Goal: Information Seeking & Learning: Check status

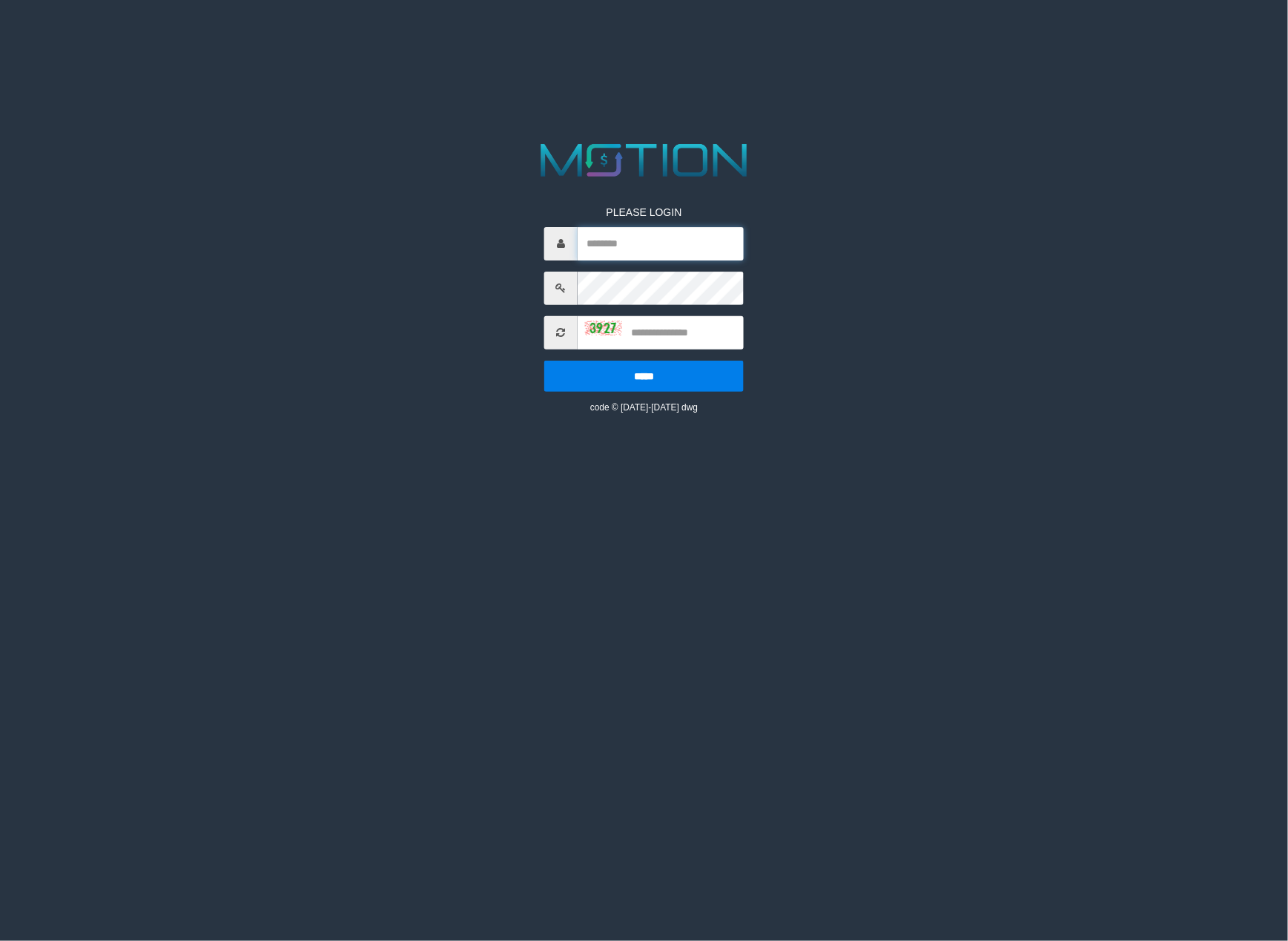
click at [661, 229] on input "text" at bounding box center [660, 243] width 166 height 34
type input "*********"
click at [679, 280] on div "PLEASE LOGIN ********* ***** code © 2012-2018 dwg" at bounding box center [644, 298] width 222 height 231
click at [653, 250] on input "*********" at bounding box center [660, 243] width 166 height 34
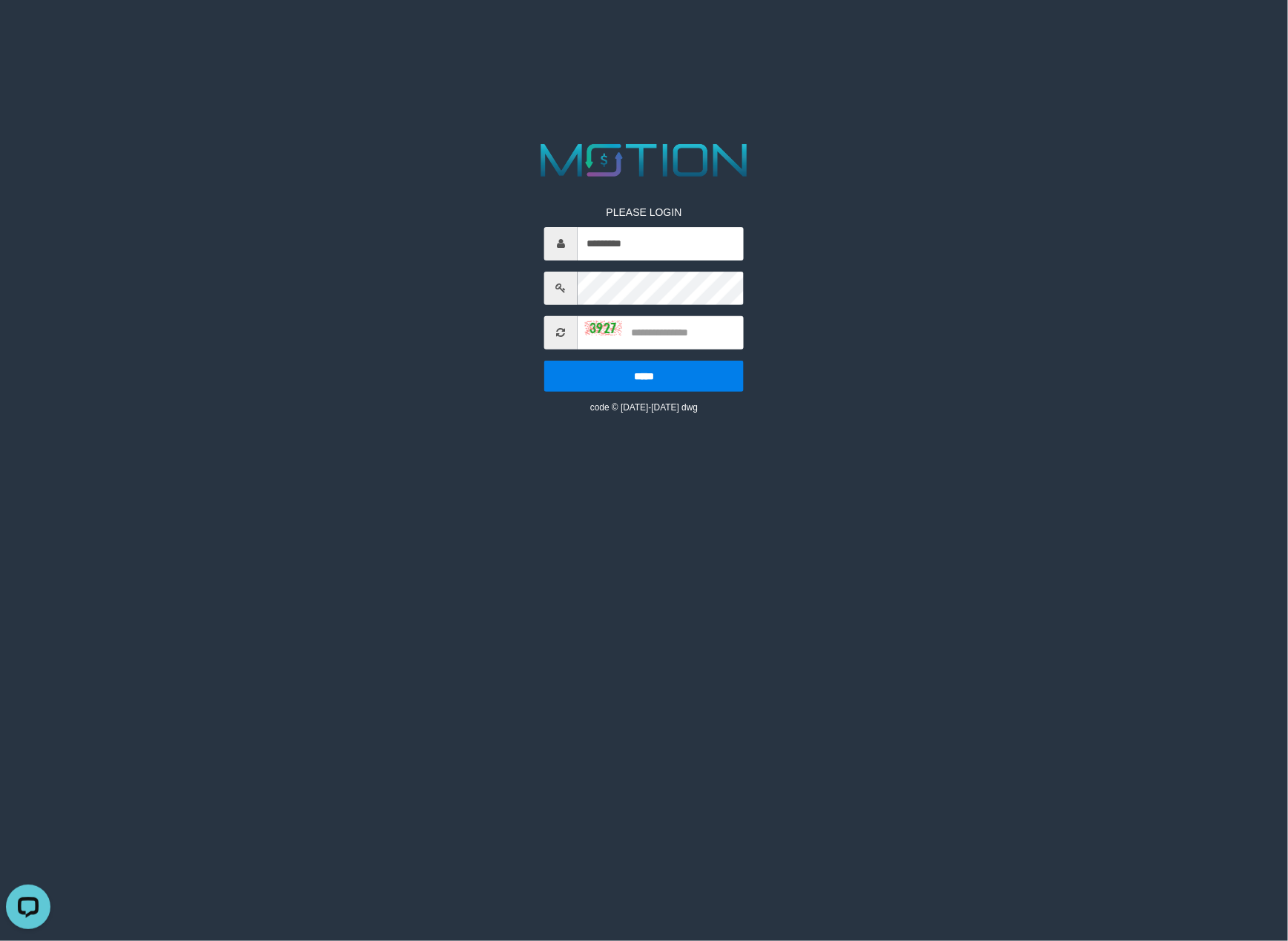
click at [689, 267] on div "PLEASE LOGIN ********* ***** code © 2012-2018 dwg" at bounding box center [644, 298] width 222 height 231
click at [669, 321] on input "text" at bounding box center [660, 333] width 166 height 34
type input "****"
click at [544, 361] on input "*****" at bounding box center [643, 376] width 199 height 31
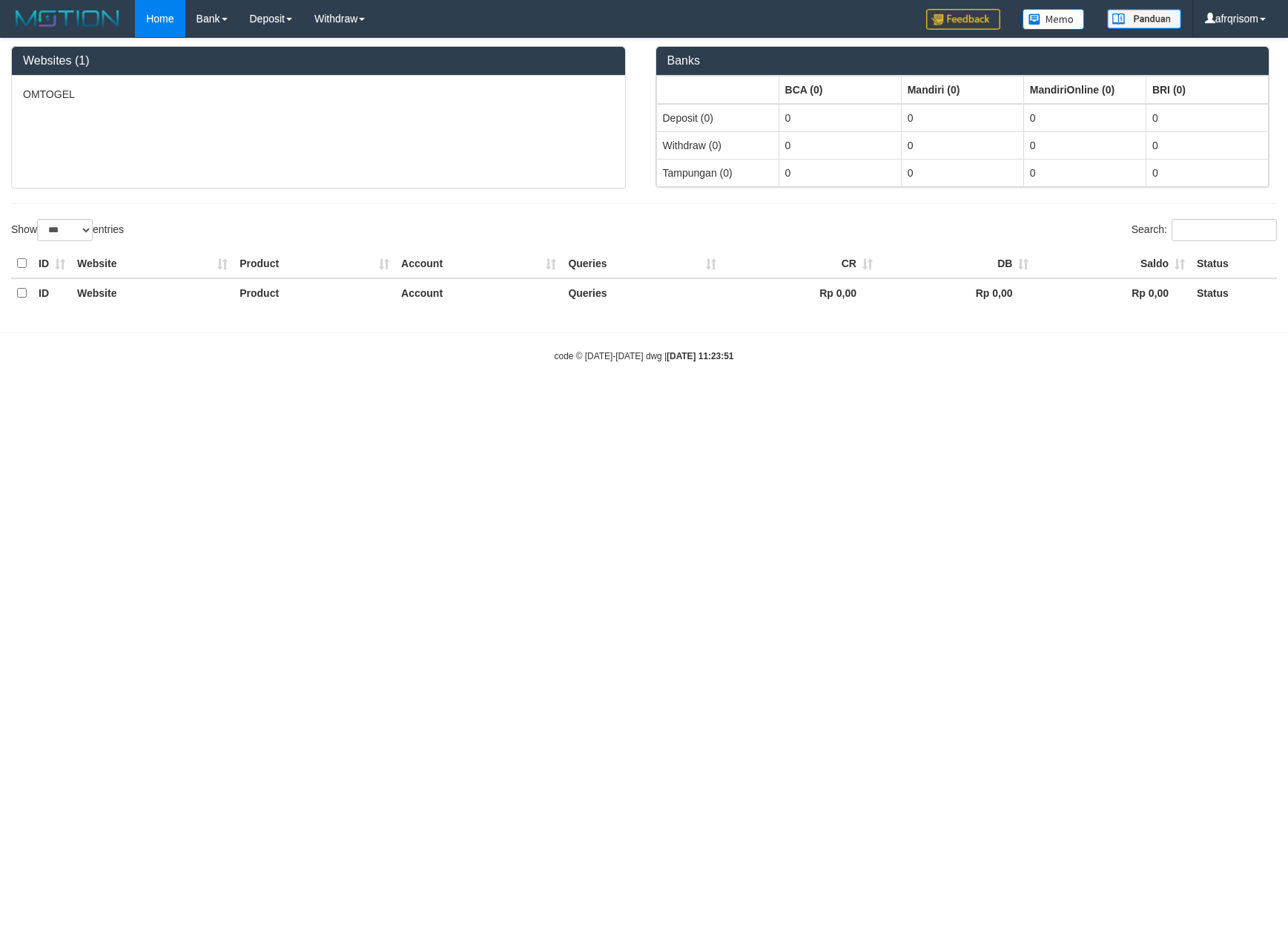
select select "***"
click at [271, 16] on link "Deposit" at bounding box center [270, 18] width 65 height 37
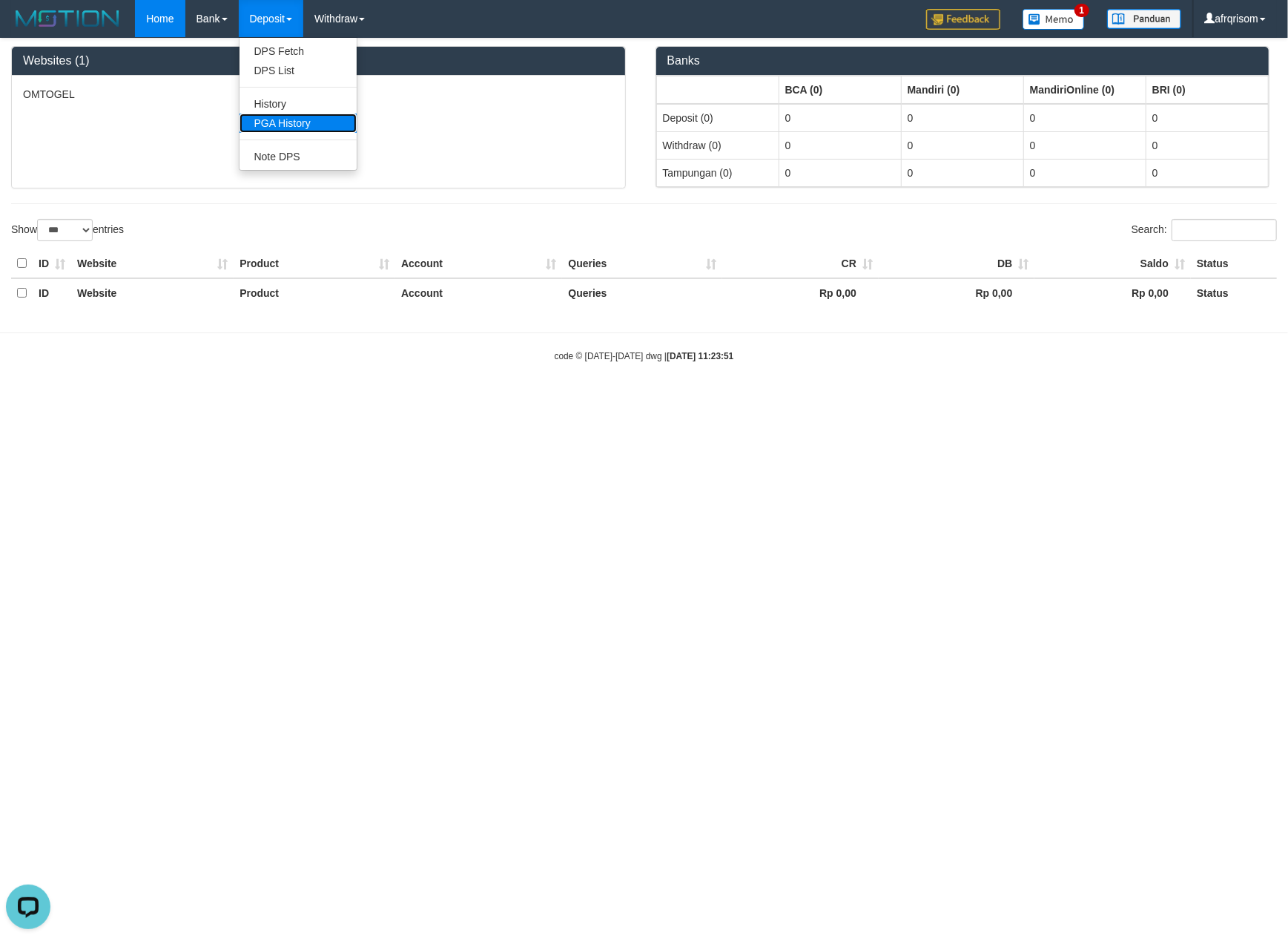
click at [293, 123] on link "PGA History" at bounding box center [297, 123] width 117 height 20
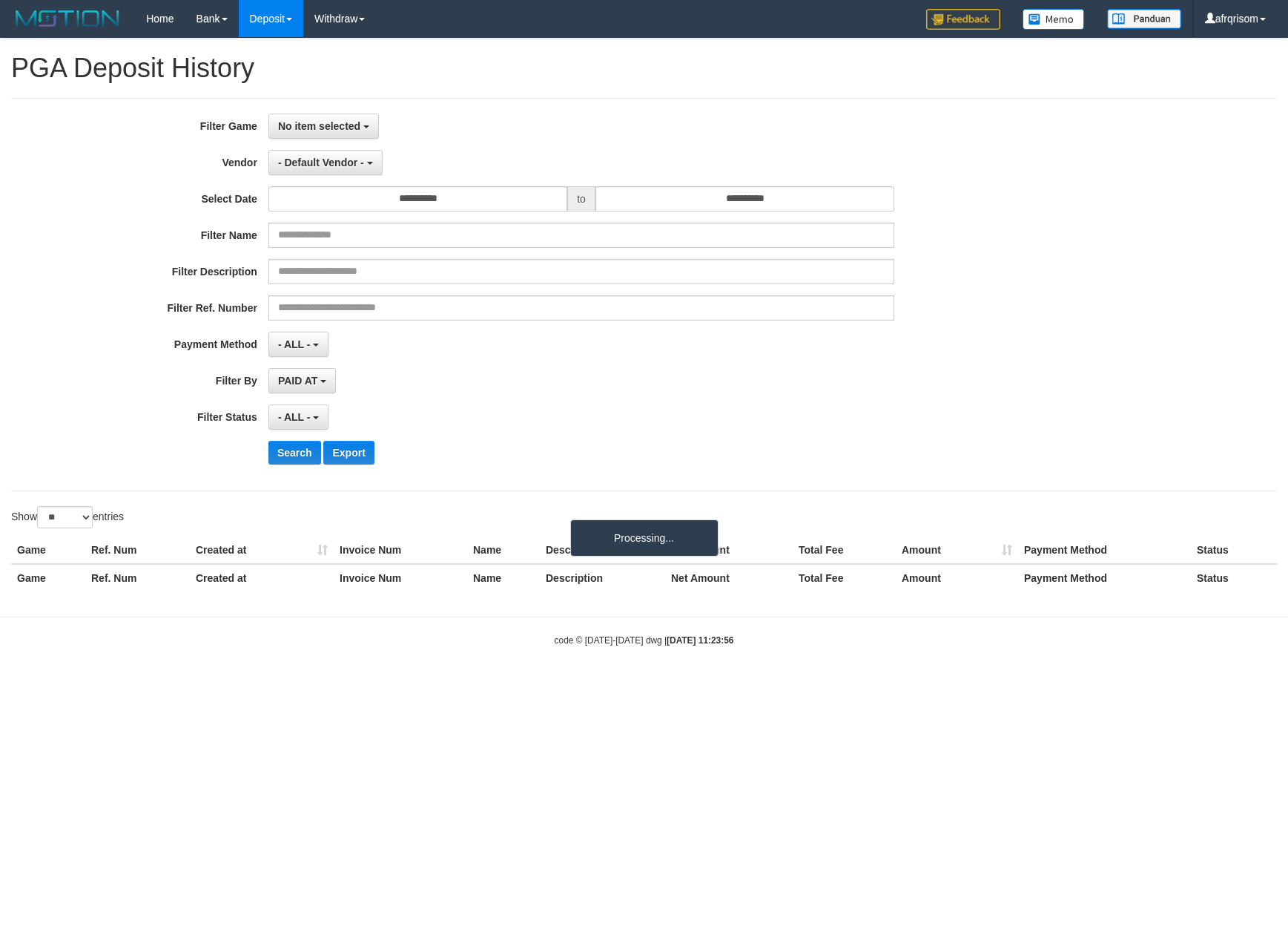
select select
click at [1240, 160] on div "**********" at bounding box center [644, 294] width 1288 height 362
click at [861, 368] on div "**********" at bounding box center [537, 294] width 1073 height 362
click at [49, 506] on div "**********" at bounding box center [644, 320] width 1288 height 563
click at [49, 520] on select "** ** ** ***" at bounding box center [65, 516] width 56 height 22
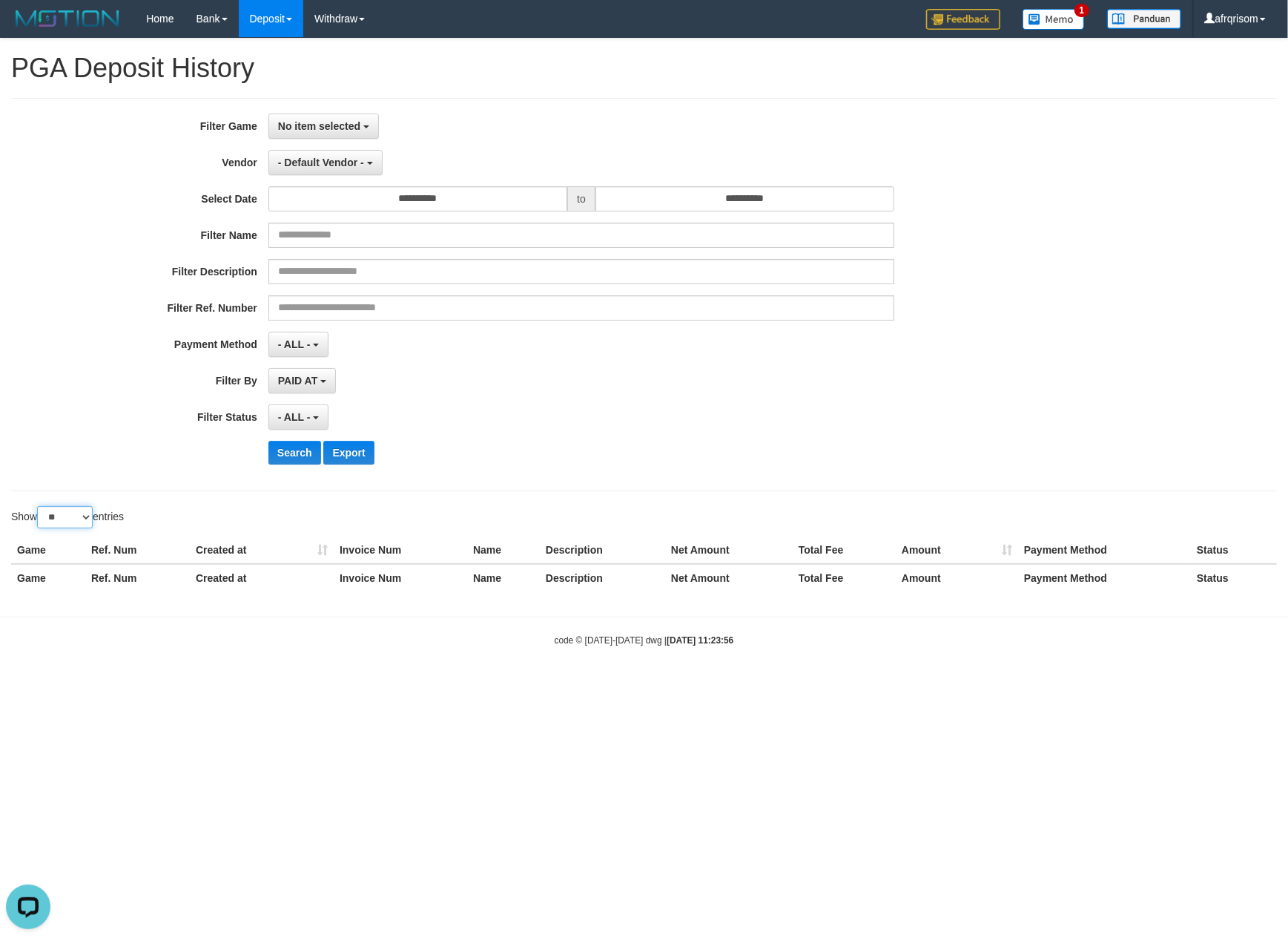
select select "***"
click at [39, 509] on select "** ** ** ***" at bounding box center [65, 516] width 56 height 22
click at [301, 114] on link "PGA History" at bounding box center [297, 123] width 117 height 20
select select
select select "**"
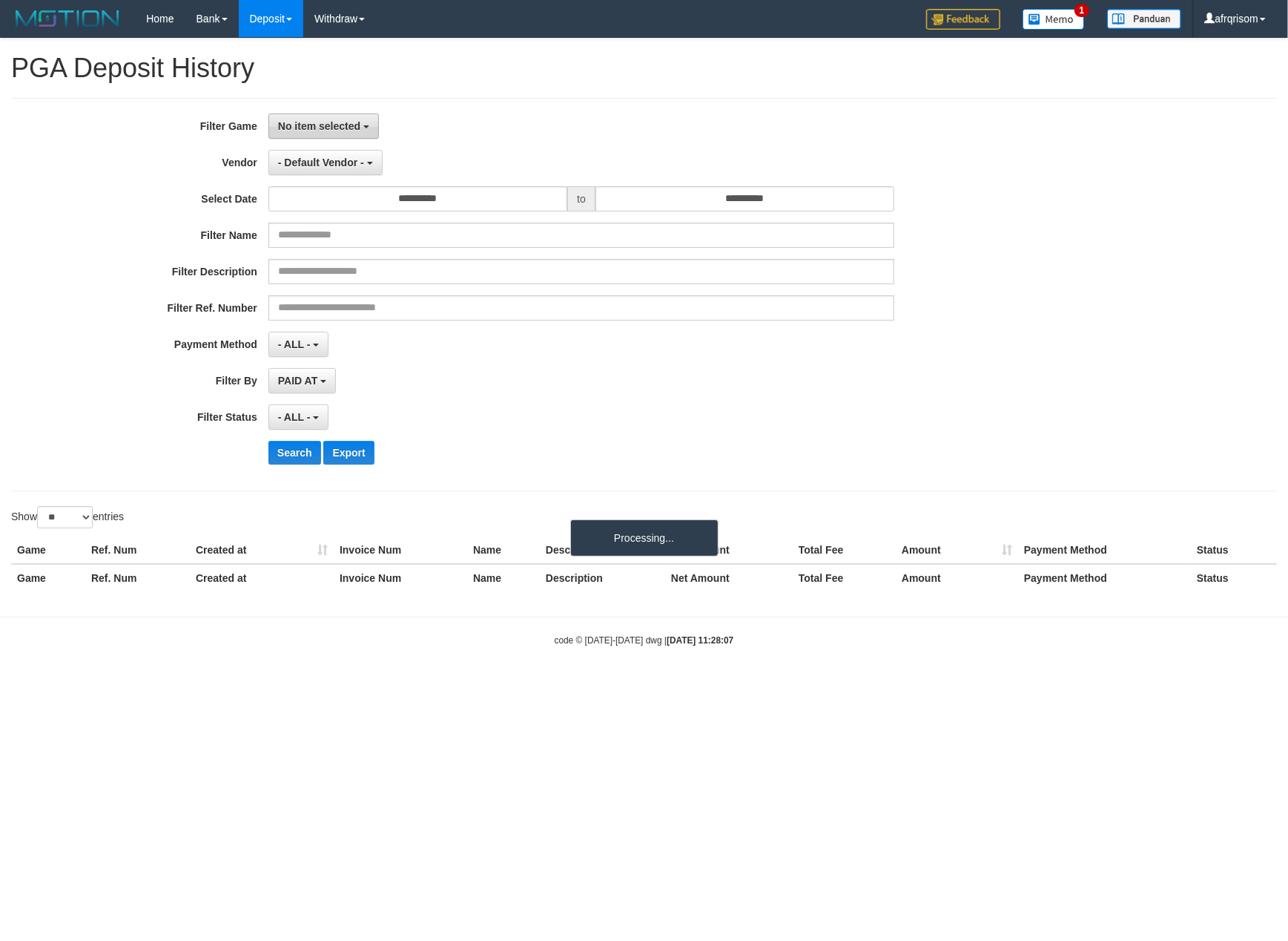
drag, startPoint x: 0, startPoint y: 0, endPoint x: 306, endPoint y: 114, distance: 326.5
click at [306, 114] on button "No item selected" at bounding box center [324, 125] width 111 height 25
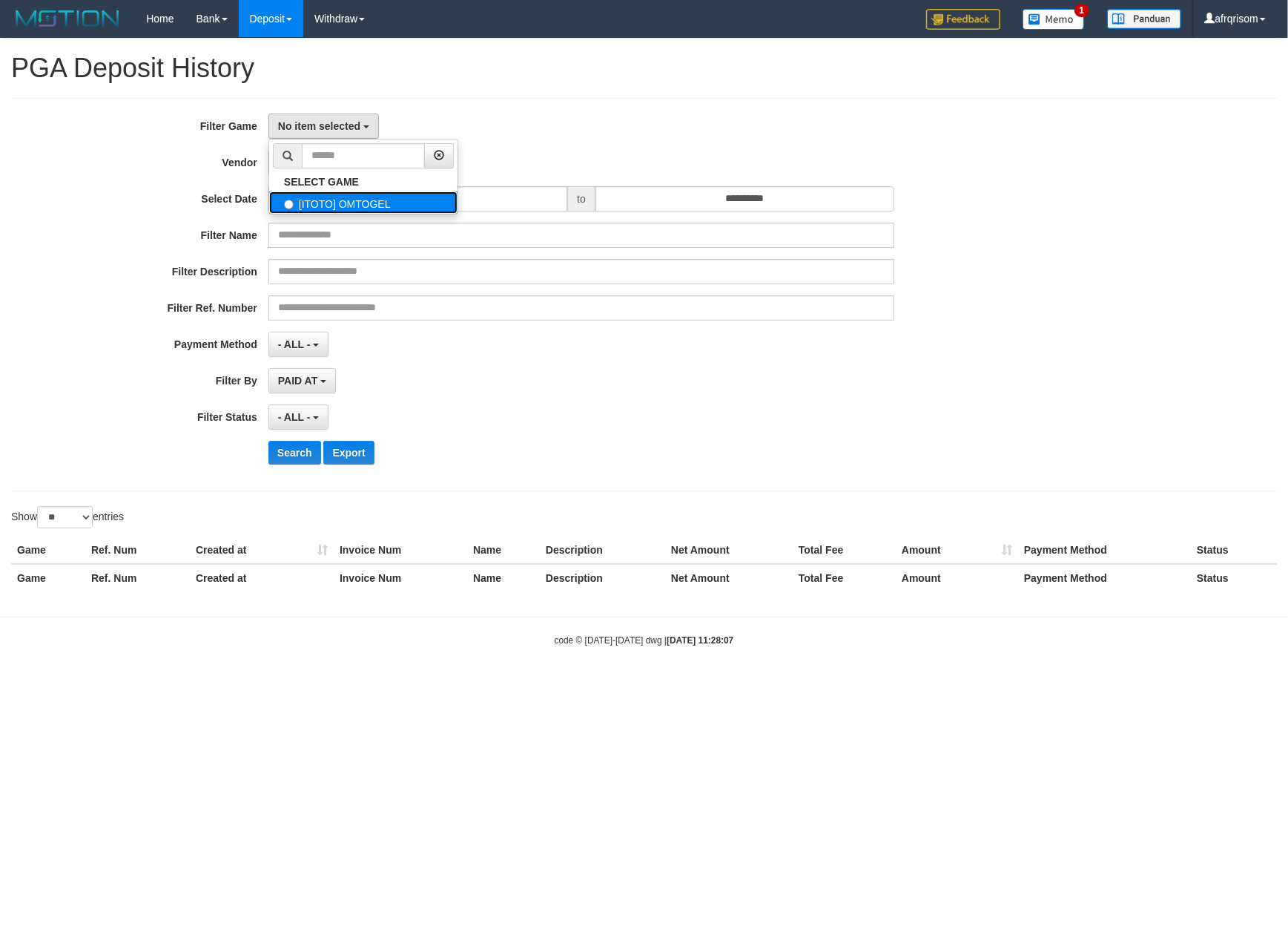
click at [333, 196] on label "[ITOTO] OMTOGEL" at bounding box center [364, 202] width 188 height 22
select select "***"
click at [339, 158] on span "- Default Vendor -" at bounding box center [320, 162] width 86 height 11
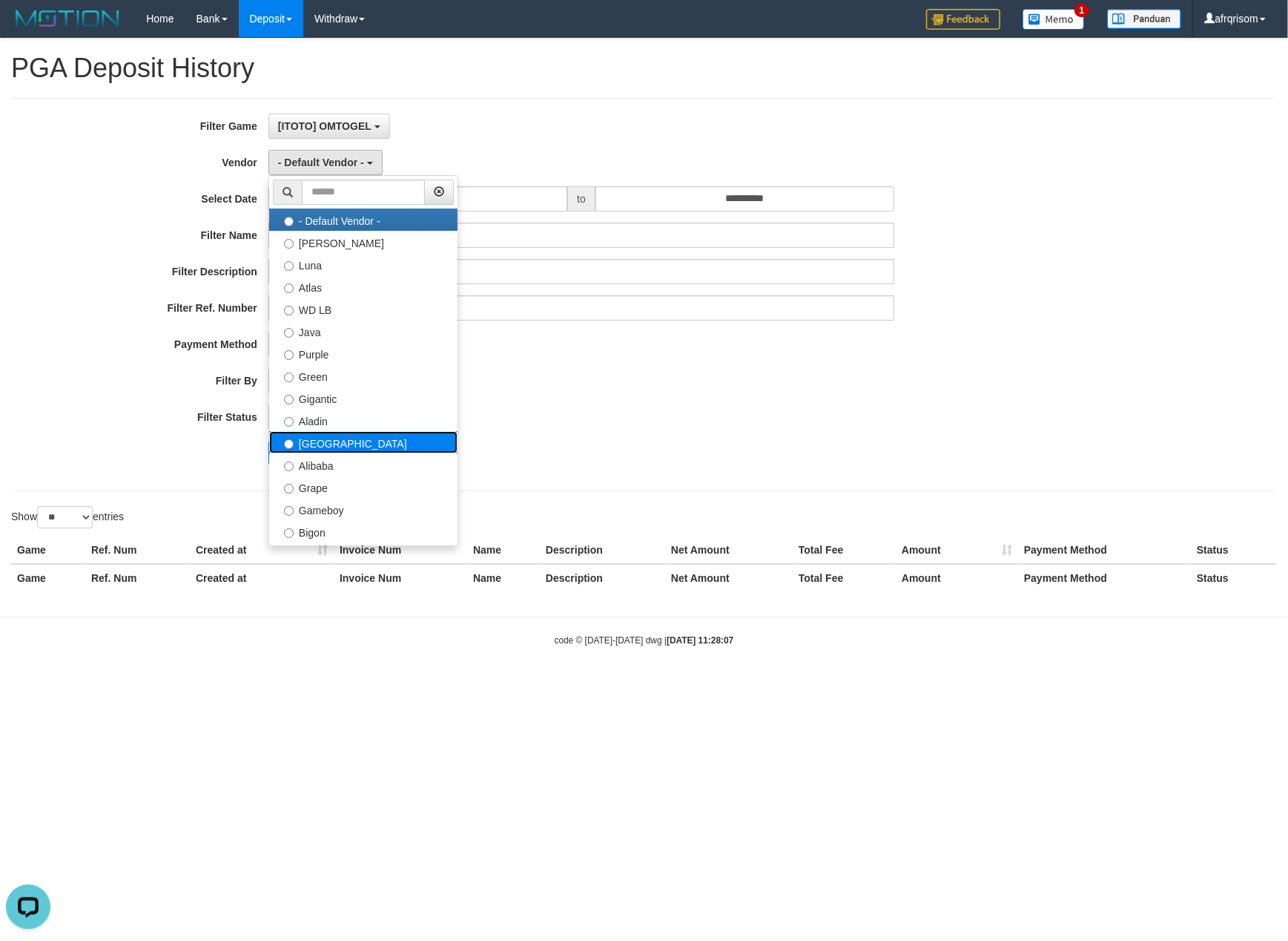
click at [307, 445] on label "[GEOGRAPHIC_DATA]" at bounding box center [364, 442] width 188 height 22
select select "**********"
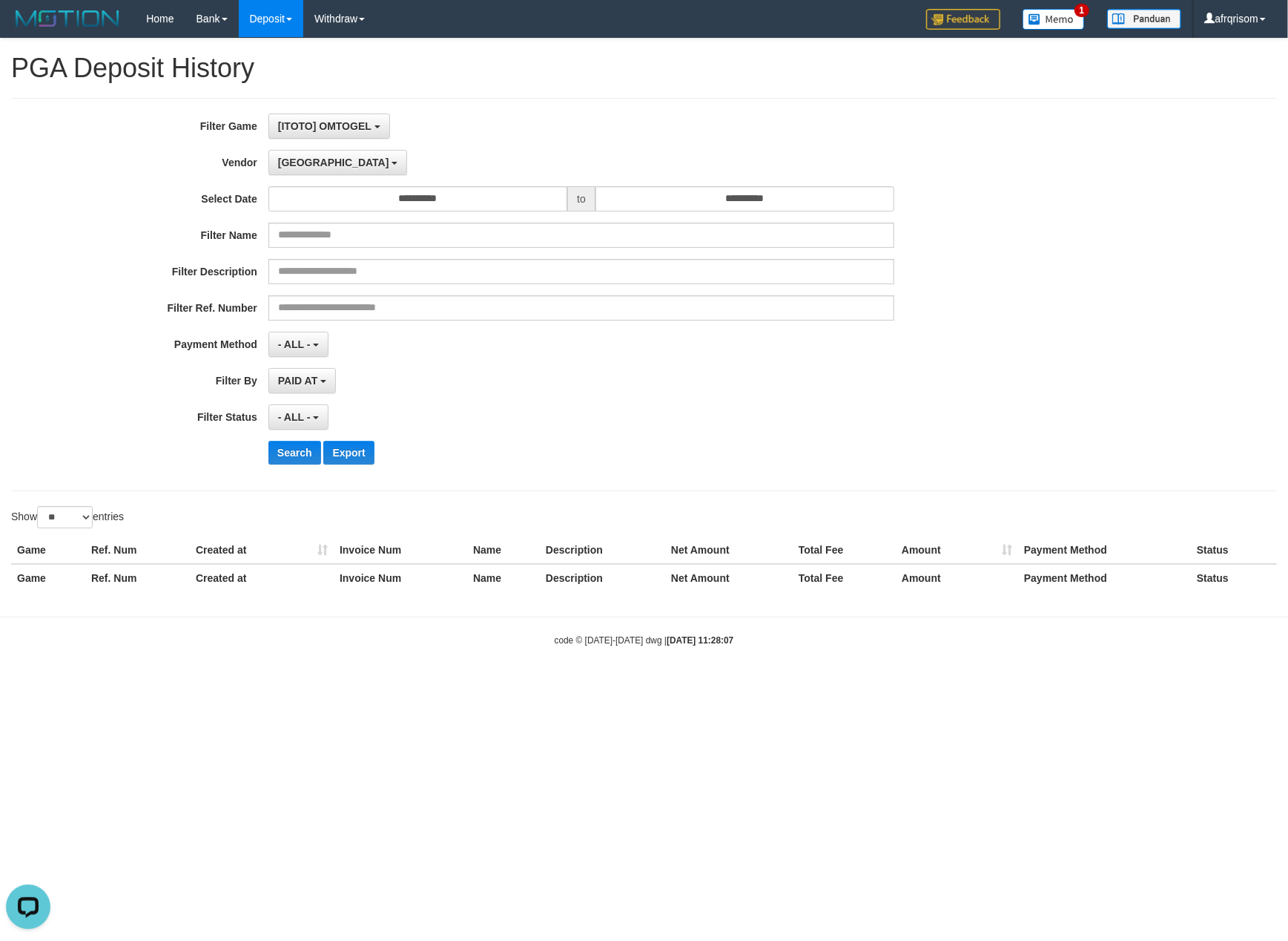
click at [72, 506] on div "**********" at bounding box center [644, 320] width 1288 height 563
click at [72, 522] on select "** ** ** ***" at bounding box center [65, 516] width 56 height 22
select select "***"
click at [39, 509] on select "** ** ** ***" at bounding box center [65, 516] width 56 height 22
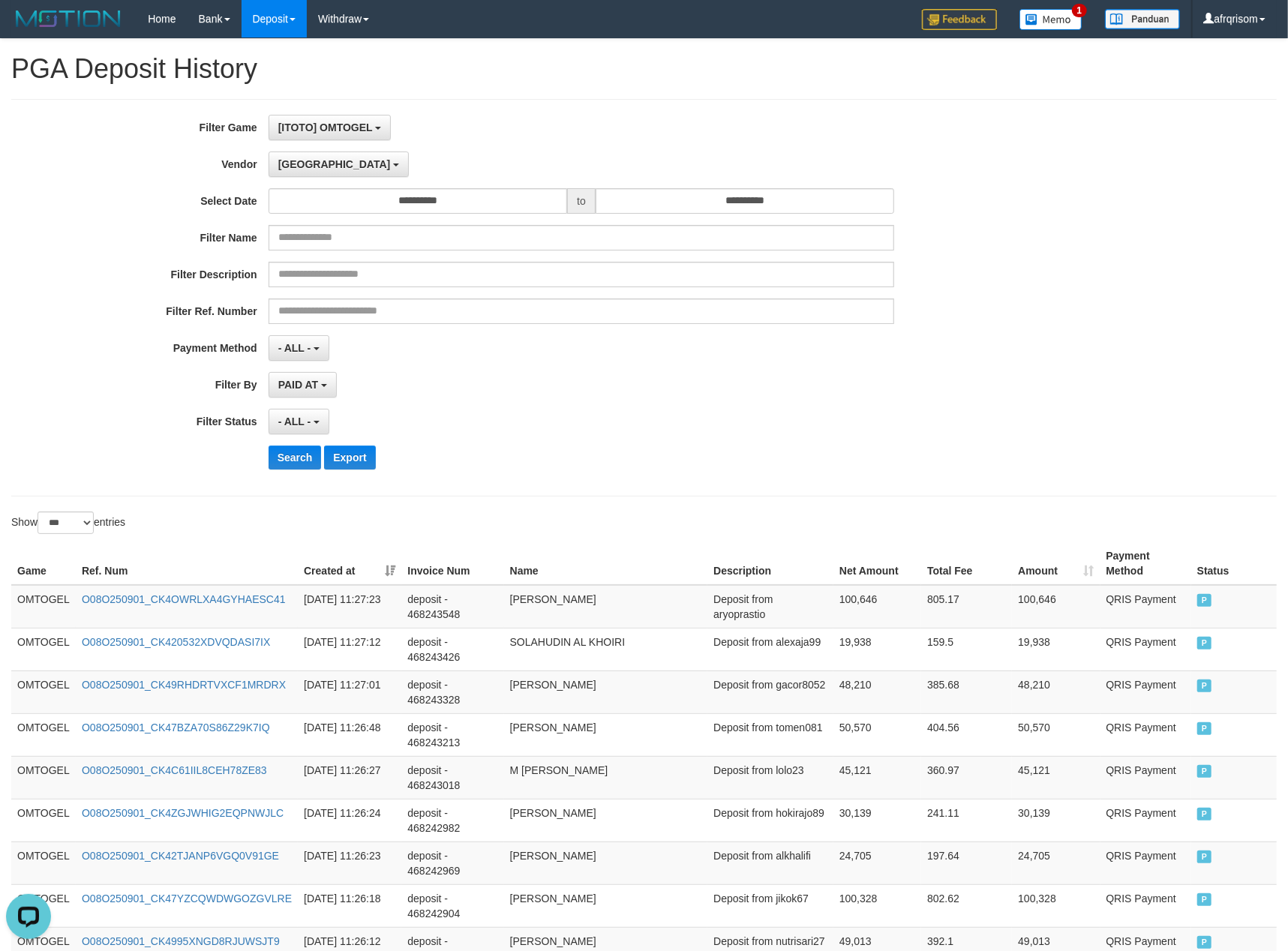
click at [393, 570] on th "Created at" at bounding box center [349, 563] width 104 height 43
click at [589, 465] on div "Search Export" at bounding box center [671, 457] width 805 height 24
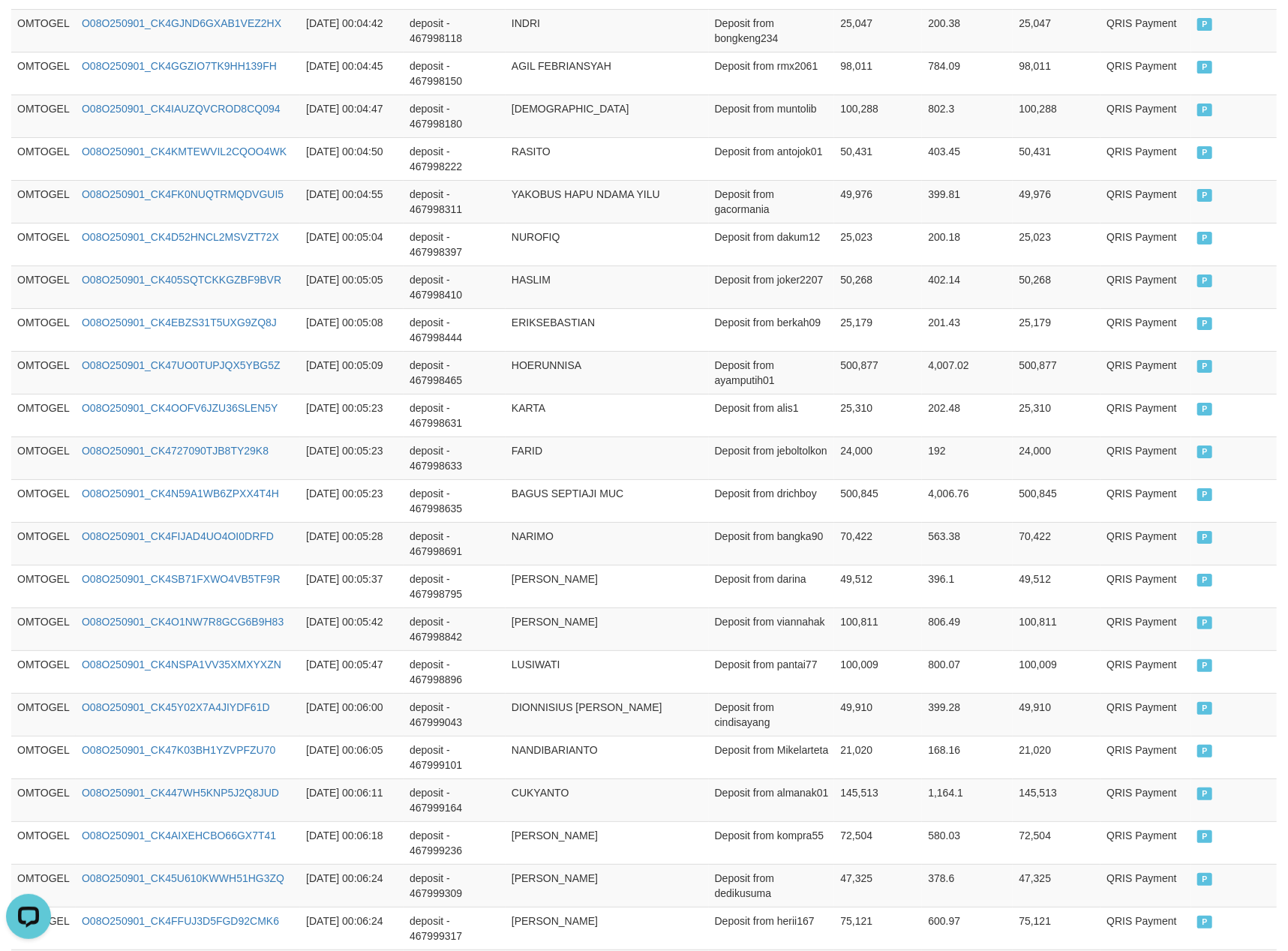
scroll to position [4098, 0]
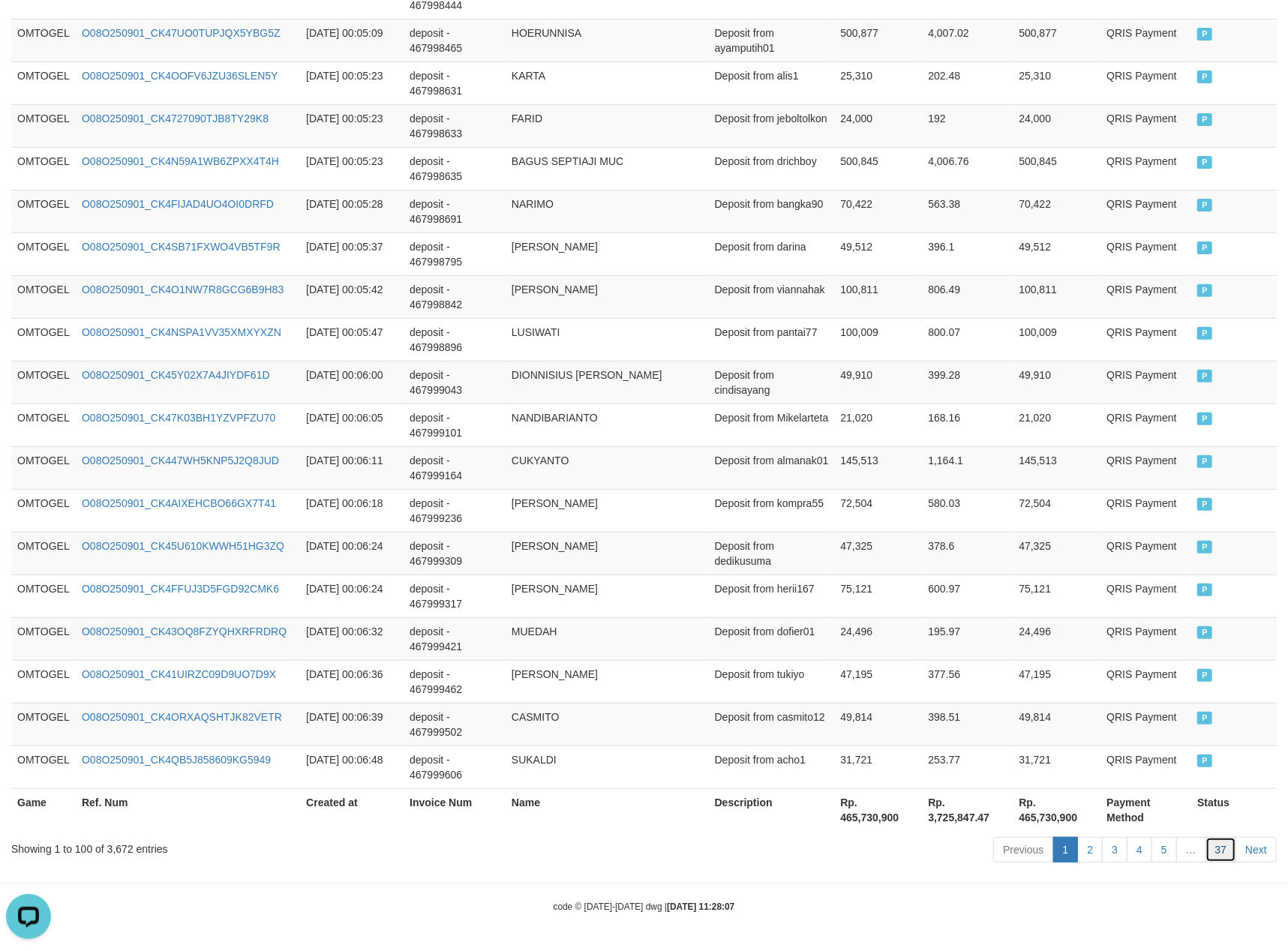
click at [1226, 856] on link "37" at bounding box center [1221, 849] width 31 height 26
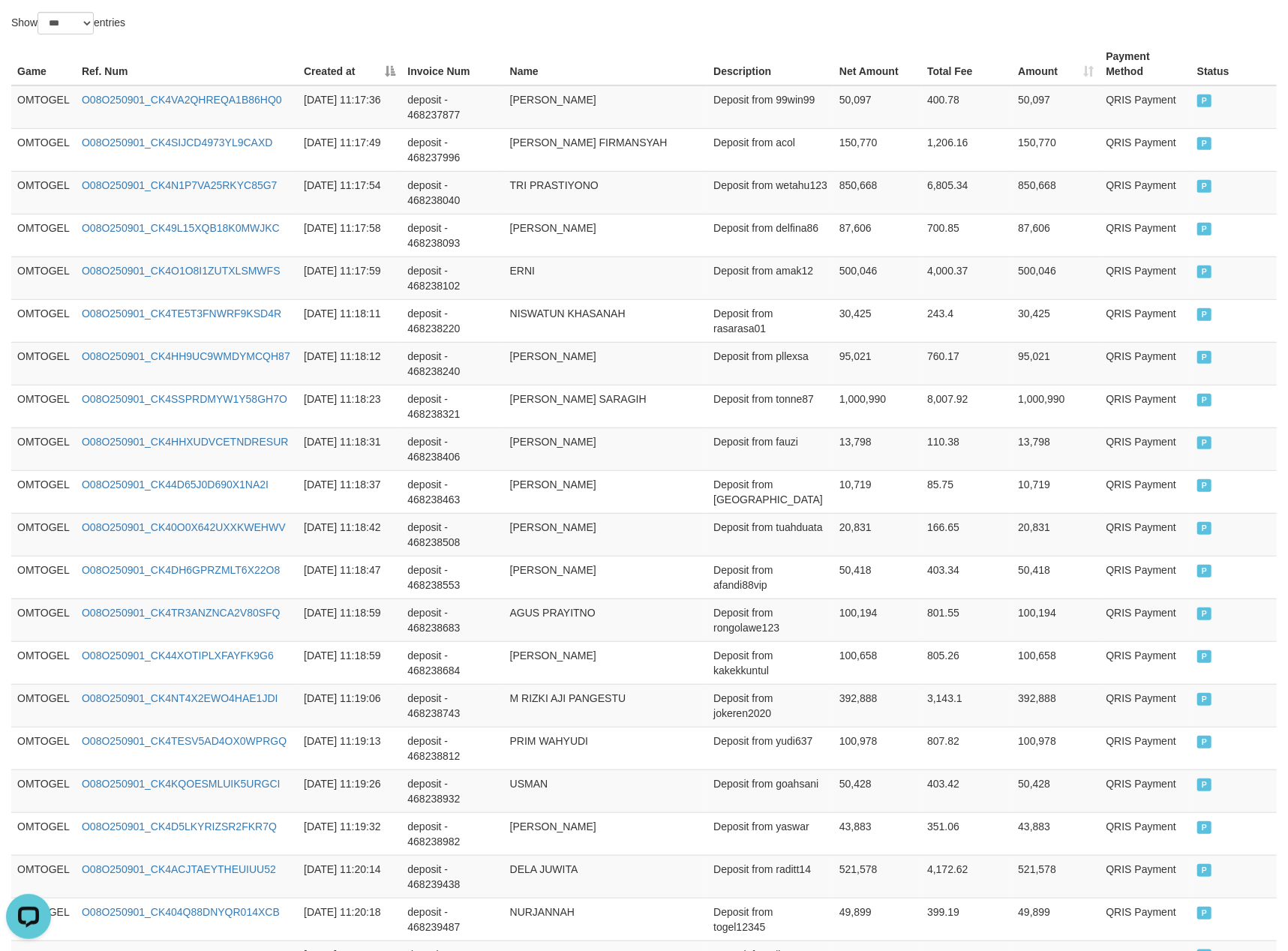
scroll to position [0, 0]
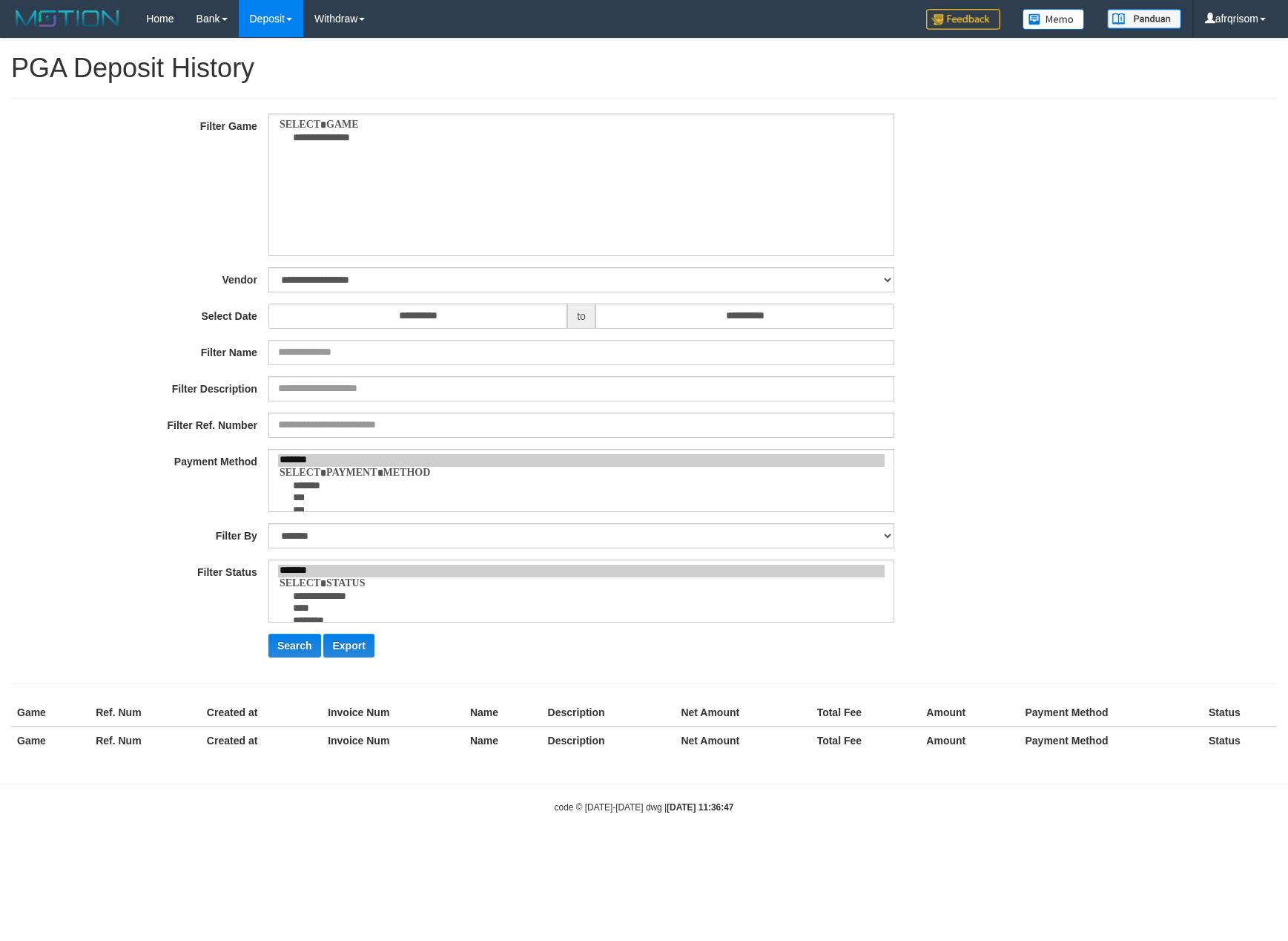
select select
select select "***"
select select "**********"
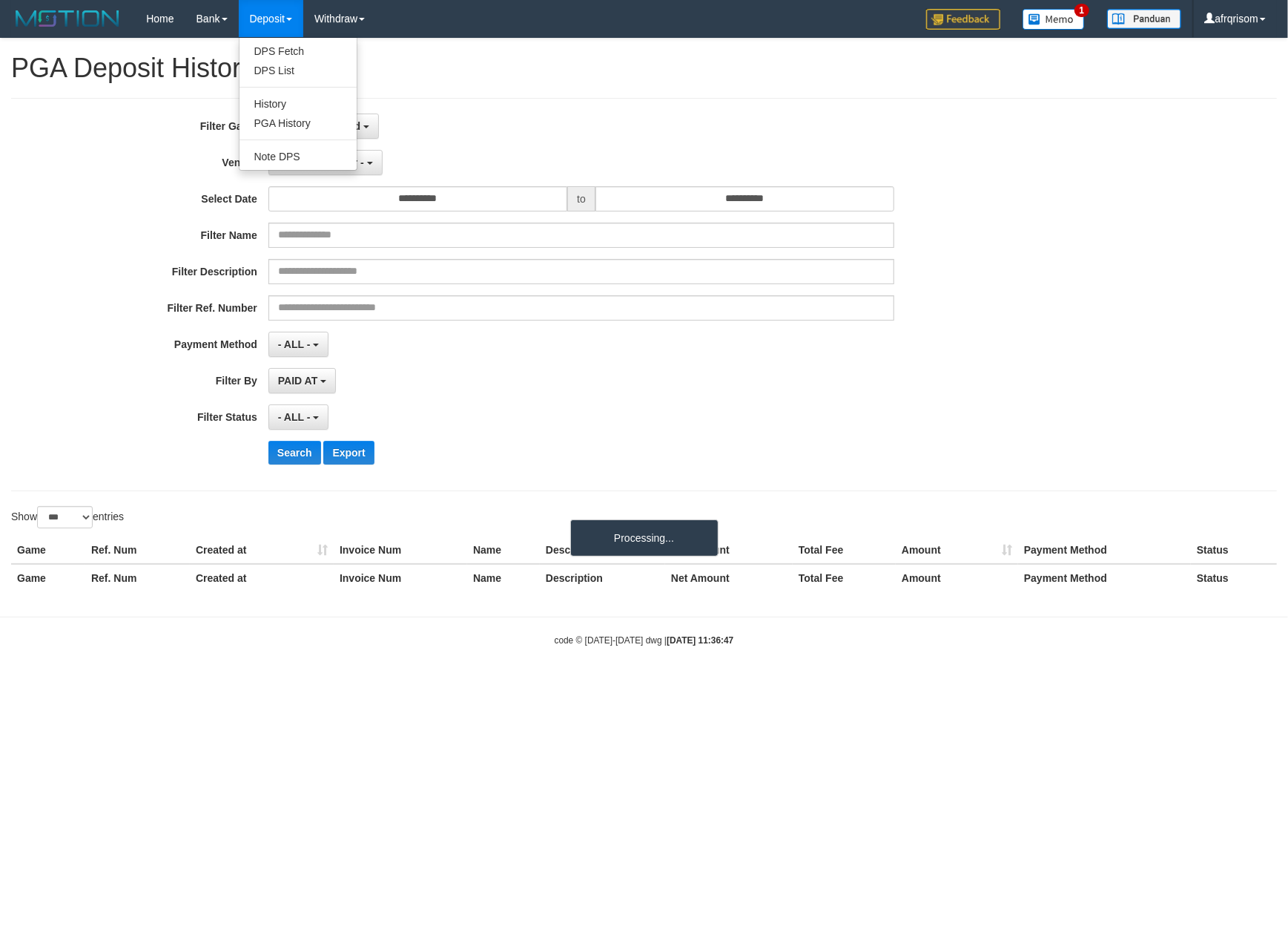
click at [261, 16] on link "Deposit" at bounding box center [270, 18] width 65 height 37
click at [274, 10] on link "Deposit" at bounding box center [270, 18] width 65 height 37
click at [265, 125] on link "PGA History" at bounding box center [297, 123] width 117 height 20
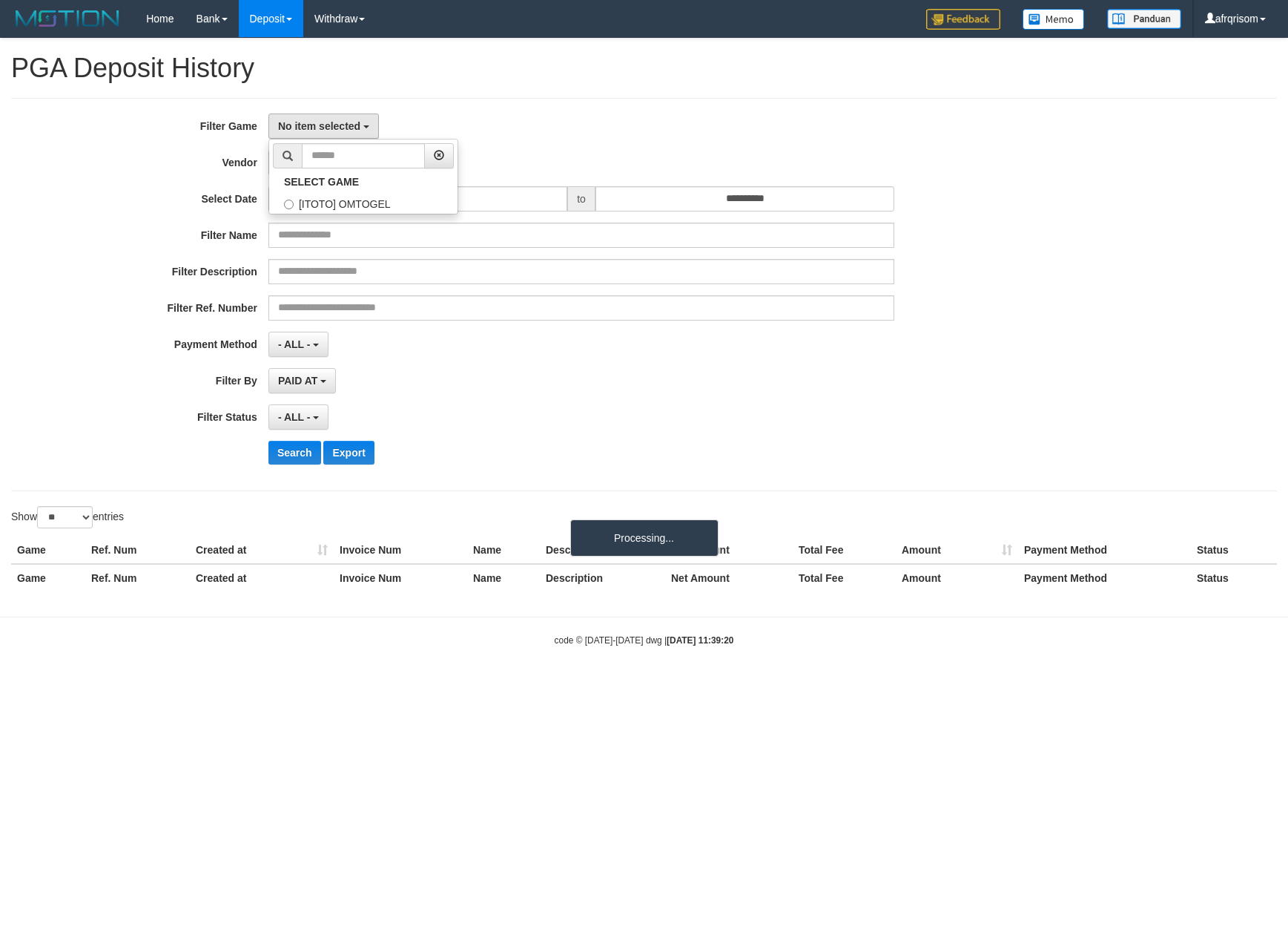
select select
select select "**"
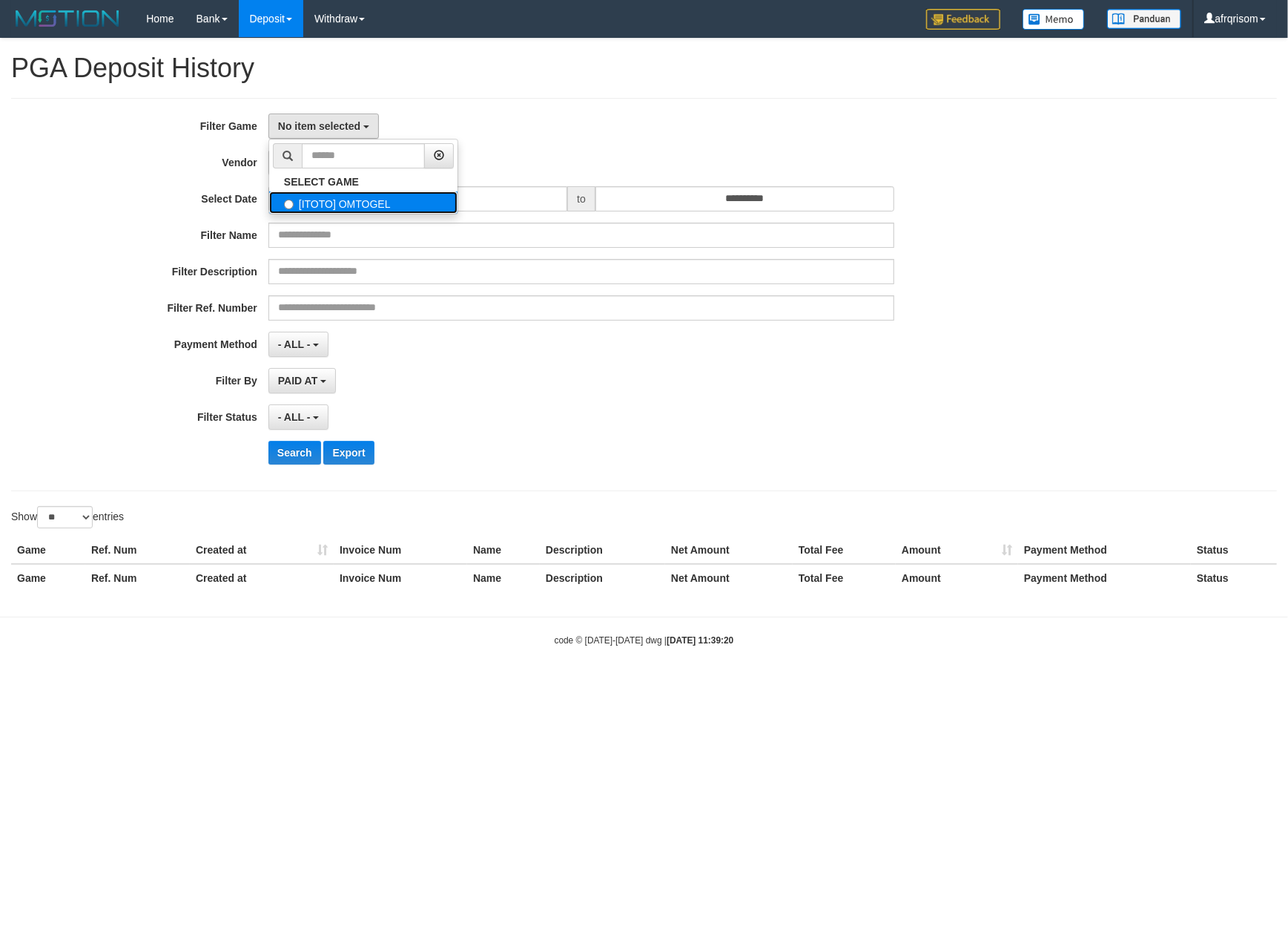
click at [318, 200] on label "[ITOTO] OMTOGEL" at bounding box center [364, 202] width 188 height 22
select select "***"
click at [312, 159] on span "- Default Vendor -" at bounding box center [320, 162] width 86 height 11
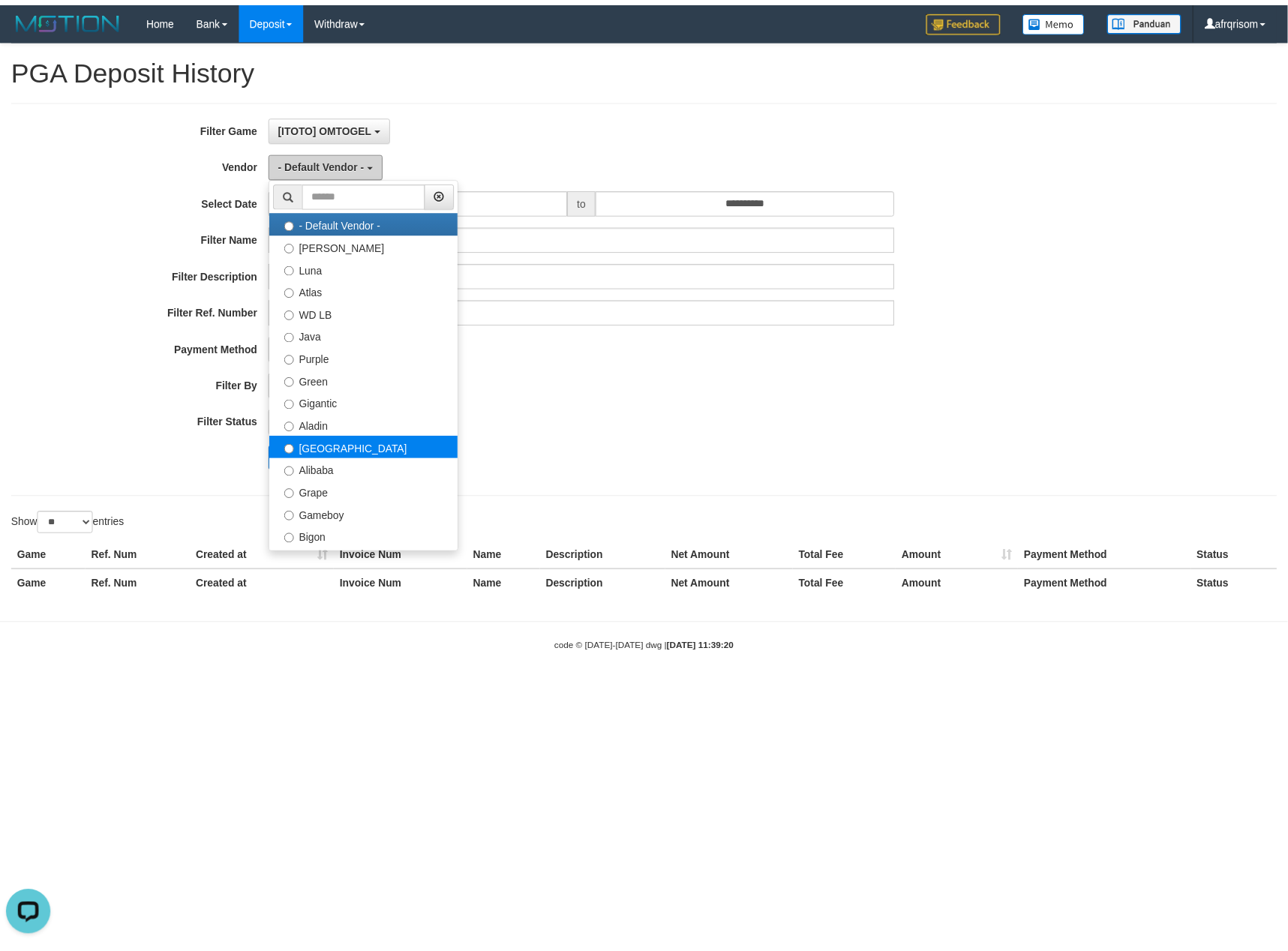
scroll to position [0, 0]
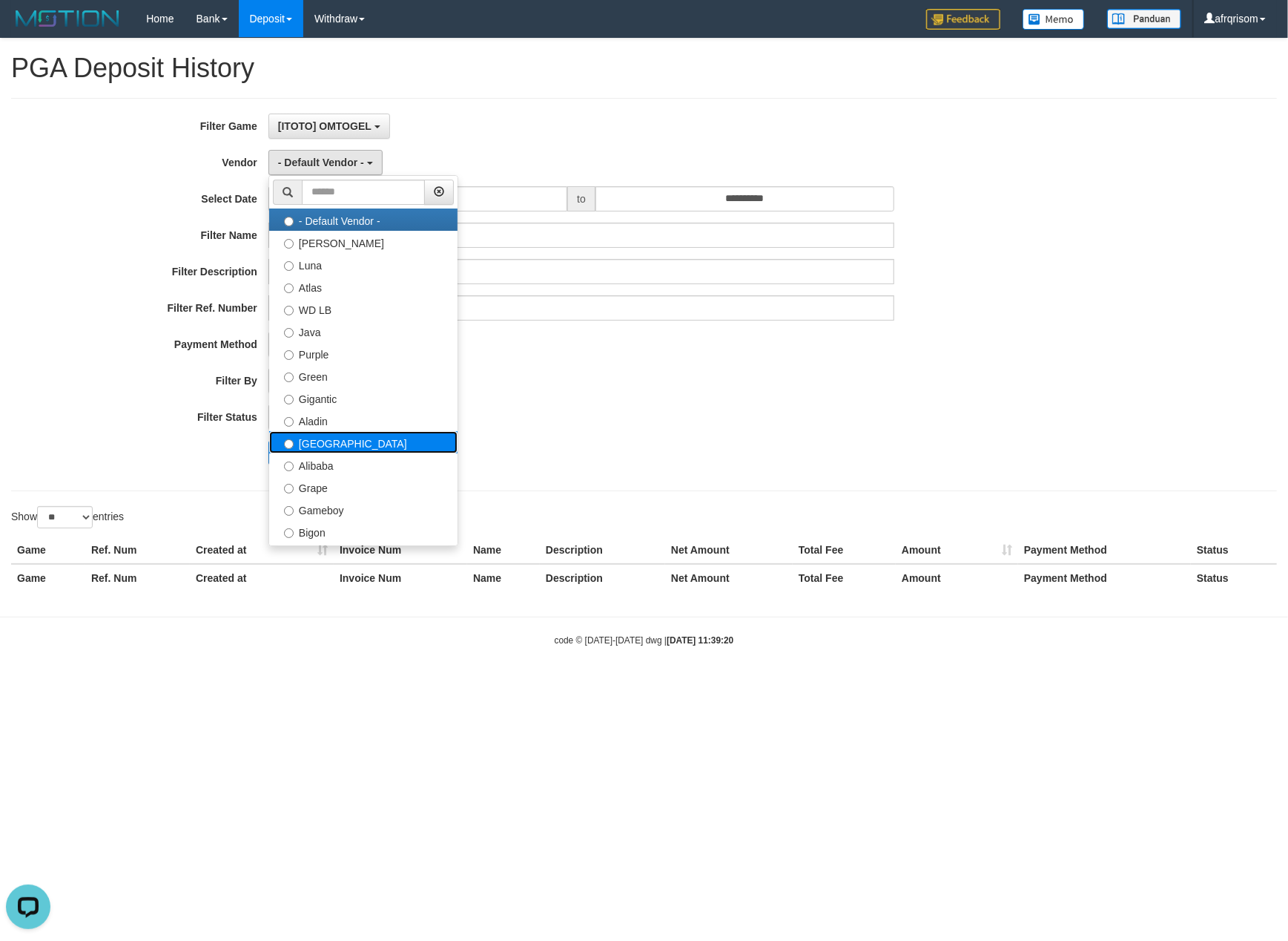
click at [319, 446] on label "[GEOGRAPHIC_DATA]" at bounding box center [364, 442] width 188 height 22
select select "**********"
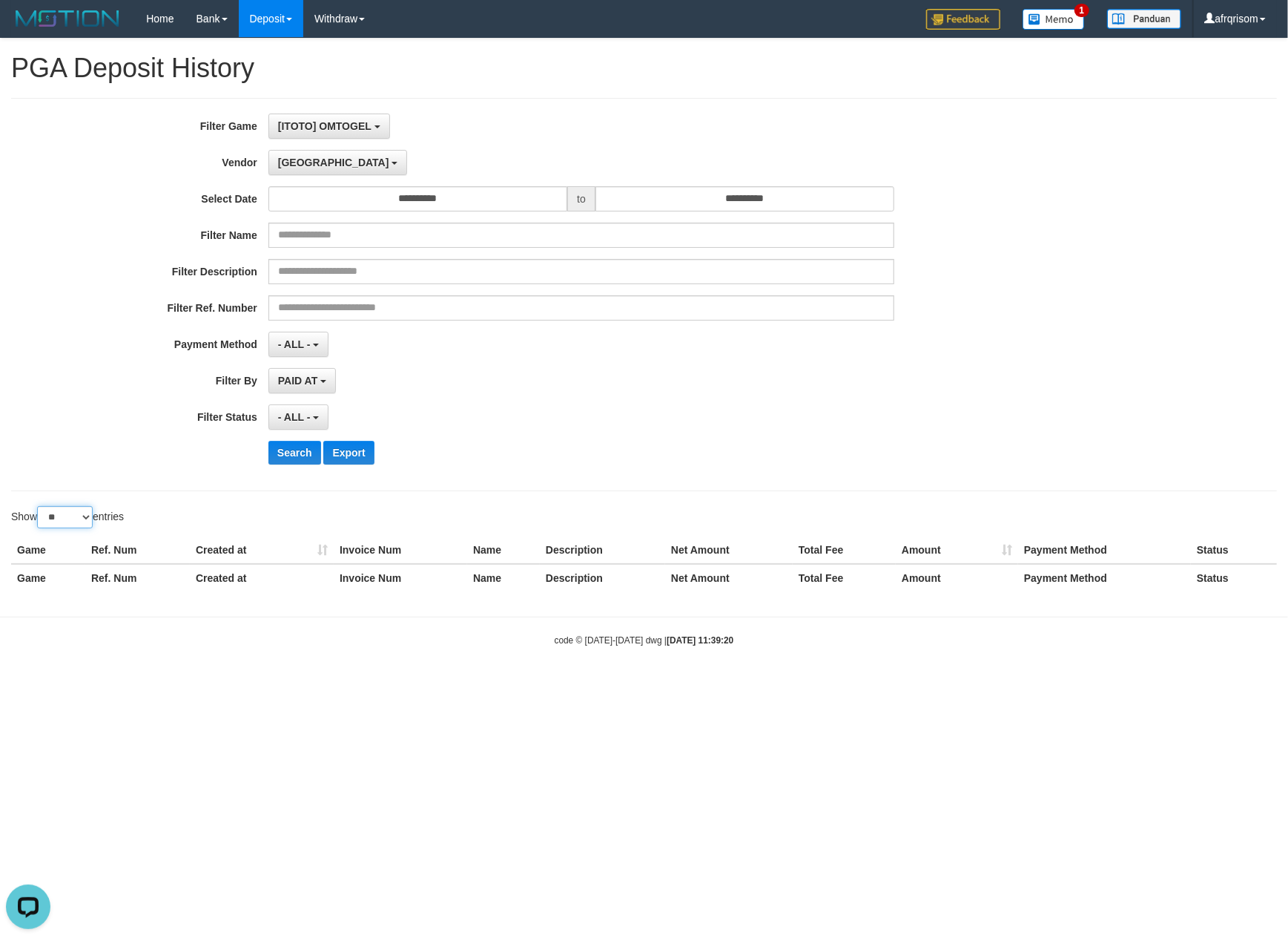
click at [66, 521] on select "** ** ** ***" at bounding box center [65, 516] width 56 height 22
select select "***"
click at [39, 509] on select "** ** ** ***" at bounding box center [65, 516] width 56 height 22
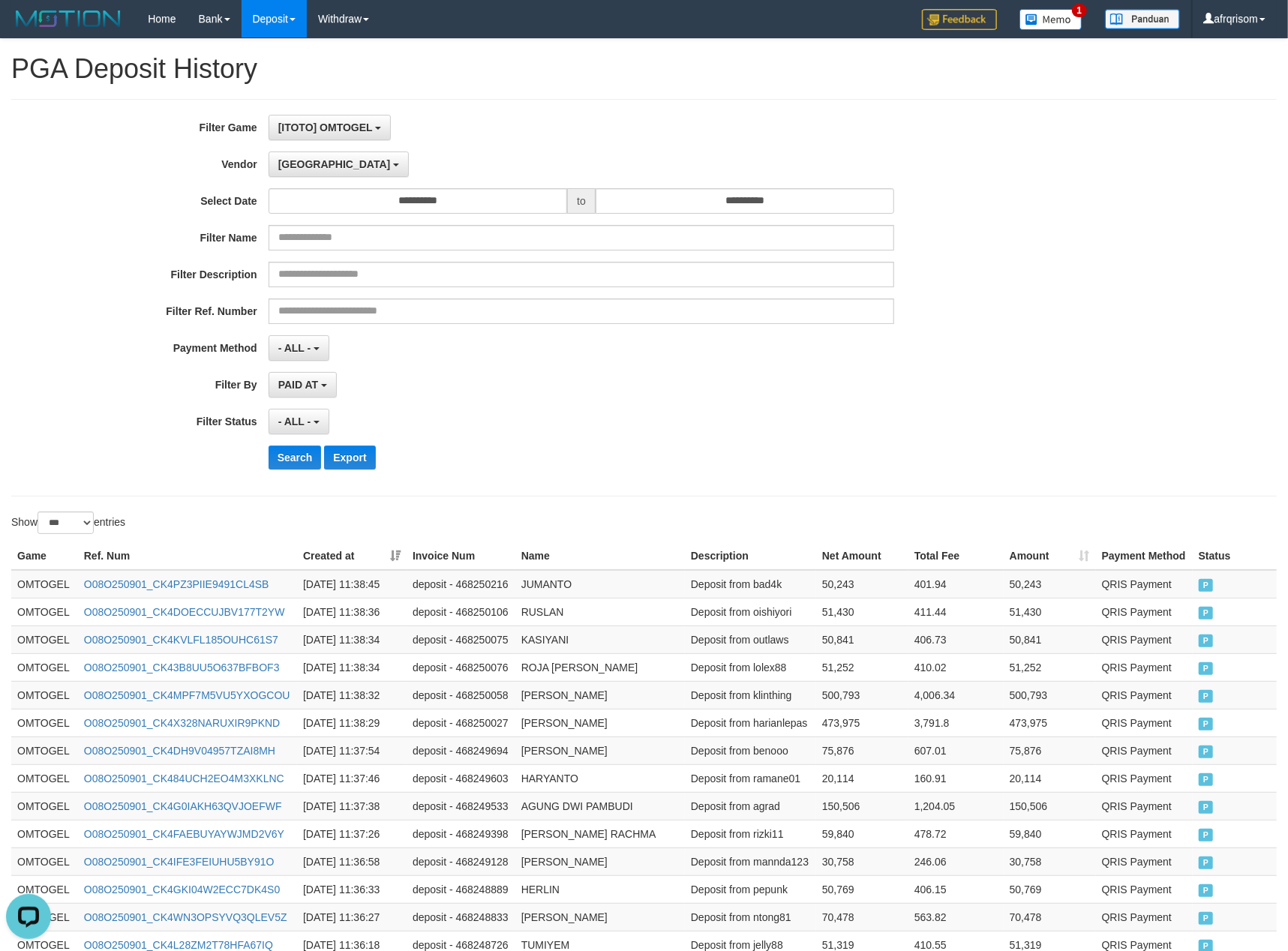
click at [398, 552] on th "Created at" at bounding box center [351, 555] width 109 height 27
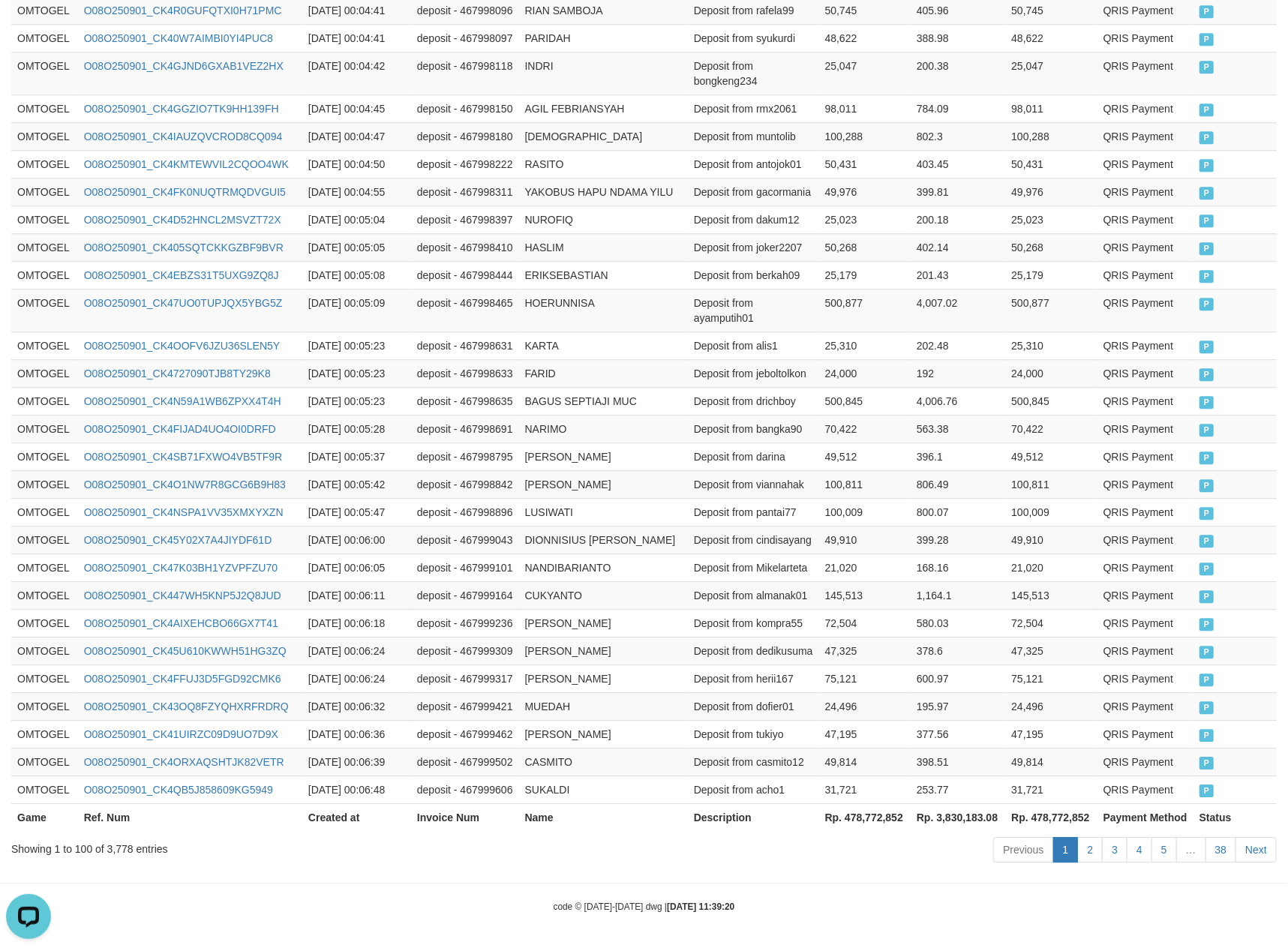
scroll to position [4023, 0]
click at [1217, 849] on link "38" at bounding box center [1221, 849] width 31 height 26
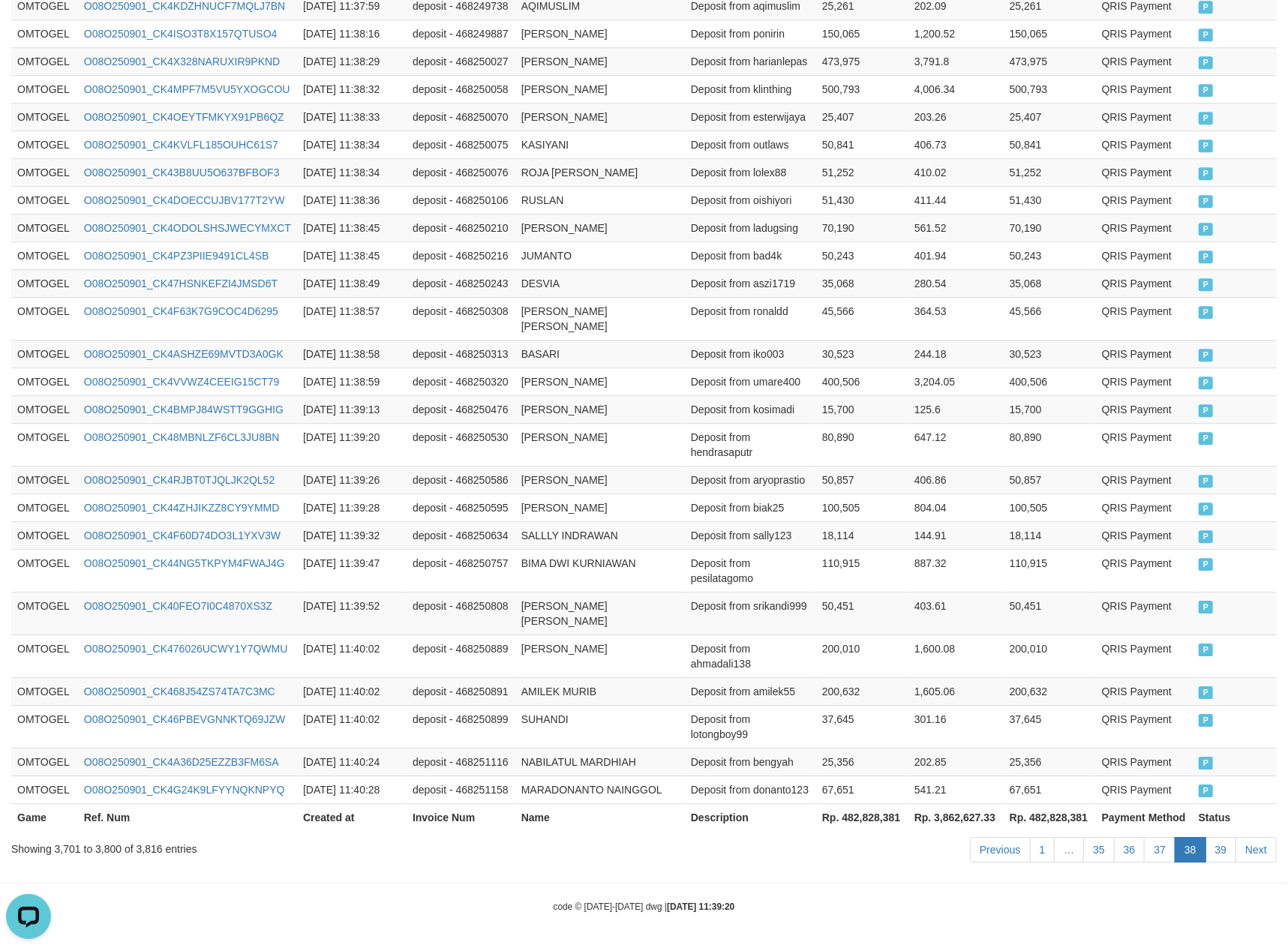
scroll to position [2808, 0]
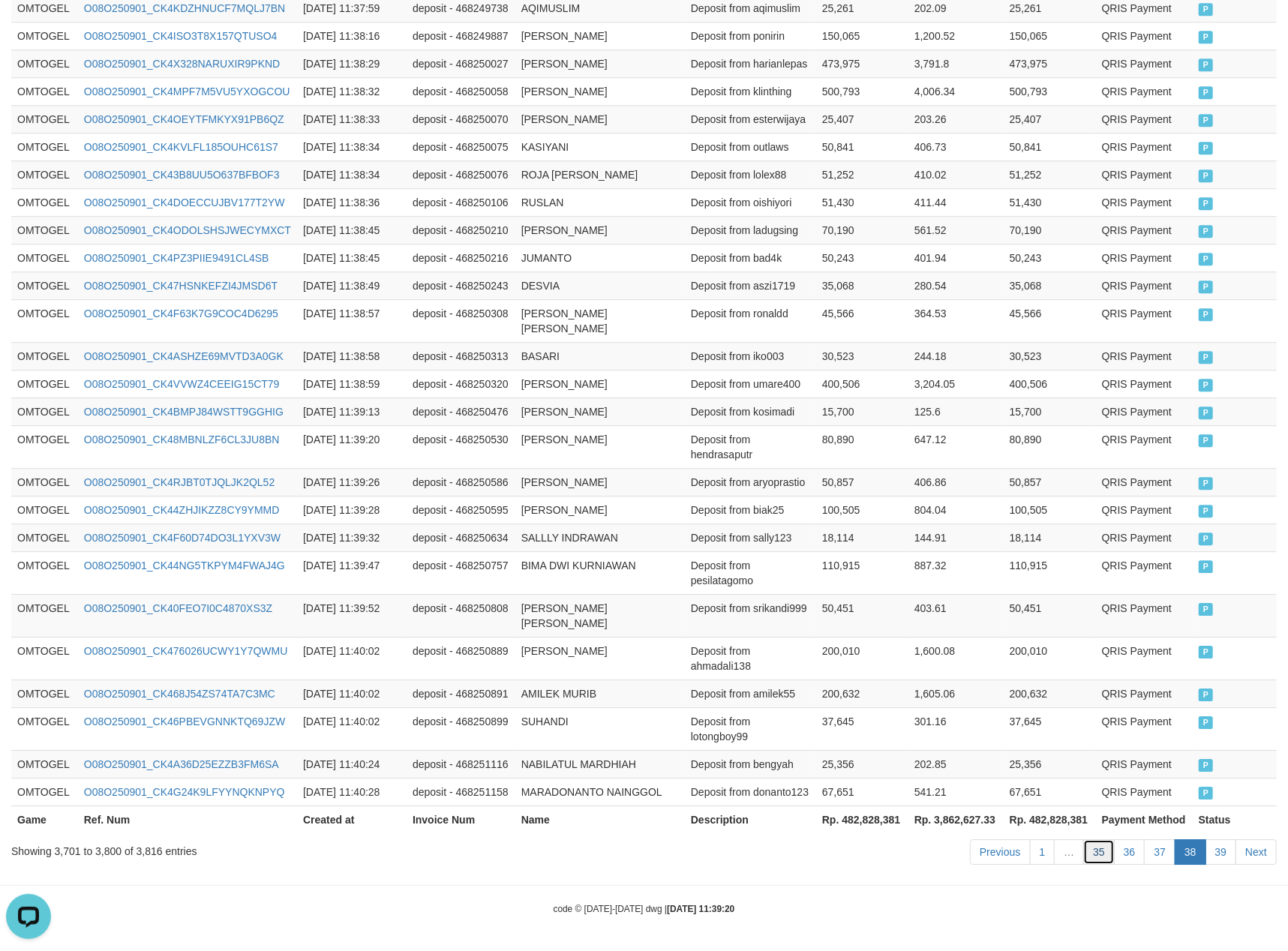
click at [1107, 852] on link "35" at bounding box center [1099, 852] width 31 height 26
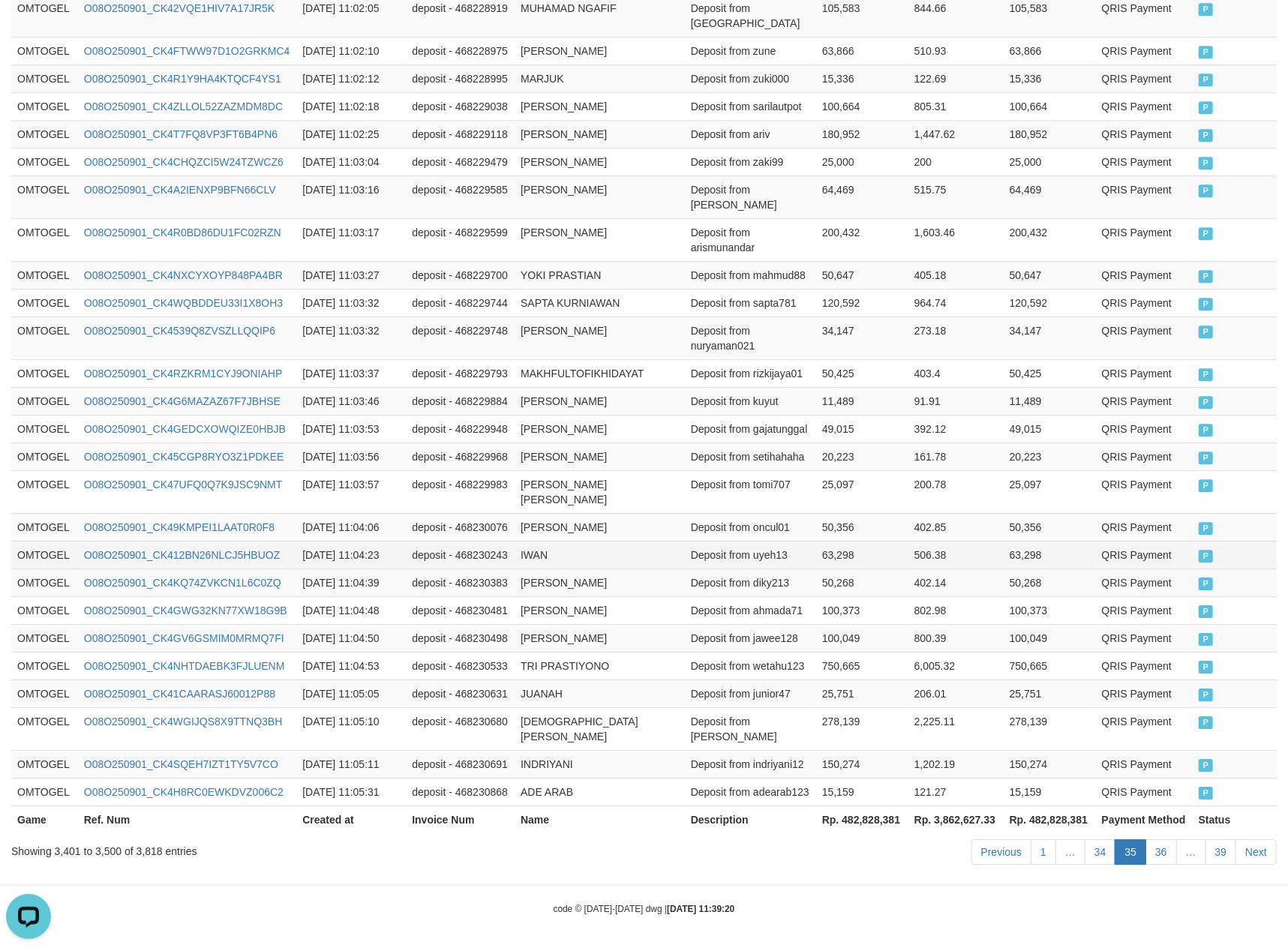
scroll to position [2778, 0]
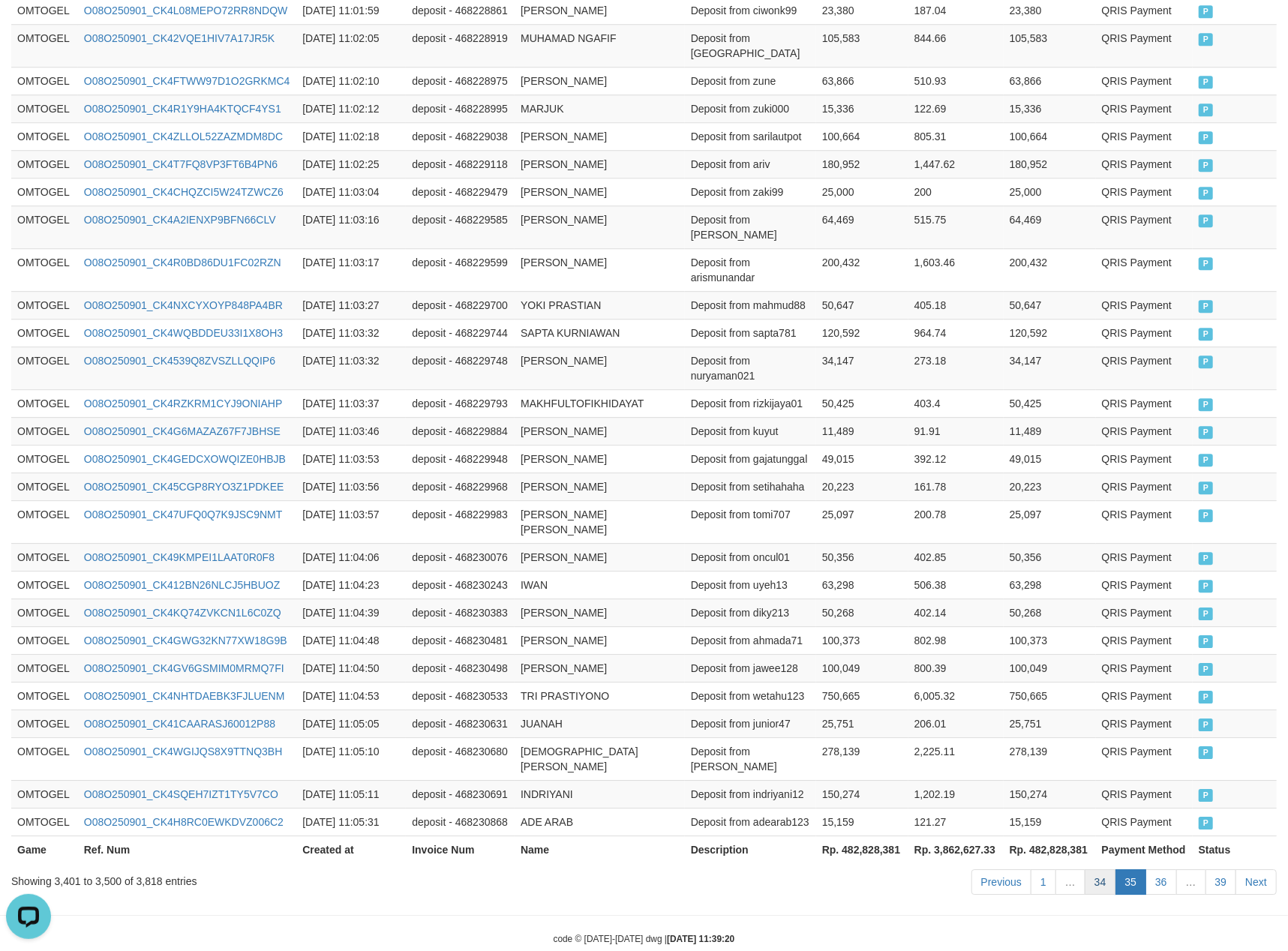
click at [1086, 869] on link "34" at bounding box center [1101, 881] width 31 height 26
click at [1008, 709] on td "25,751" at bounding box center [1049, 722] width 92 height 27
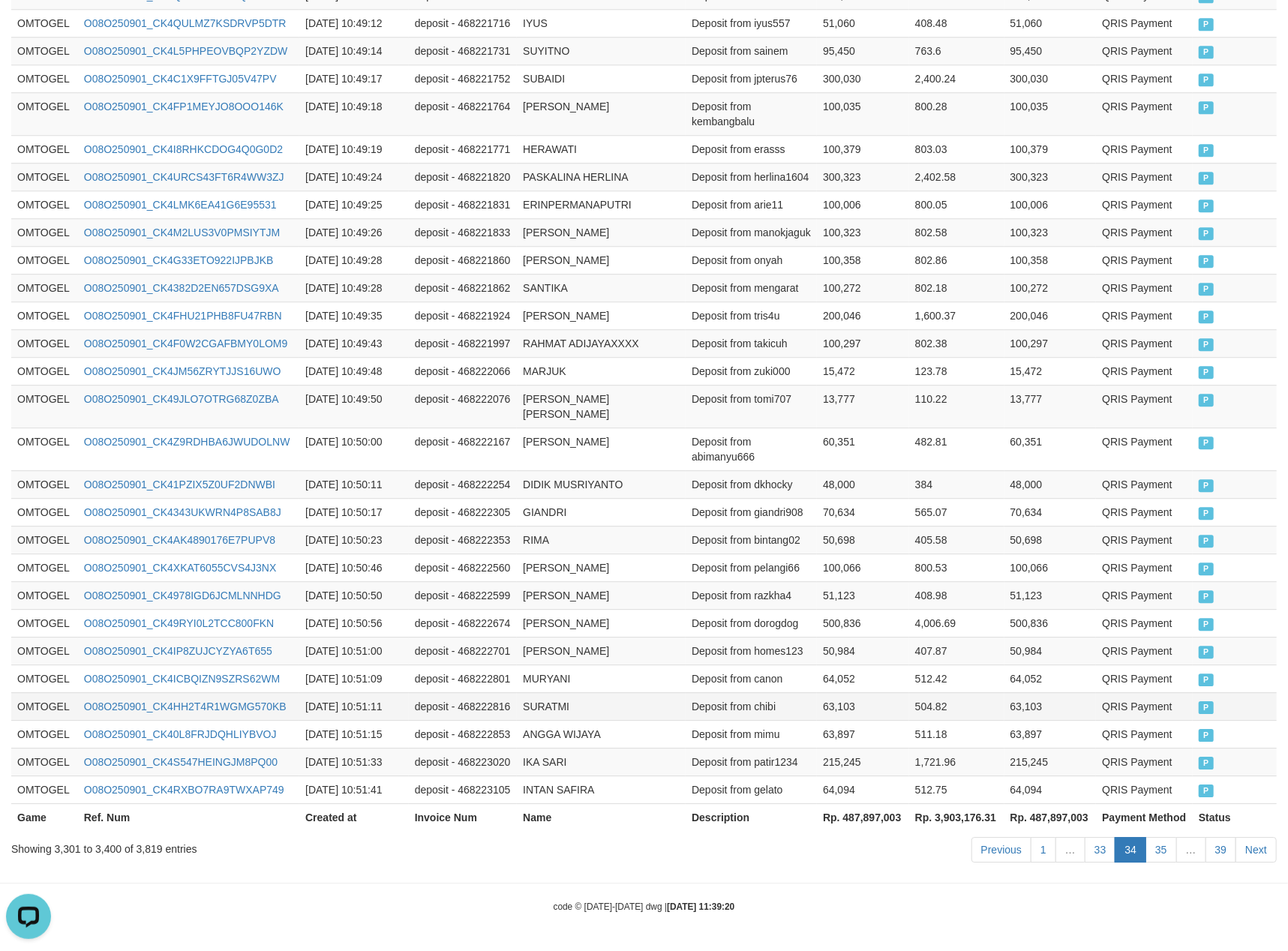
click at [990, 702] on td "504.82" at bounding box center [956, 705] width 95 height 27
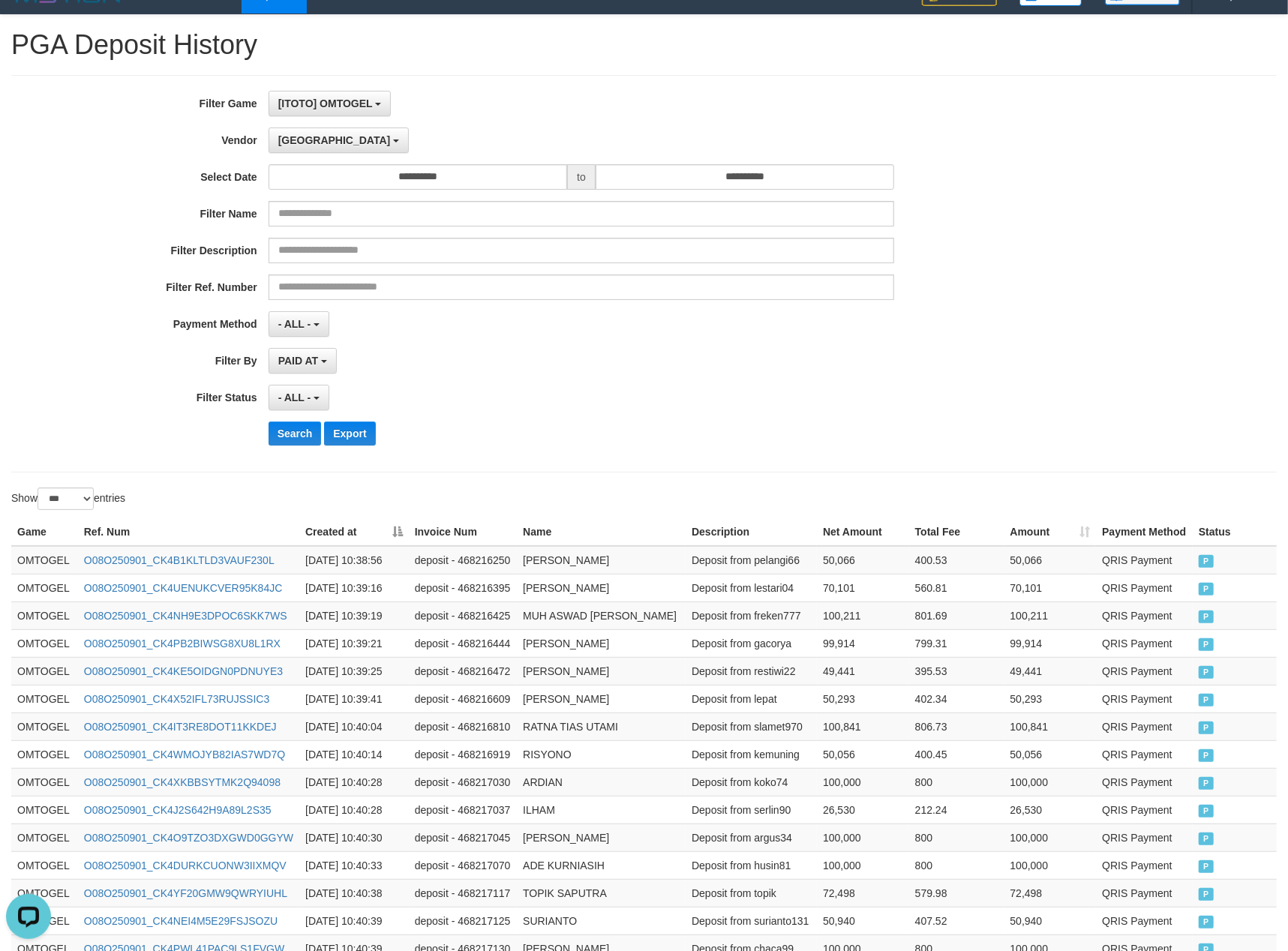
scroll to position [0, 0]
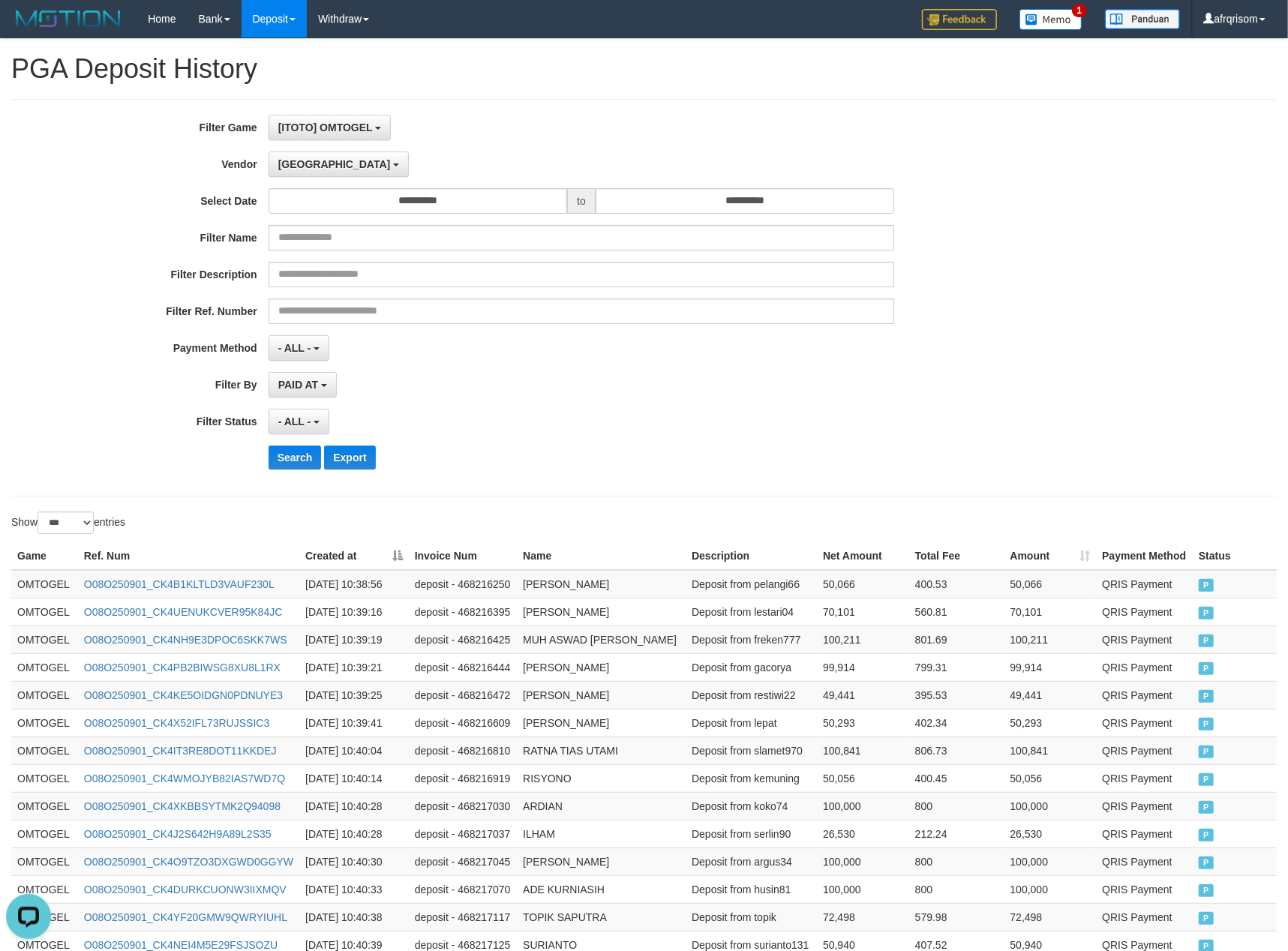
click at [574, 487] on div "**********" at bounding box center [644, 297] width 1266 height 398
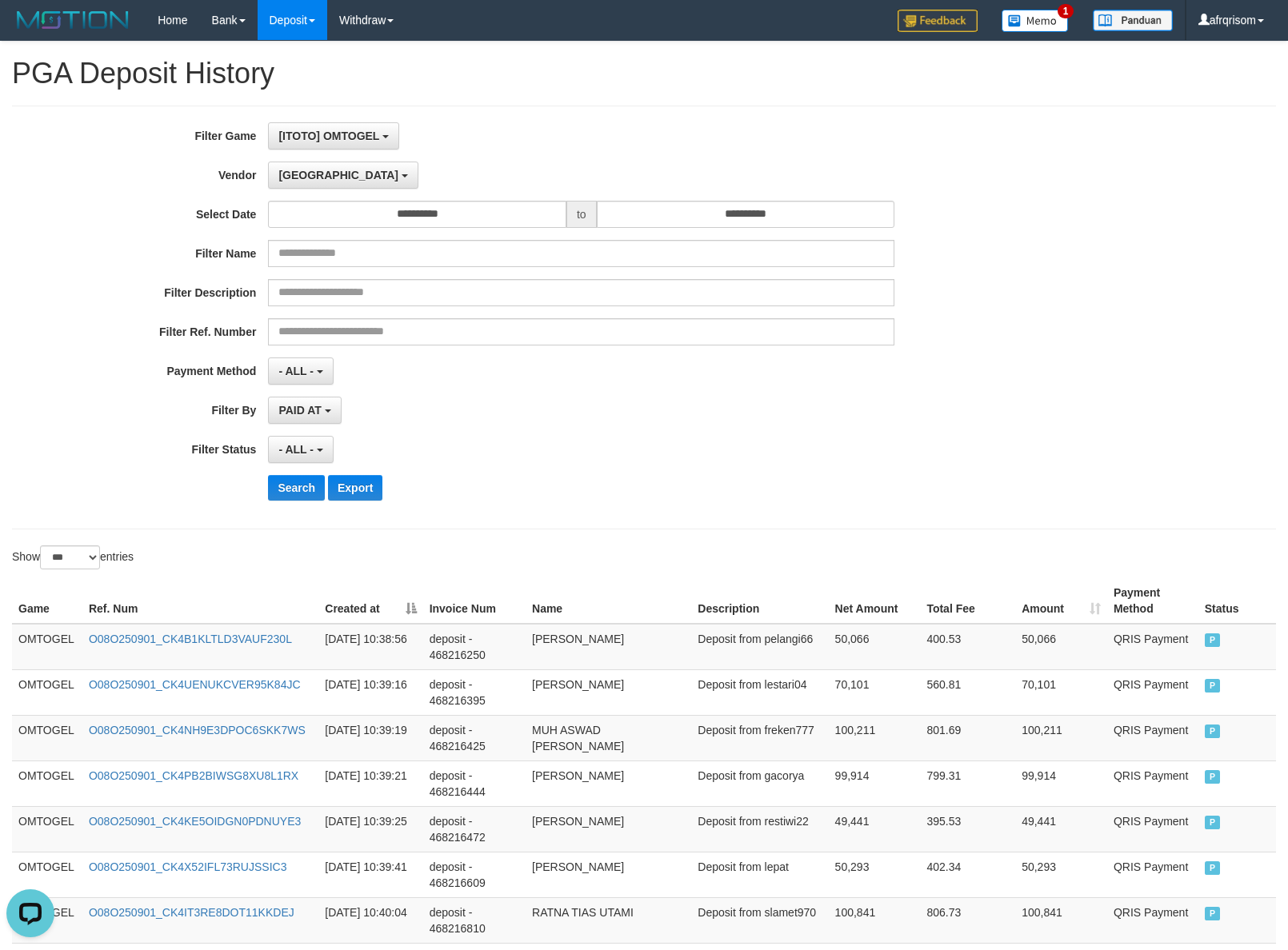
click at [410, 606] on th "Created at" at bounding box center [370, 601] width 104 height 46
click at [413, 612] on th "Created at" at bounding box center [368, 601] width 105 height 46
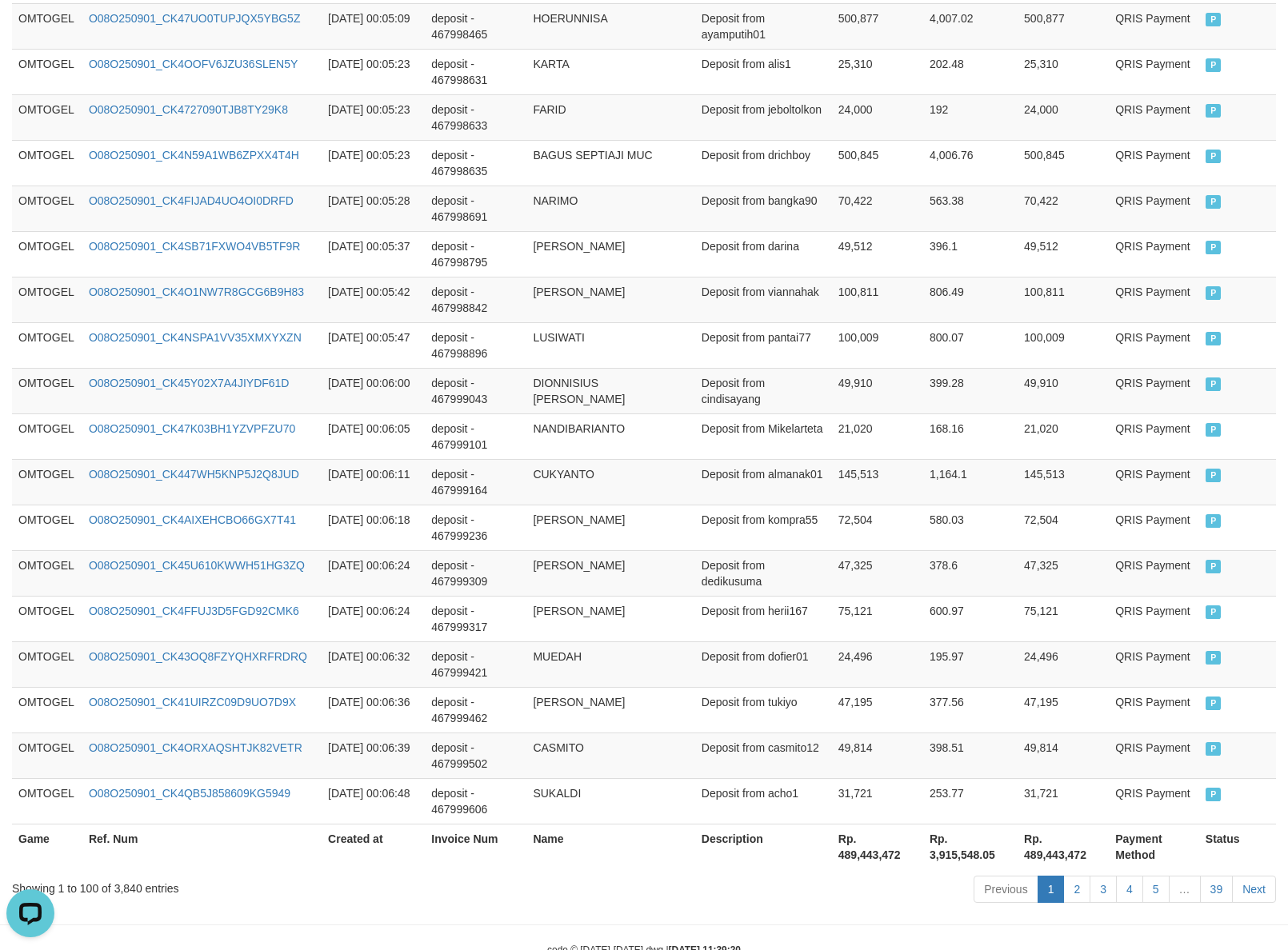
scroll to position [4425, 0]
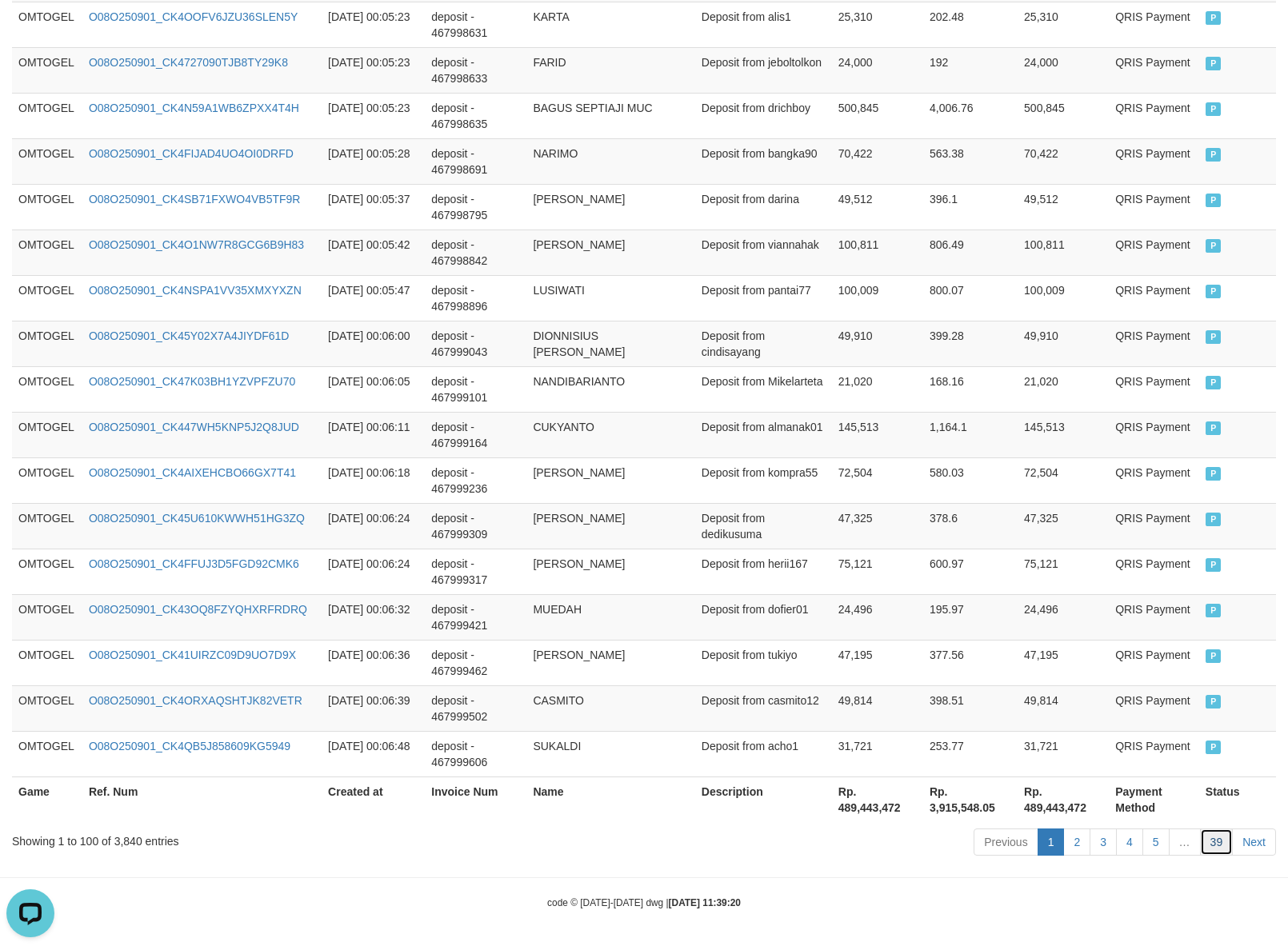
click at [1207, 845] on link "39" at bounding box center [1216, 842] width 34 height 27
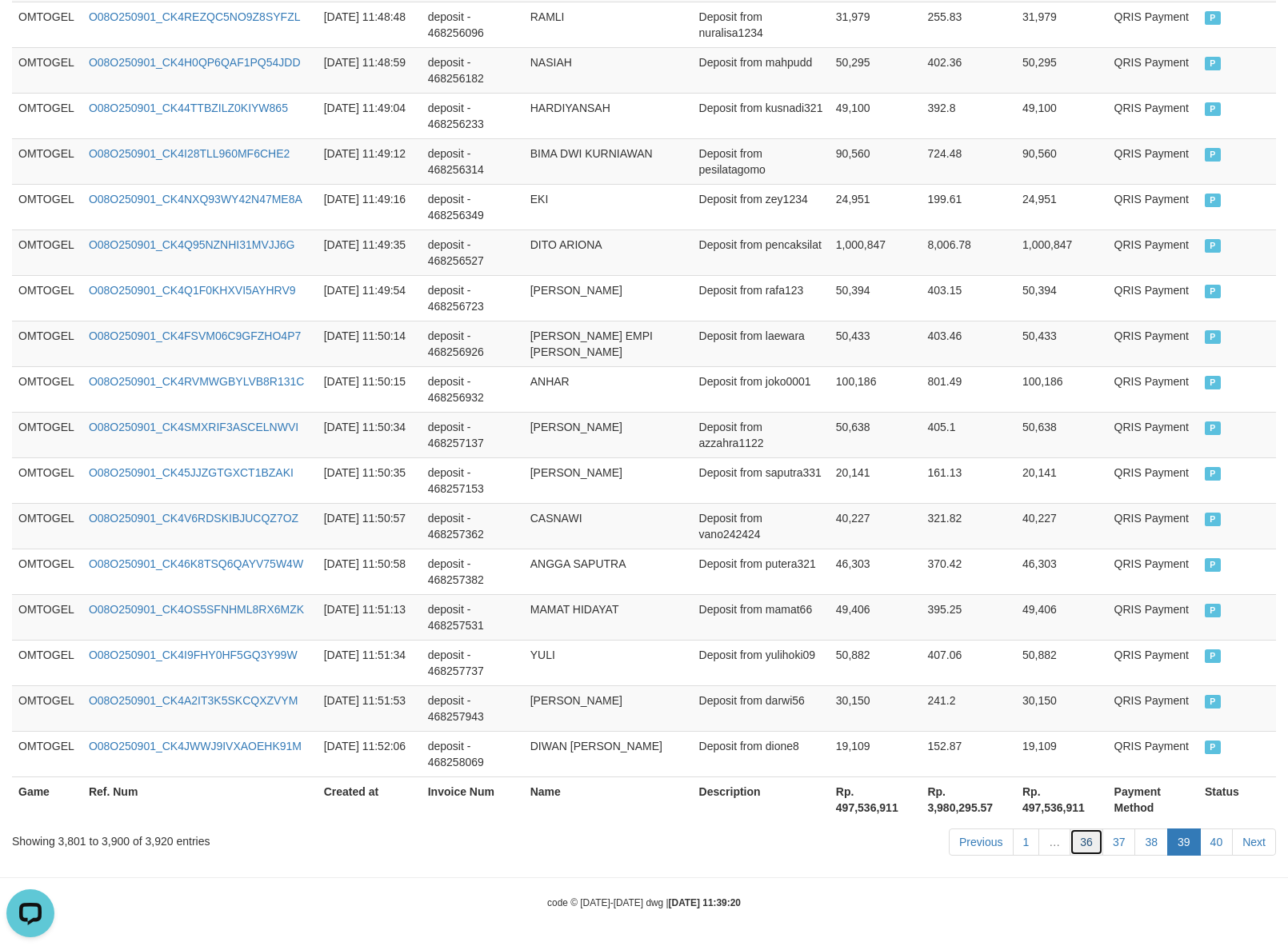
click at [1088, 852] on link "36" at bounding box center [1086, 842] width 34 height 27
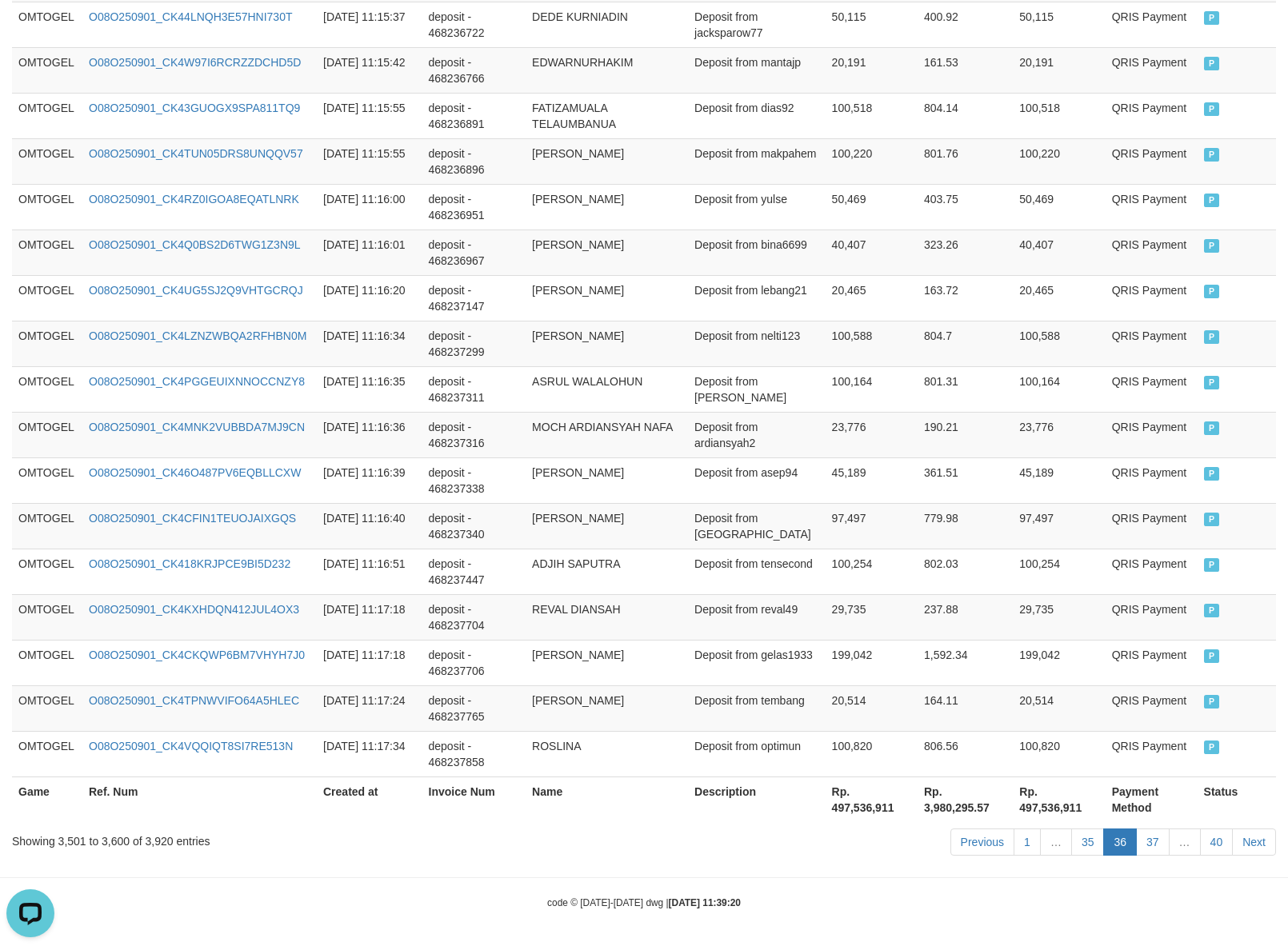
click at [1088, 852] on link "35" at bounding box center [1088, 842] width 34 height 27
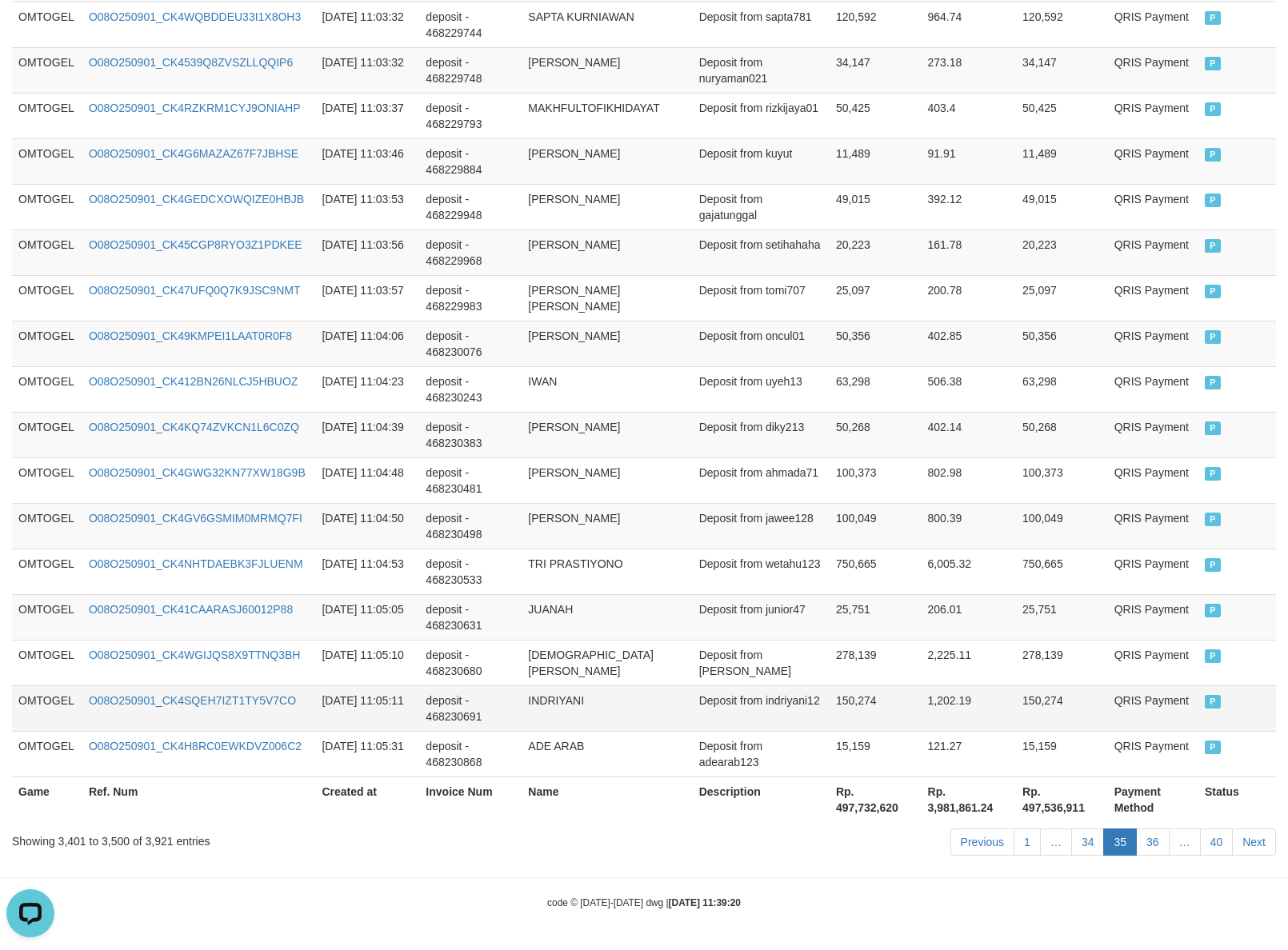
click at [1077, 718] on td "150,274" at bounding box center [1062, 709] width 92 height 46
click at [1085, 844] on link "34" at bounding box center [1088, 842] width 34 height 27
click at [937, 688] on td "1,202.19" at bounding box center [970, 709] width 95 height 46
click at [1073, 846] on link "34" at bounding box center [1088, 842] width 34 height 27
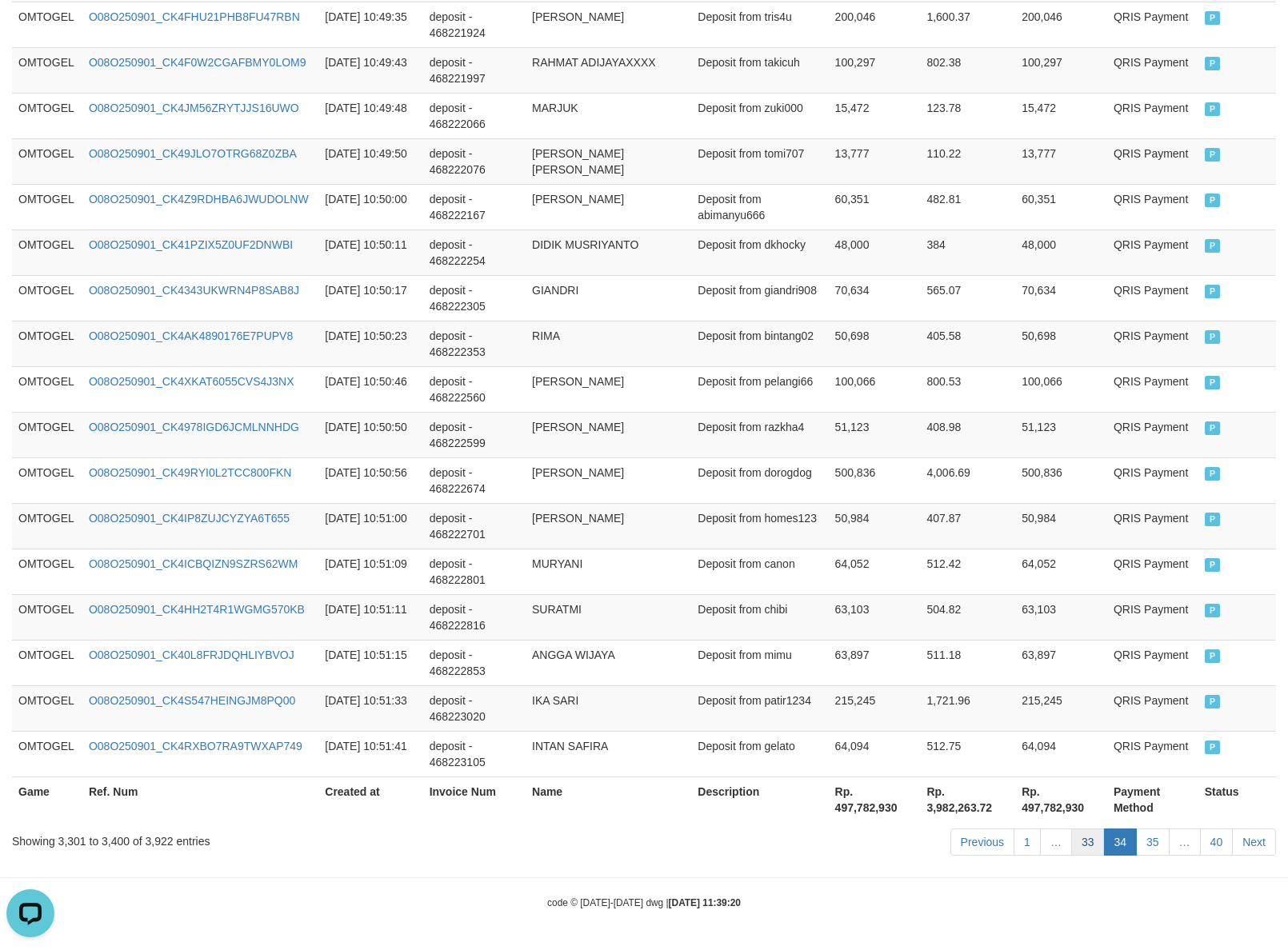
click at [1090, 840] on link "33" at bounding box center [1088, 842] width 34 height 27
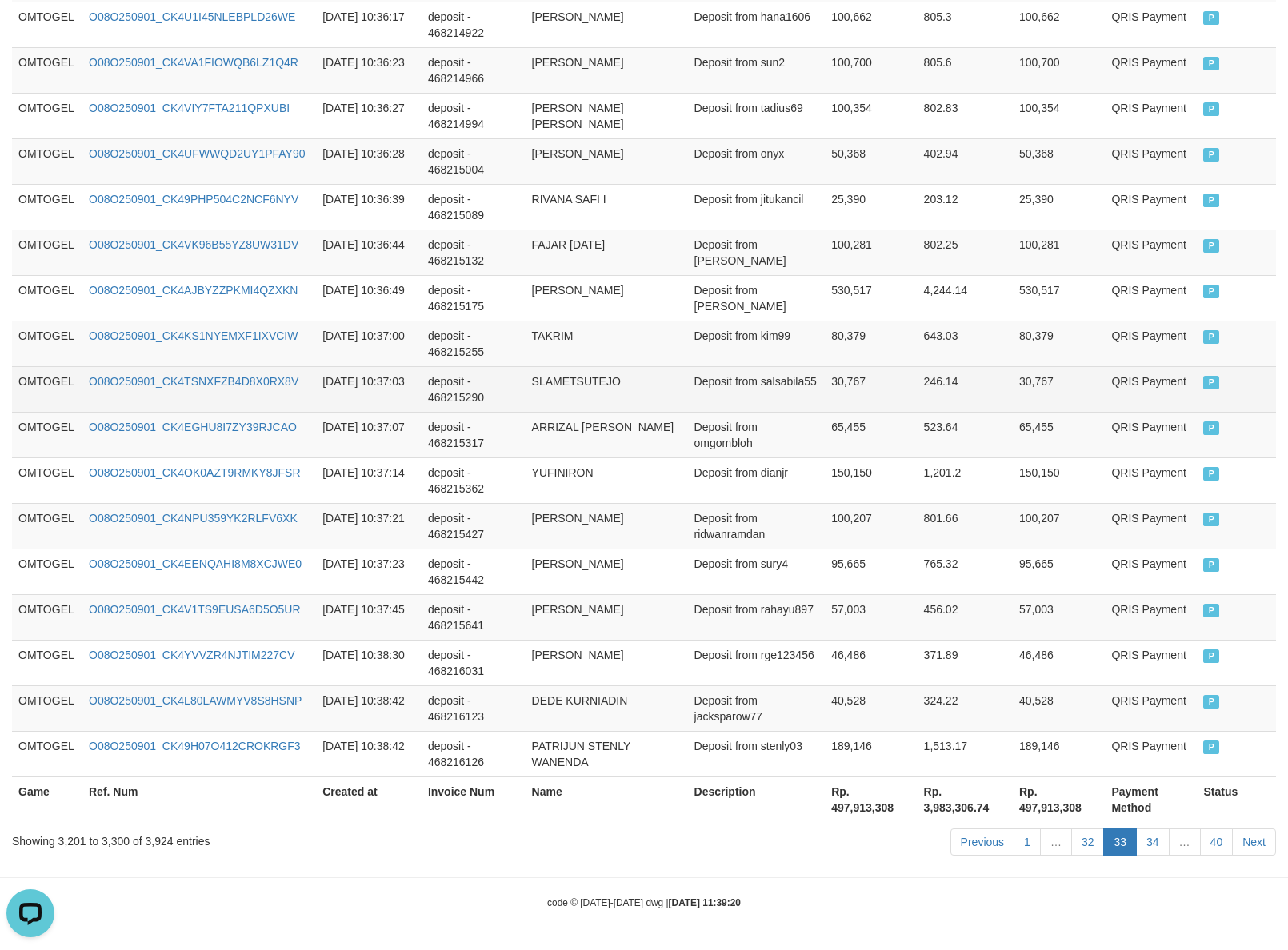
click at [745, 406] on td "Deposit from salsabila55" at bounding box center [757, 389] width 138 height 46
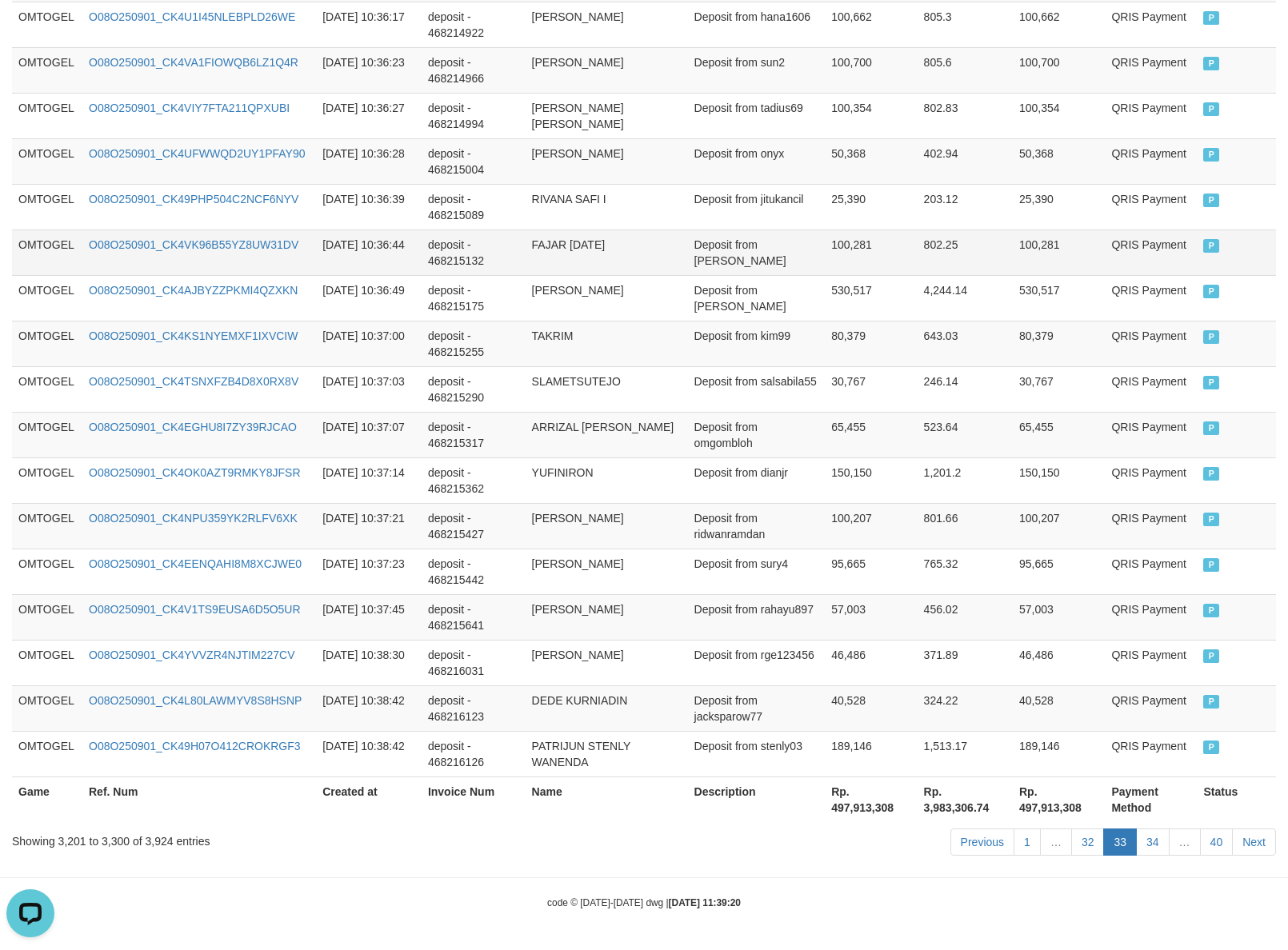
click at [652, 247] on td "FAJAR [DATE]" at bounding box center [607, 253] width 163 height 46
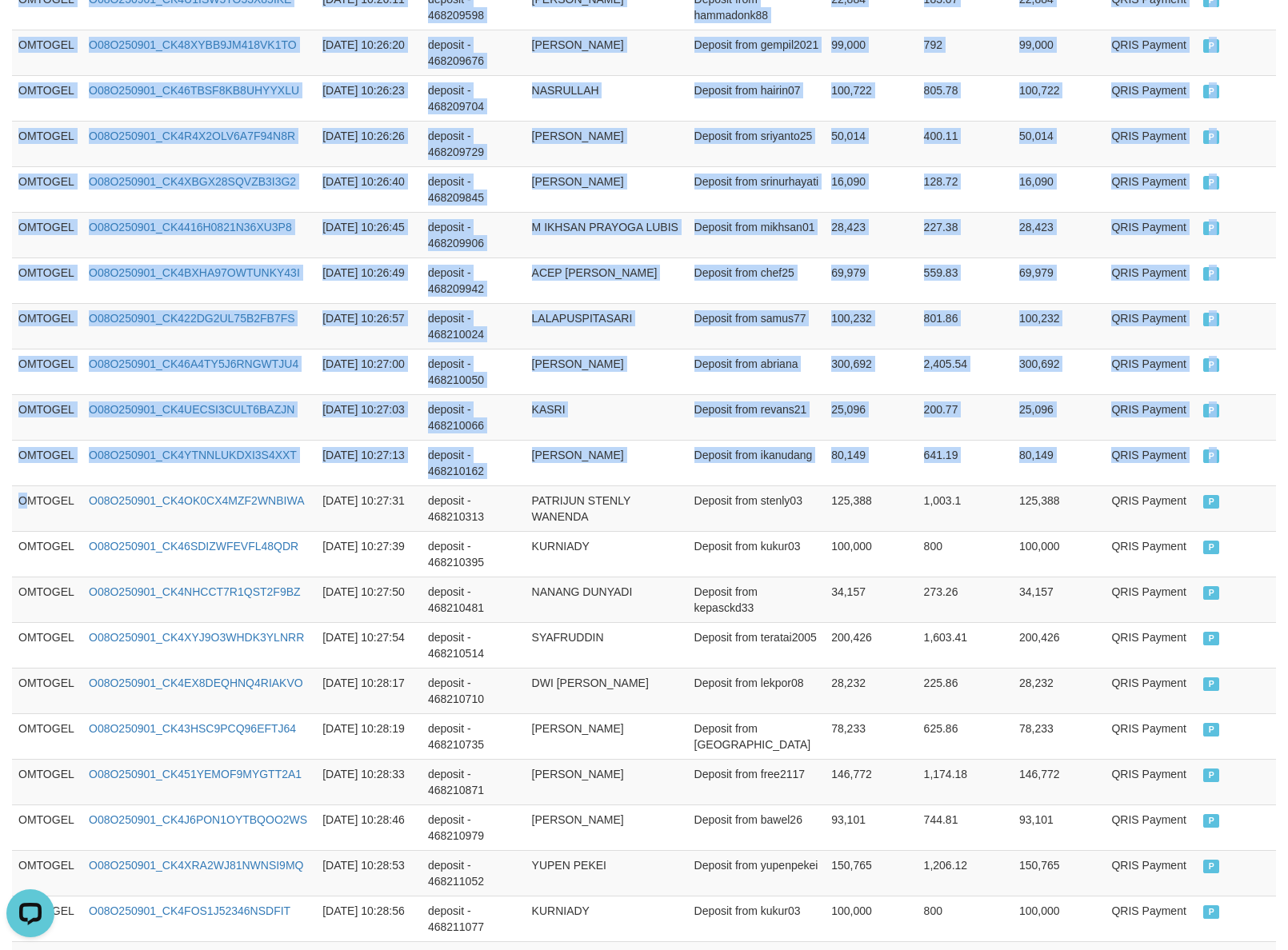
drag, startPoint x: 24, startPoint y: 512, endPoint x: 1309, endPoint y: 512, distance: 1285.0
copy table "Game Ref. Num Created at Invoice Num Name Description Net Amount Total Fee Amou…"
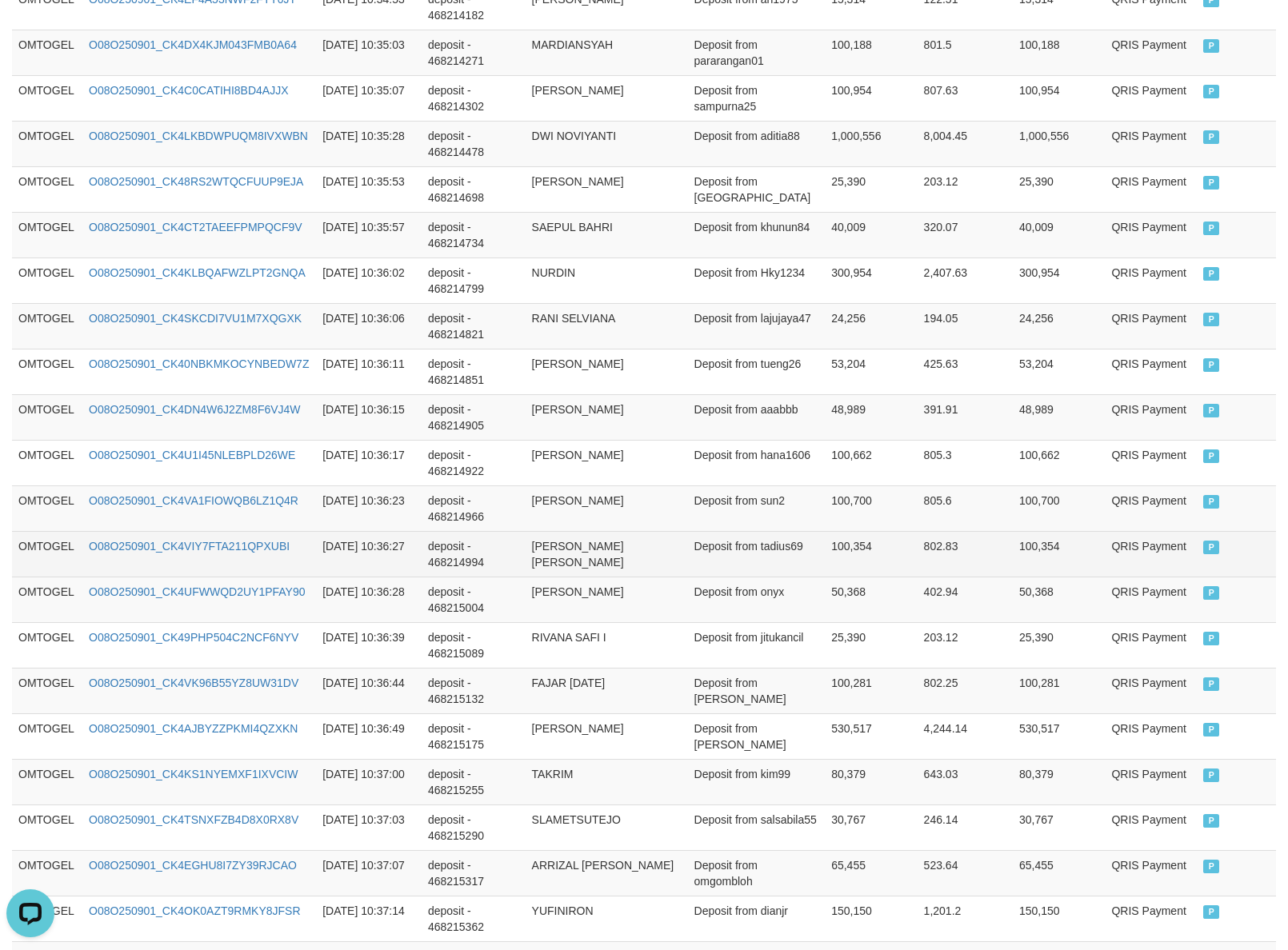
scroll to position [4425, 0]
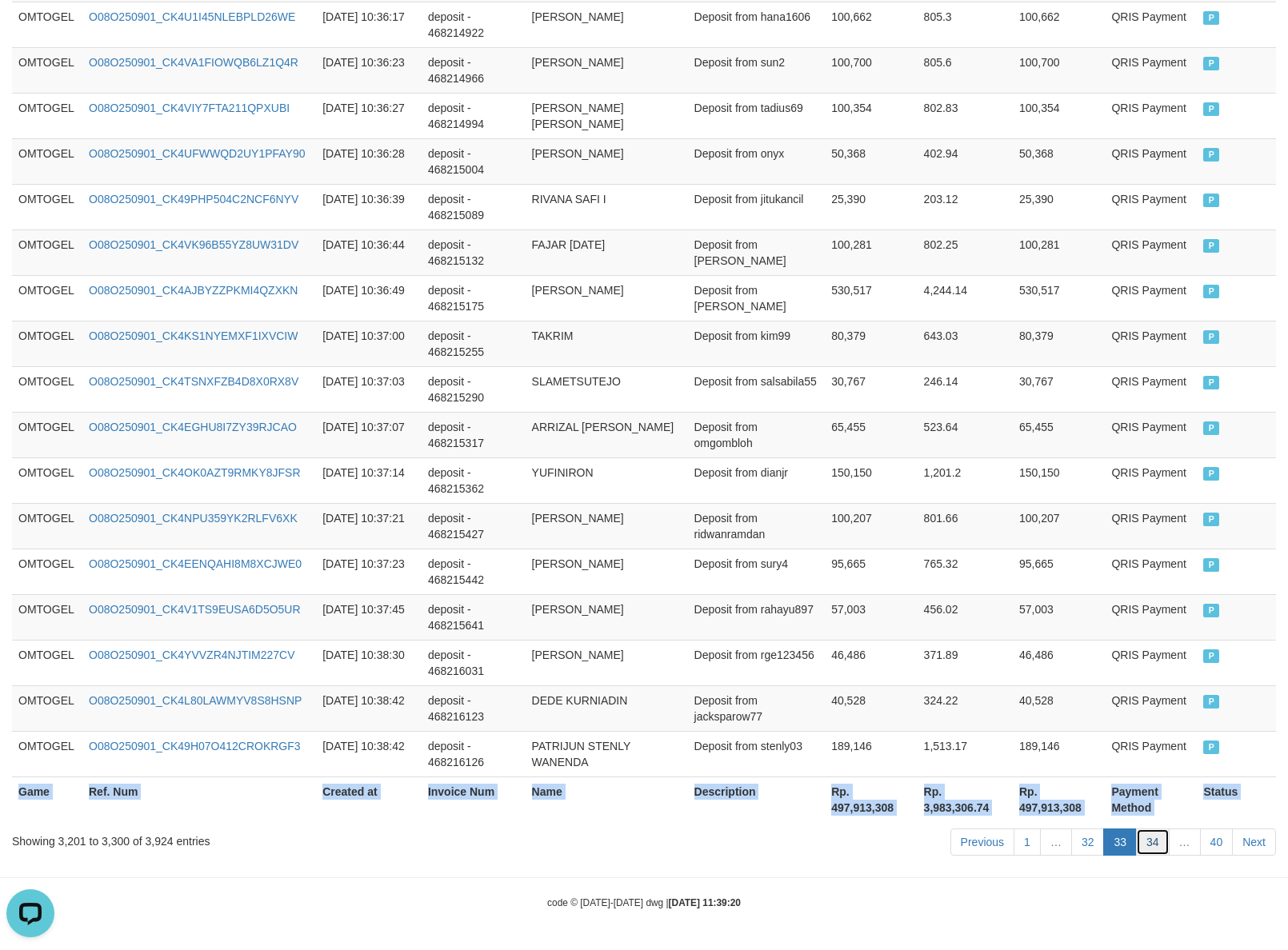
click at [1152, 855] on link "34" at bounding box center [1153, 842] width 34 height 27
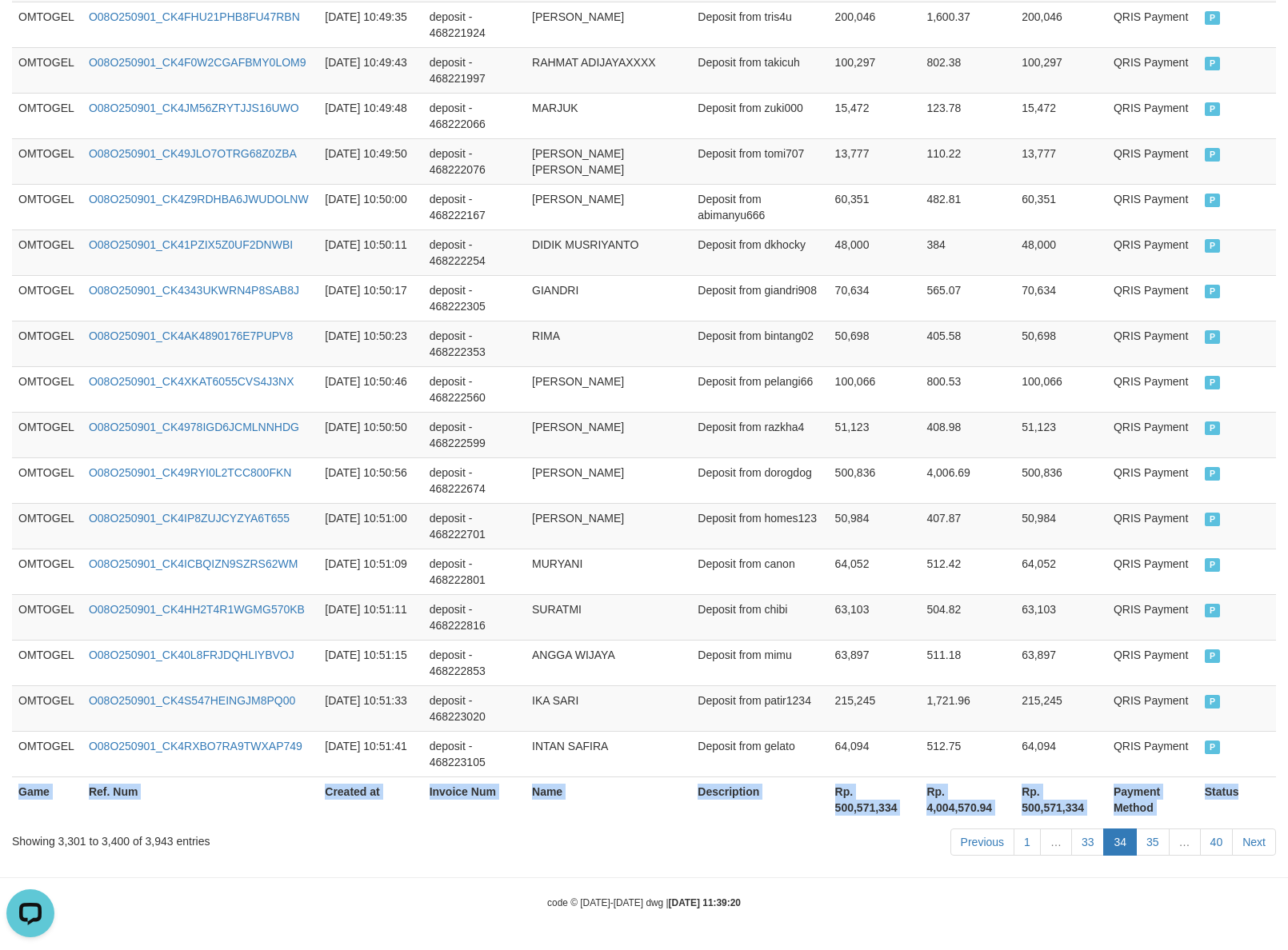
copy table "Game Ref. Num Created at Invoice Num Name Description Net Amount Total Fee Amou…"
click at [1142, 840] on link "35" at bounding box center [1153, 842] width 34 height 27
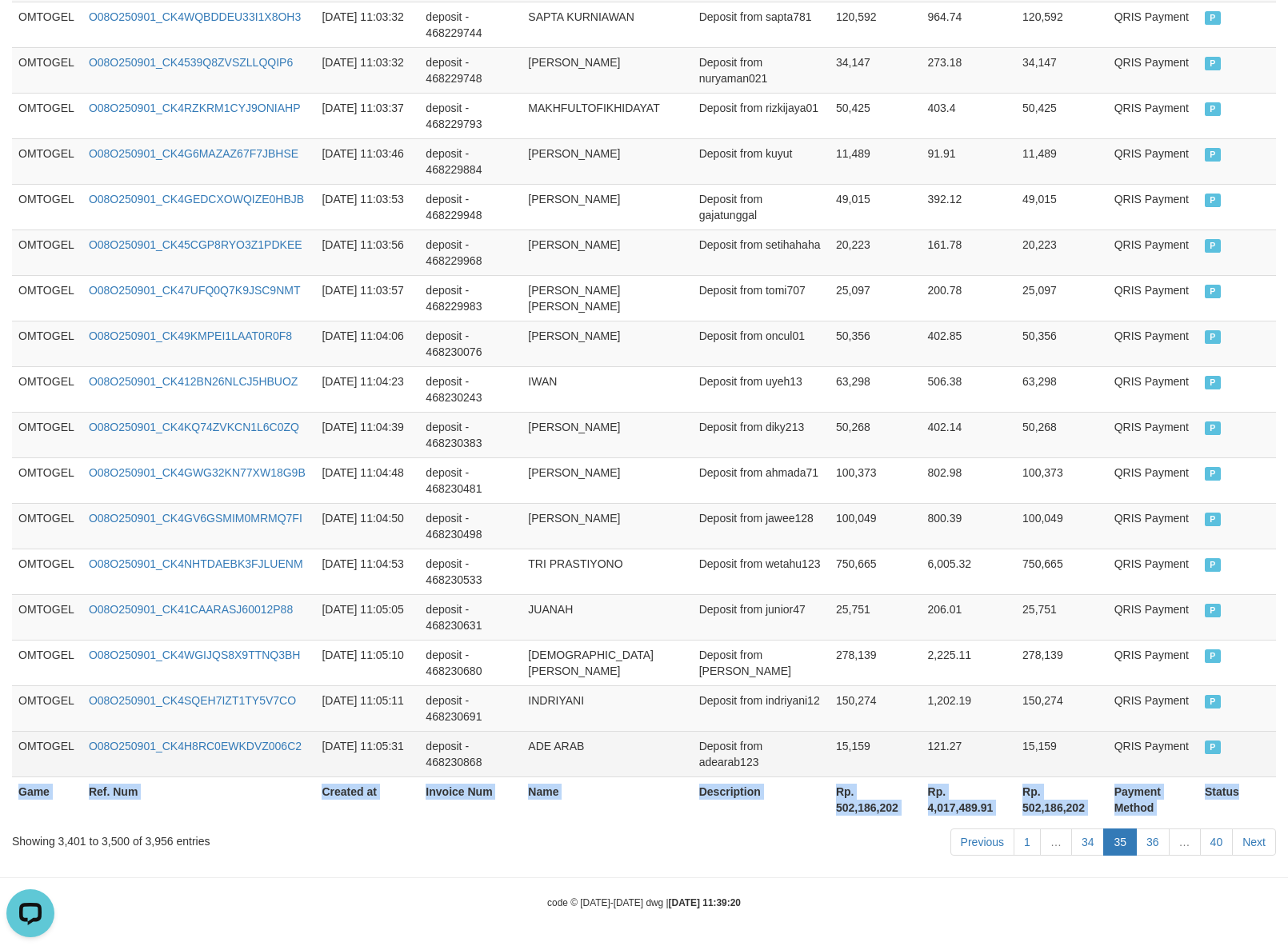
copy table "Game Ref. Num Created at Invoice Num Name Description Net Amount Total Fee Amou…"
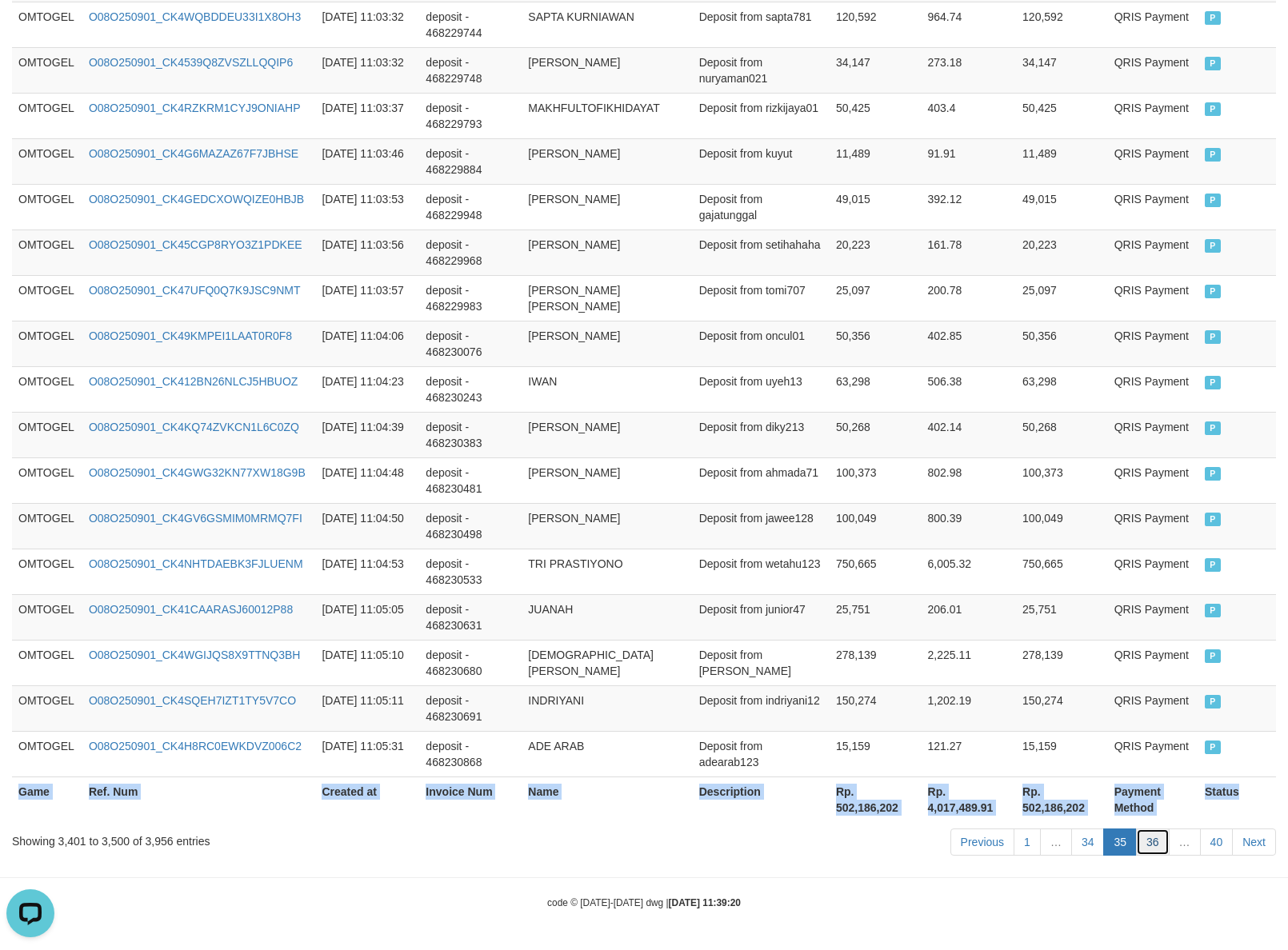
click at [1149, 849] on link "36" at bounding box center [1153, 842] width 34 height 27
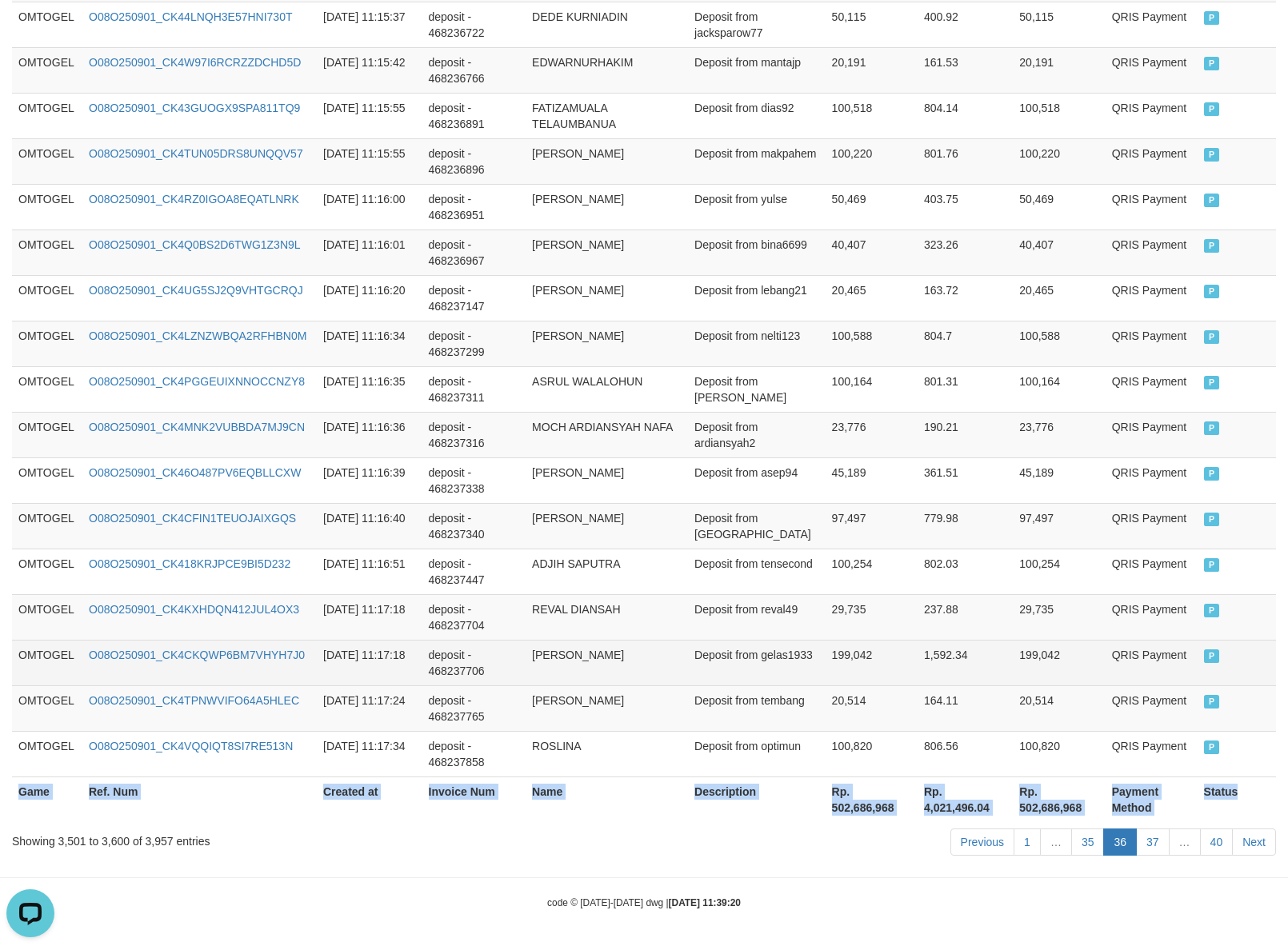
copy table "Game Ref. Num Created at Invoice Num Name Description Net Amount Total Fee Amou…"
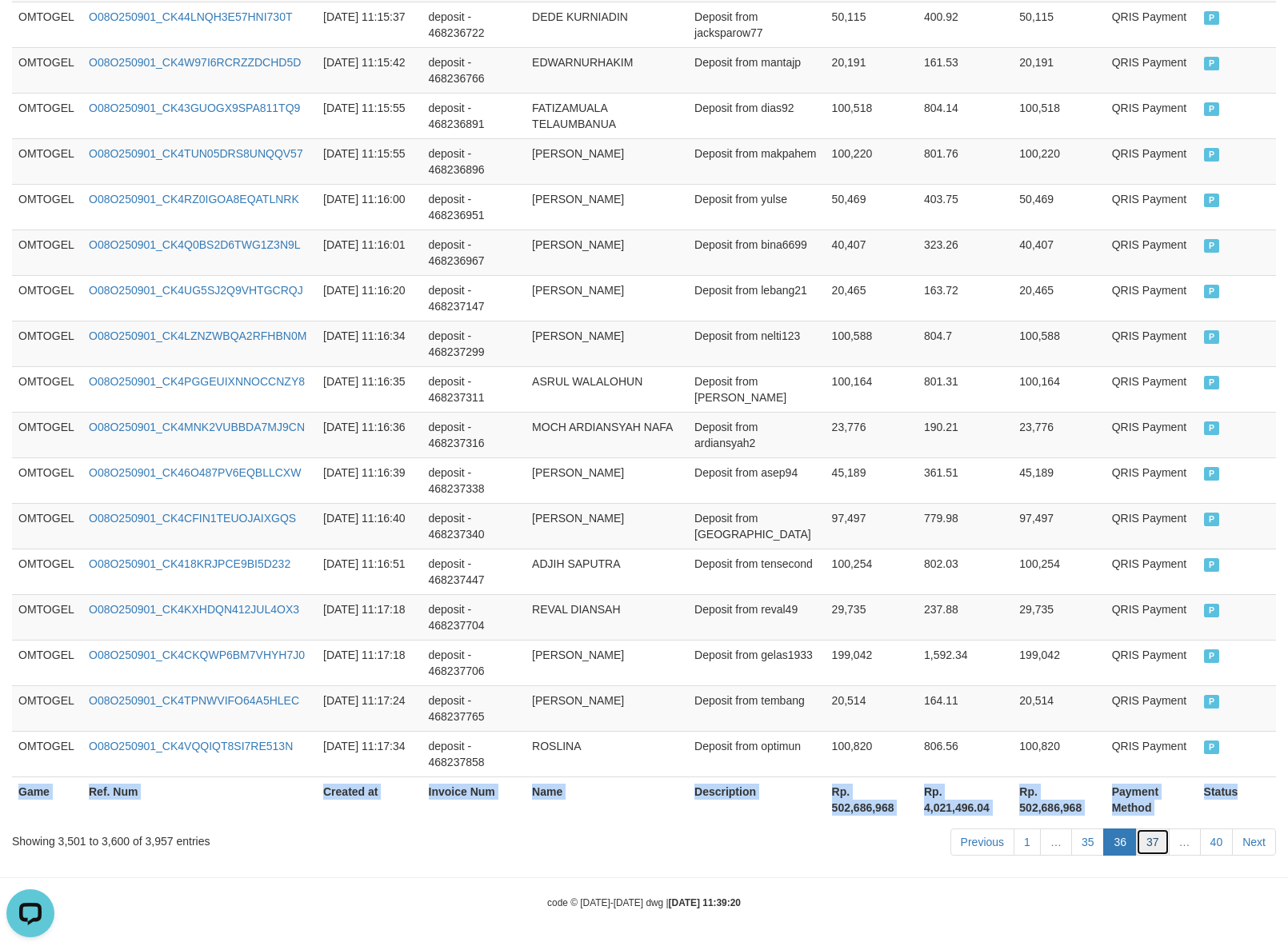
click at [1149, 848] on link "37" at bounding box center [1153, 842] width 34 height 27
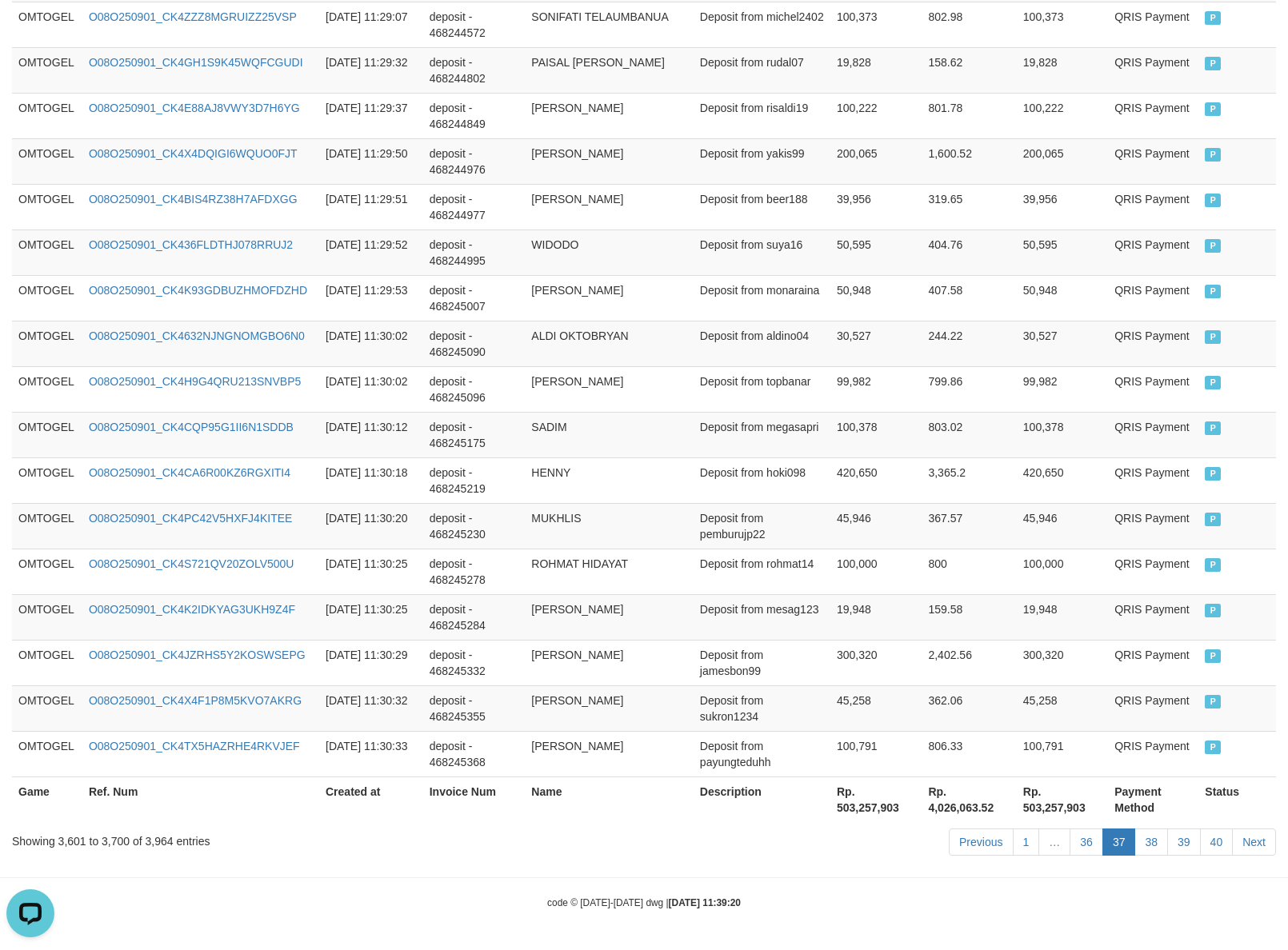
click at [1109, 827] on div "Previous 1 … 36 37 38 39 40 Next" at bounding box center [912, 844] width 728 height 34
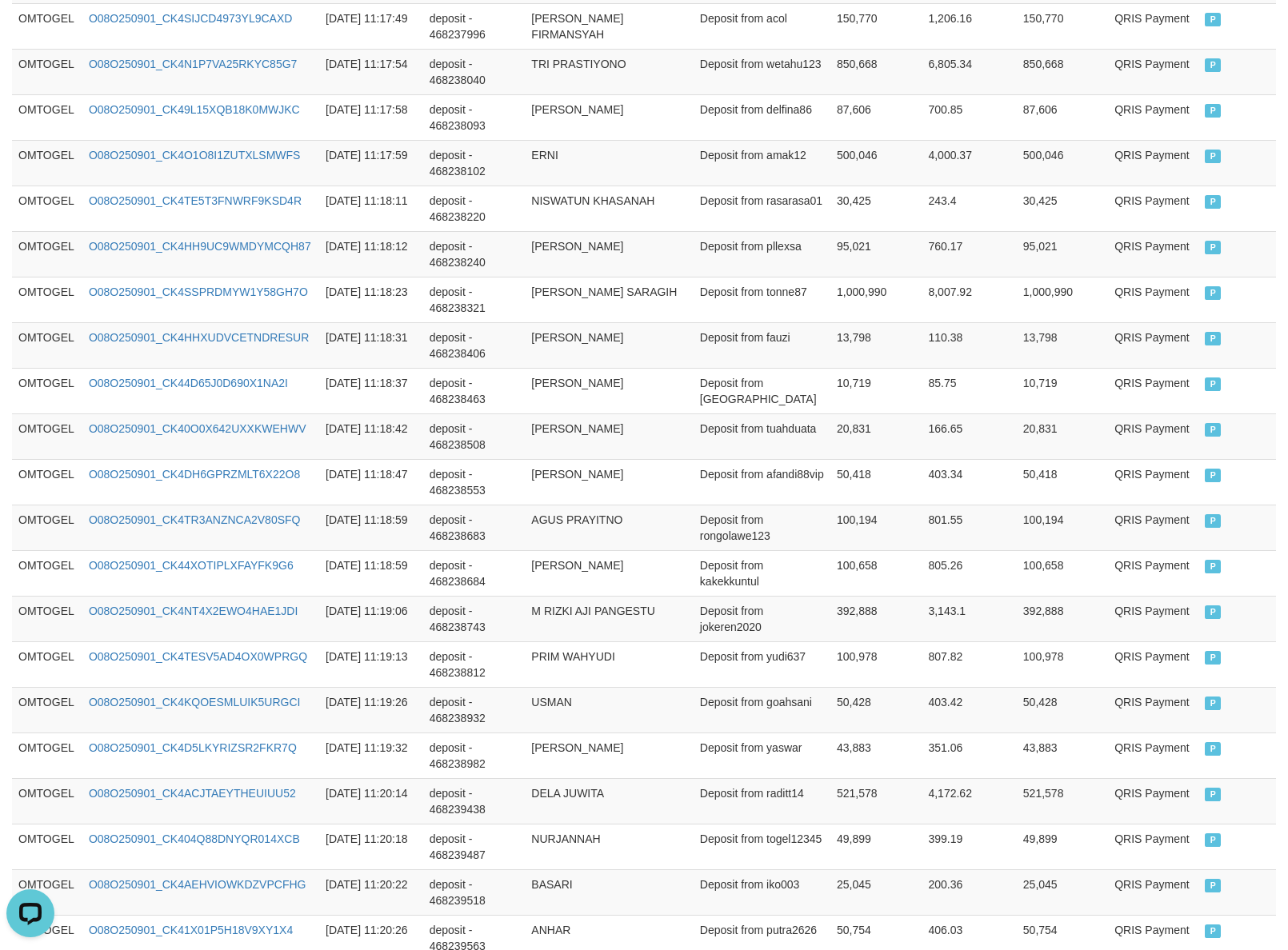
scroll to position [133, 0]
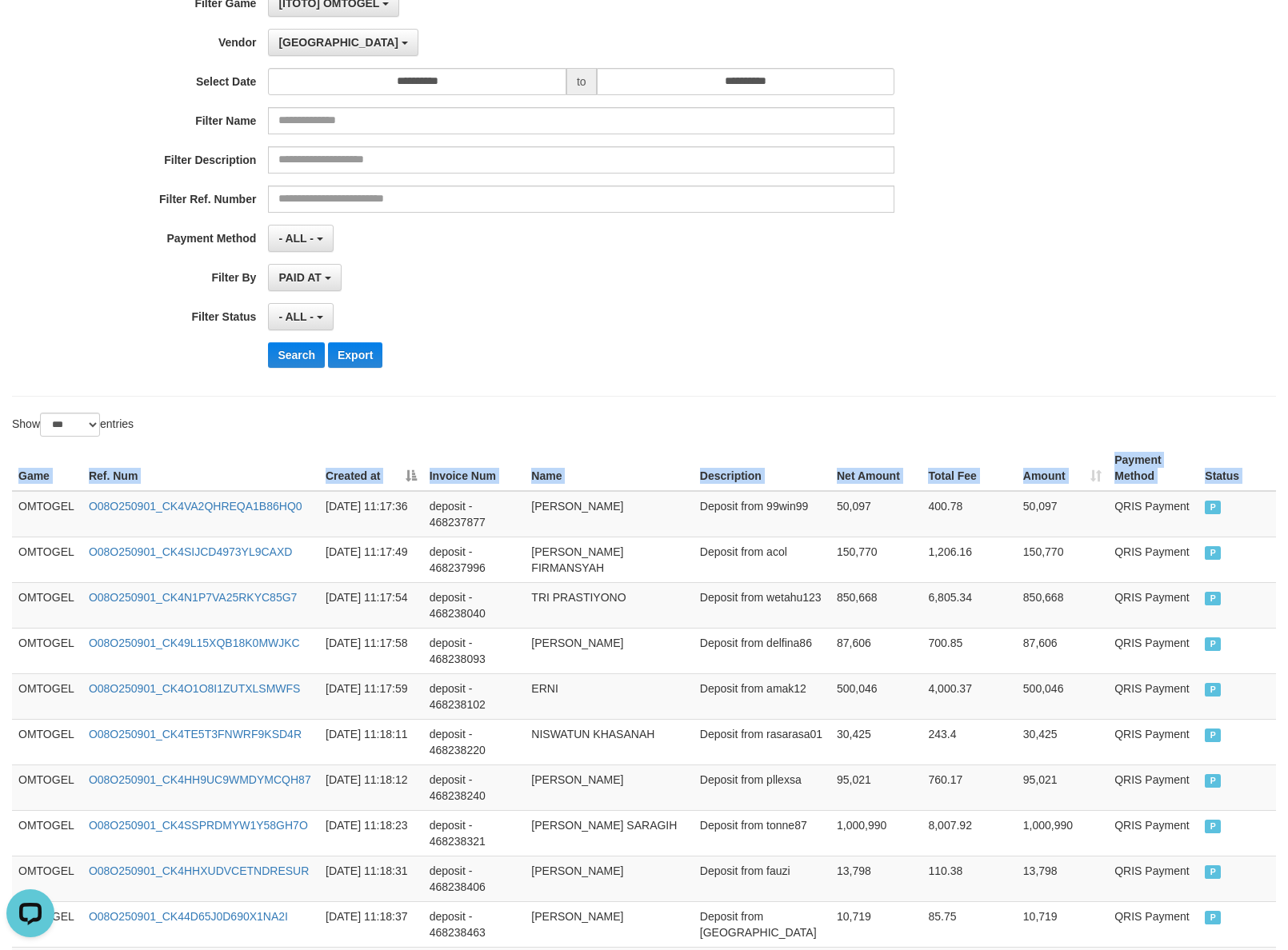
drag, startPoint x: 14, startPoint y: 512, endPoint x: 1309, endPoint y: 530, distance: 1295.1
copy table "Game Ref. Num Created at Invoice Num Name Description Net Amount Total Fee Amou…"
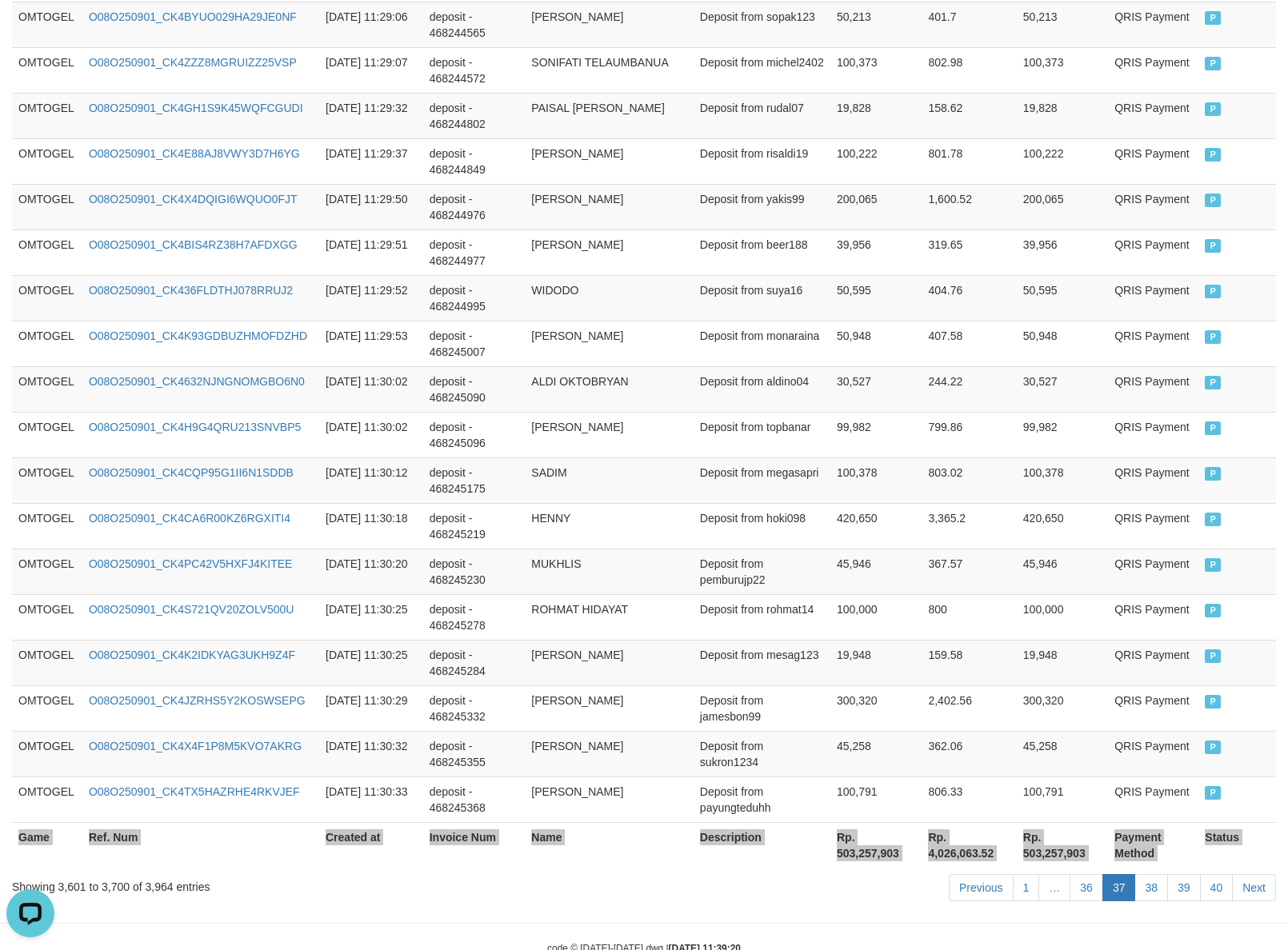
scroll to position [4425, 0]
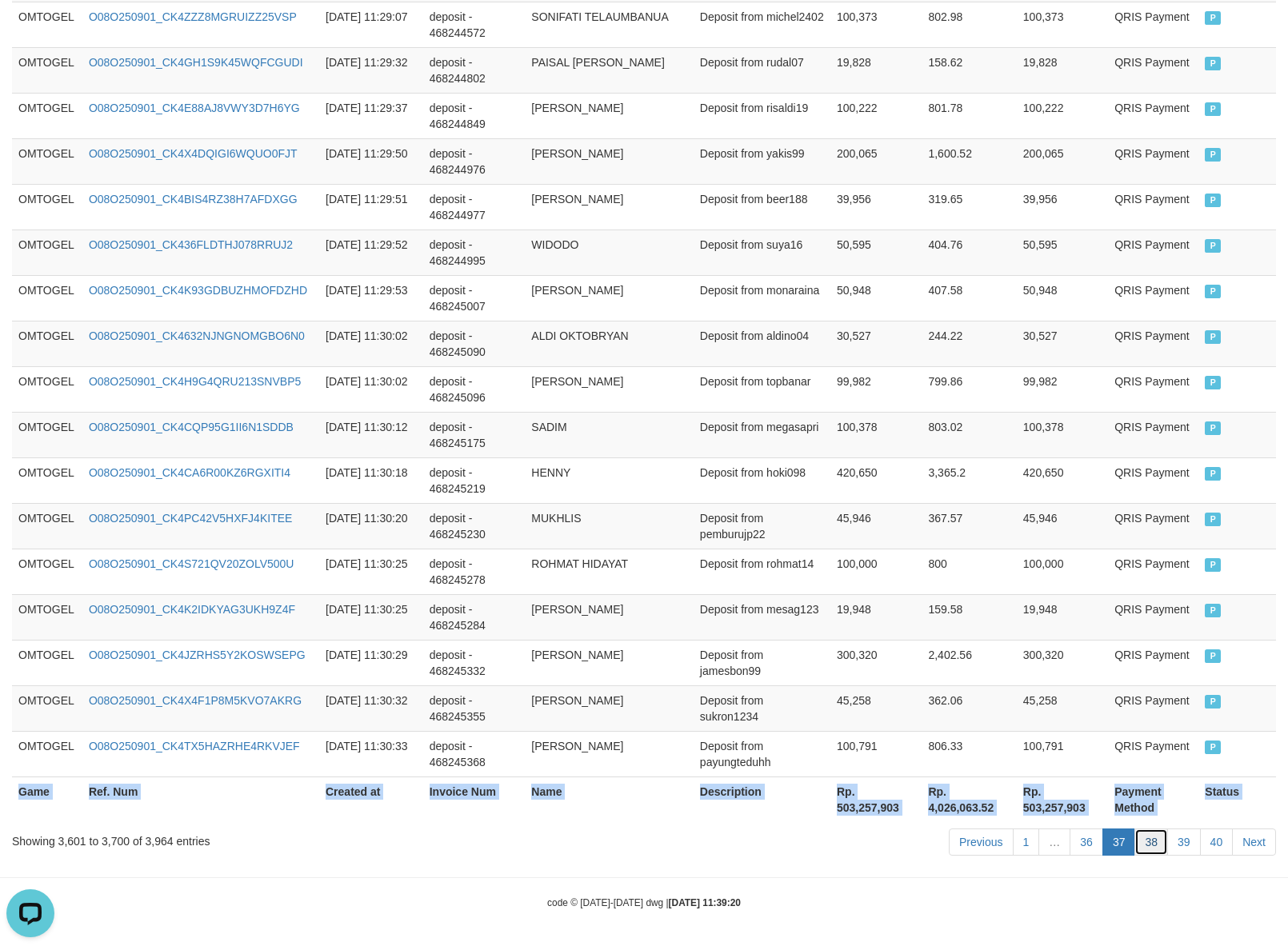
click at [1134, 838] on link "38" at bounding box center [1151, 842] width 34 height 27
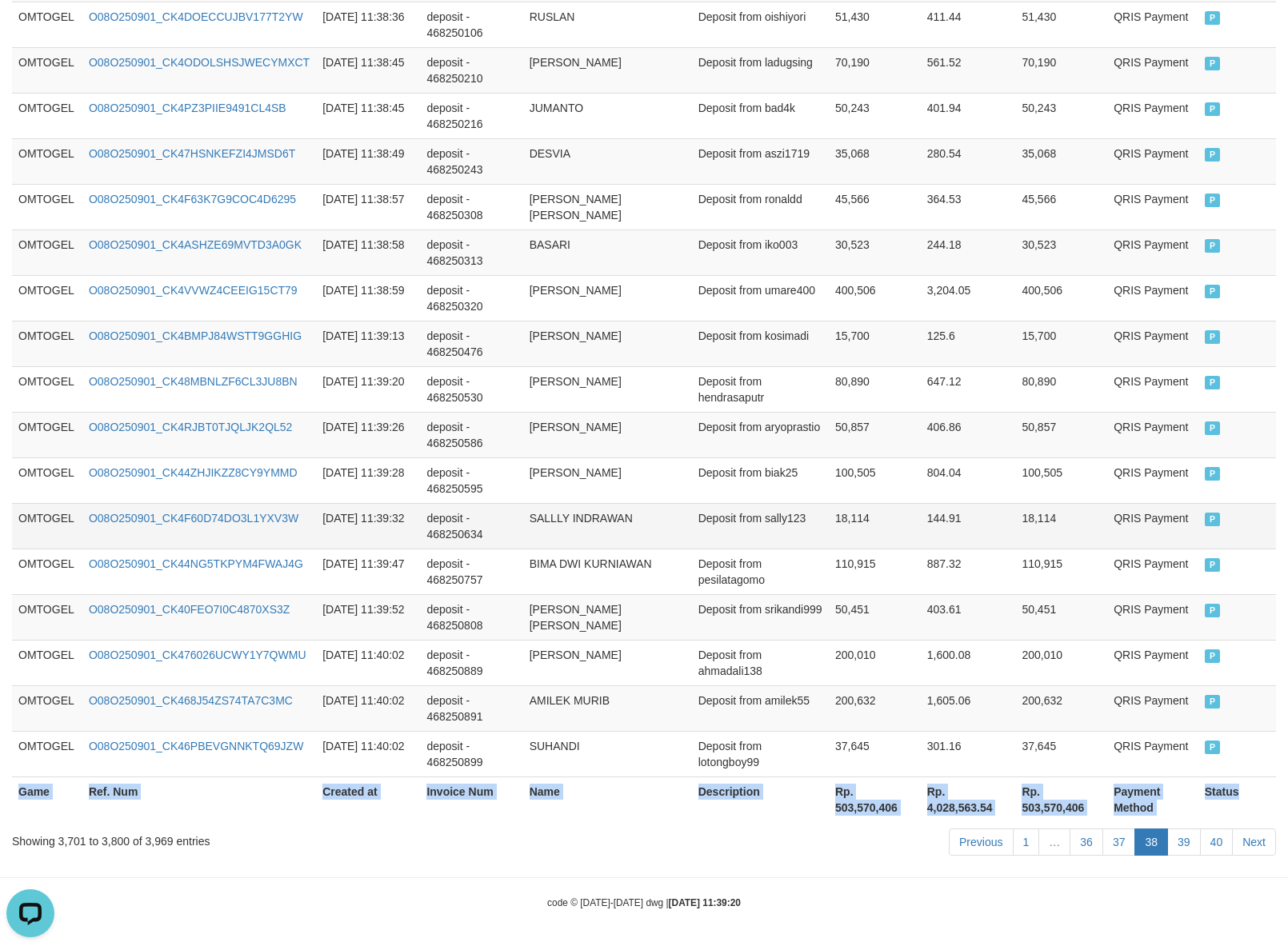
copy table "Game Ref. Num Created at Invoice Num Name Description Net Amount Total Fee Amou…"
click at [1185, 847] on link "39" at bounding box center [1184, 842] width 34 height 27
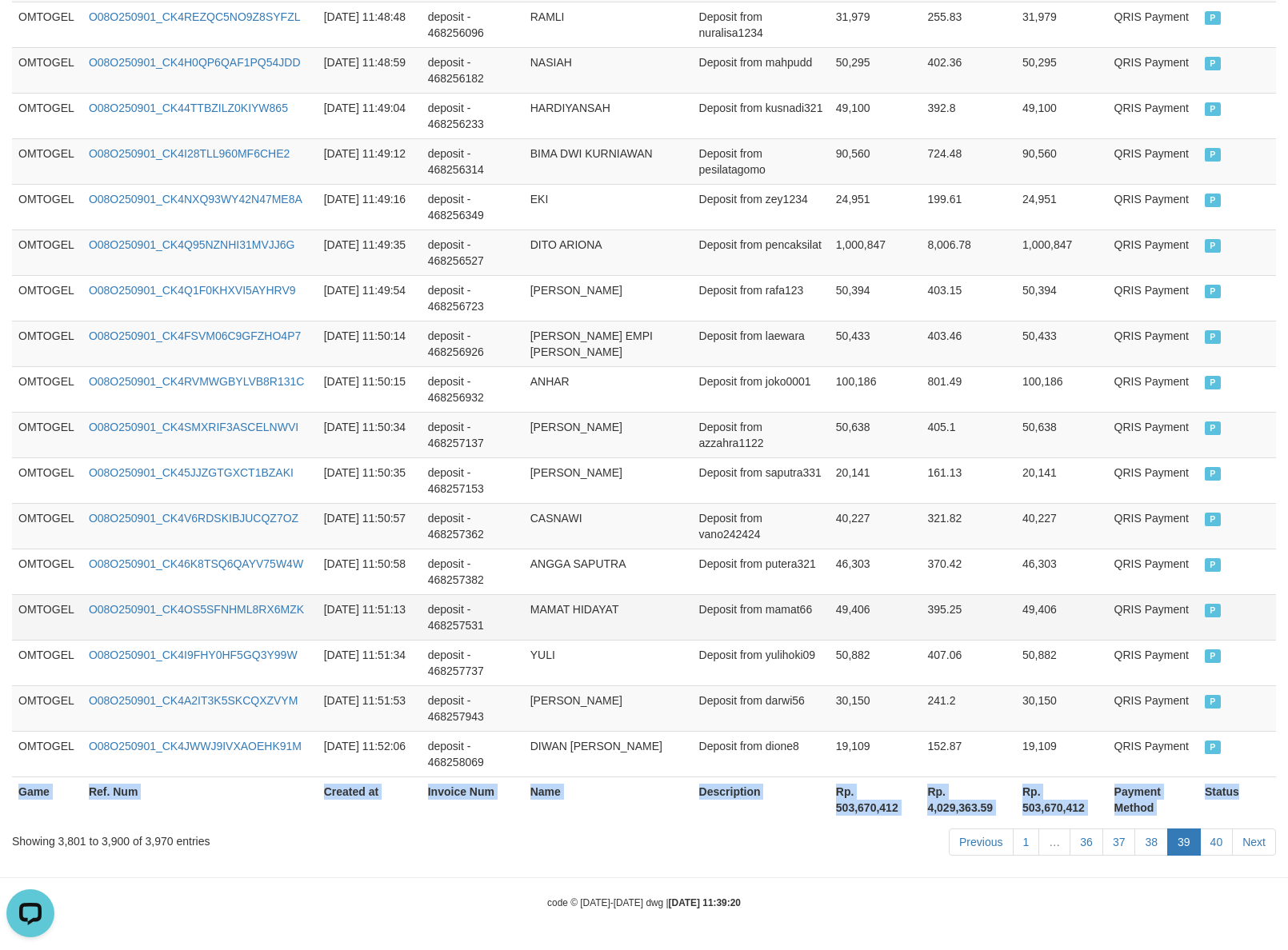
copy table "Game Ref. Num Created at Invoice Num Name Description Net Amount Total Fee Amou…"
click at [1209, 847] on link "40" at bounding box center [1216, 842] width 34 height 27
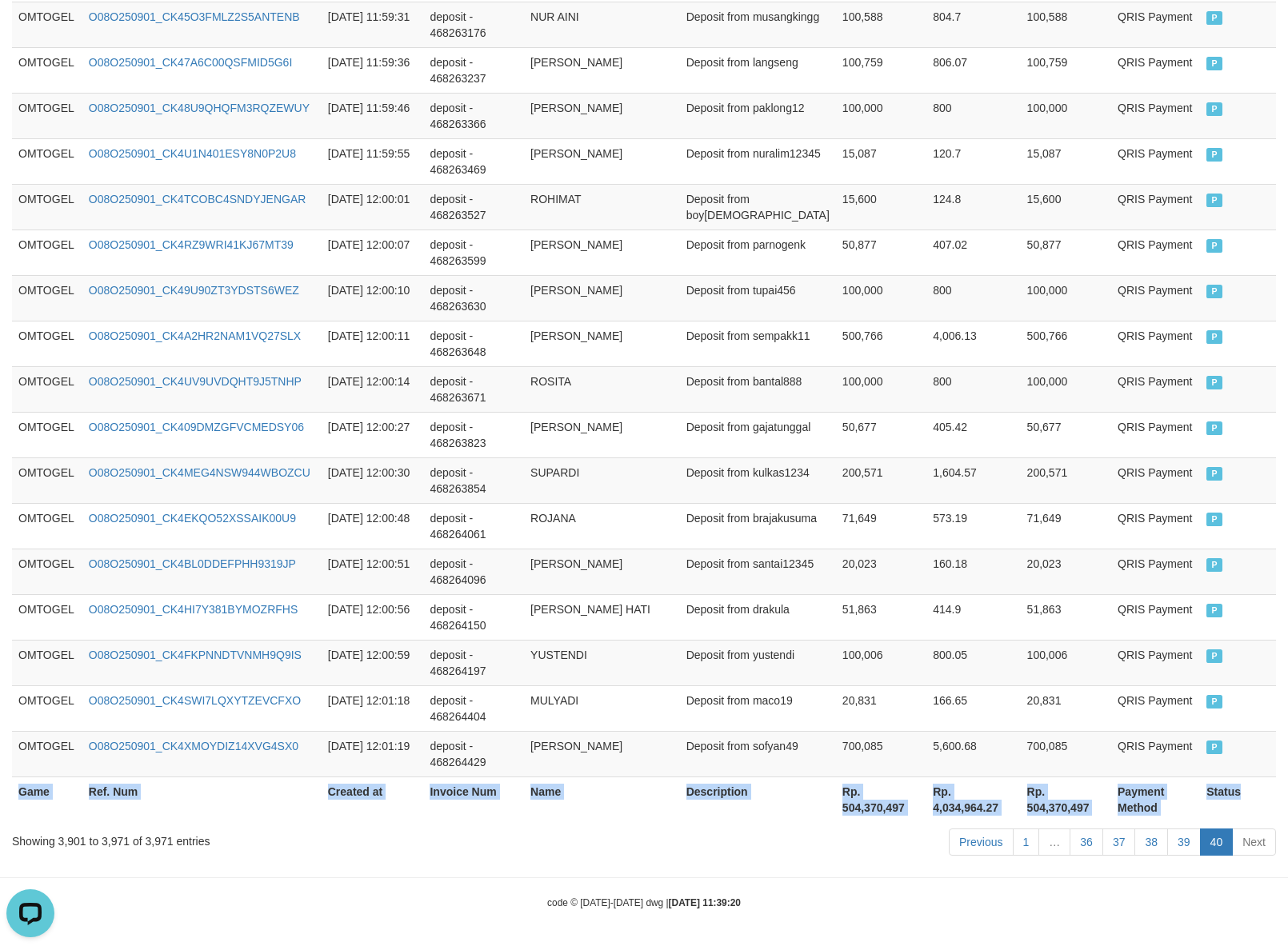
scroll to position [3097, 0]
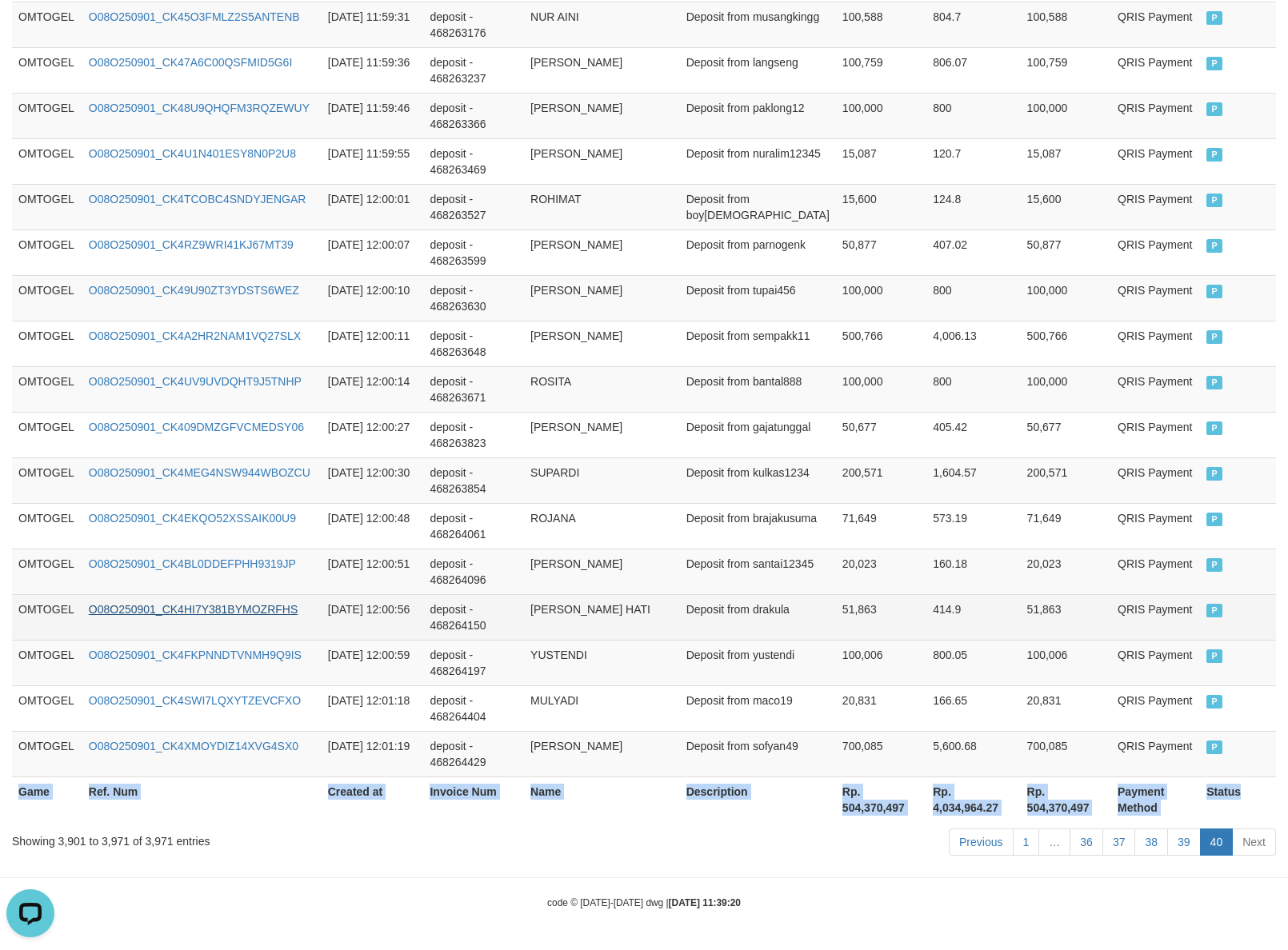
copy table "Game Ref. Num Created at Invoice Num Name Description Net Amount Total Fee Amou…"
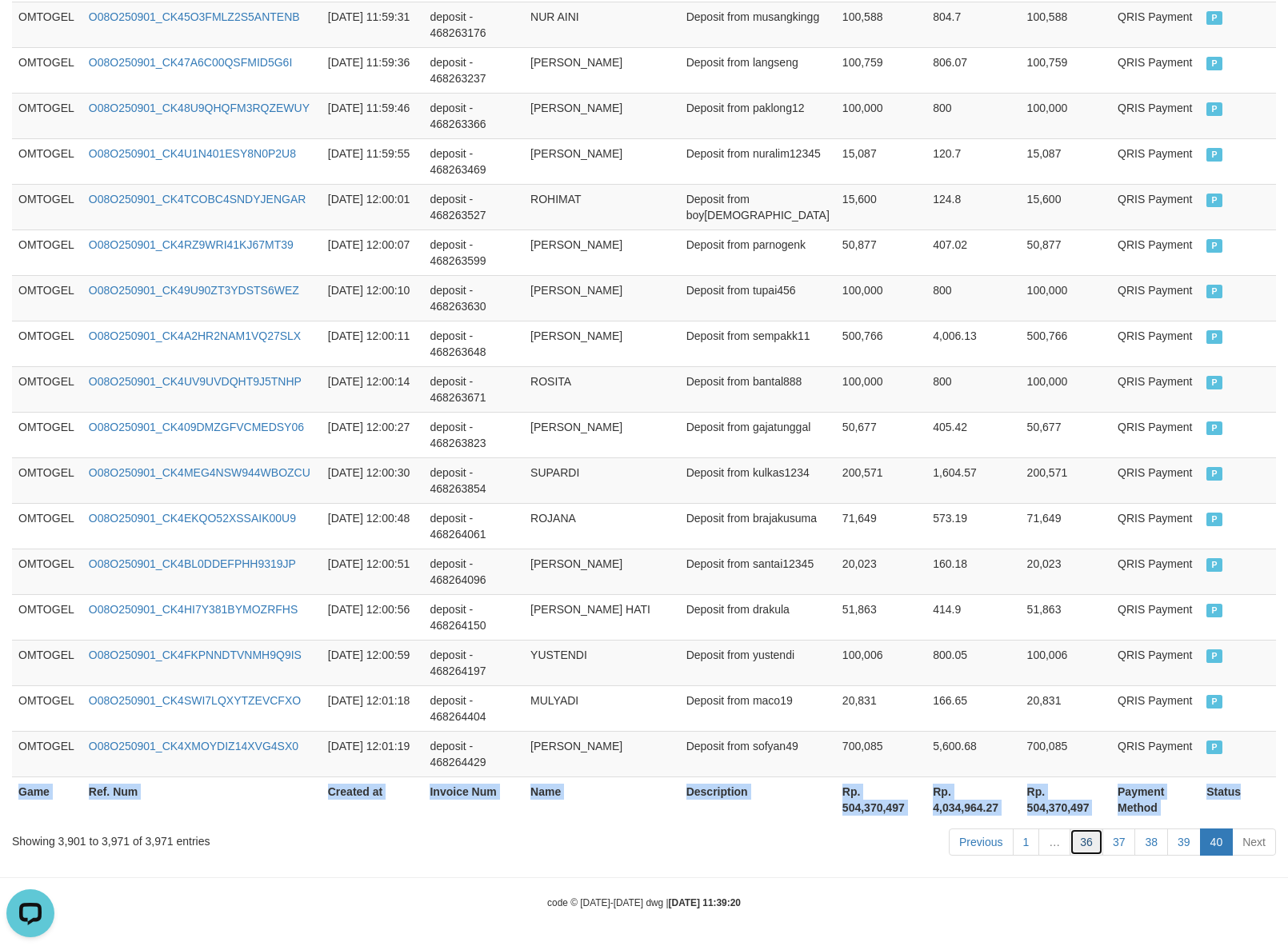
click at [1081, 846] on link "36" at bounding box center [1086, 842] width 34 height 27
click at [896, 490] on td "200,571" at bounding box center [881, 481] width 90 height 46
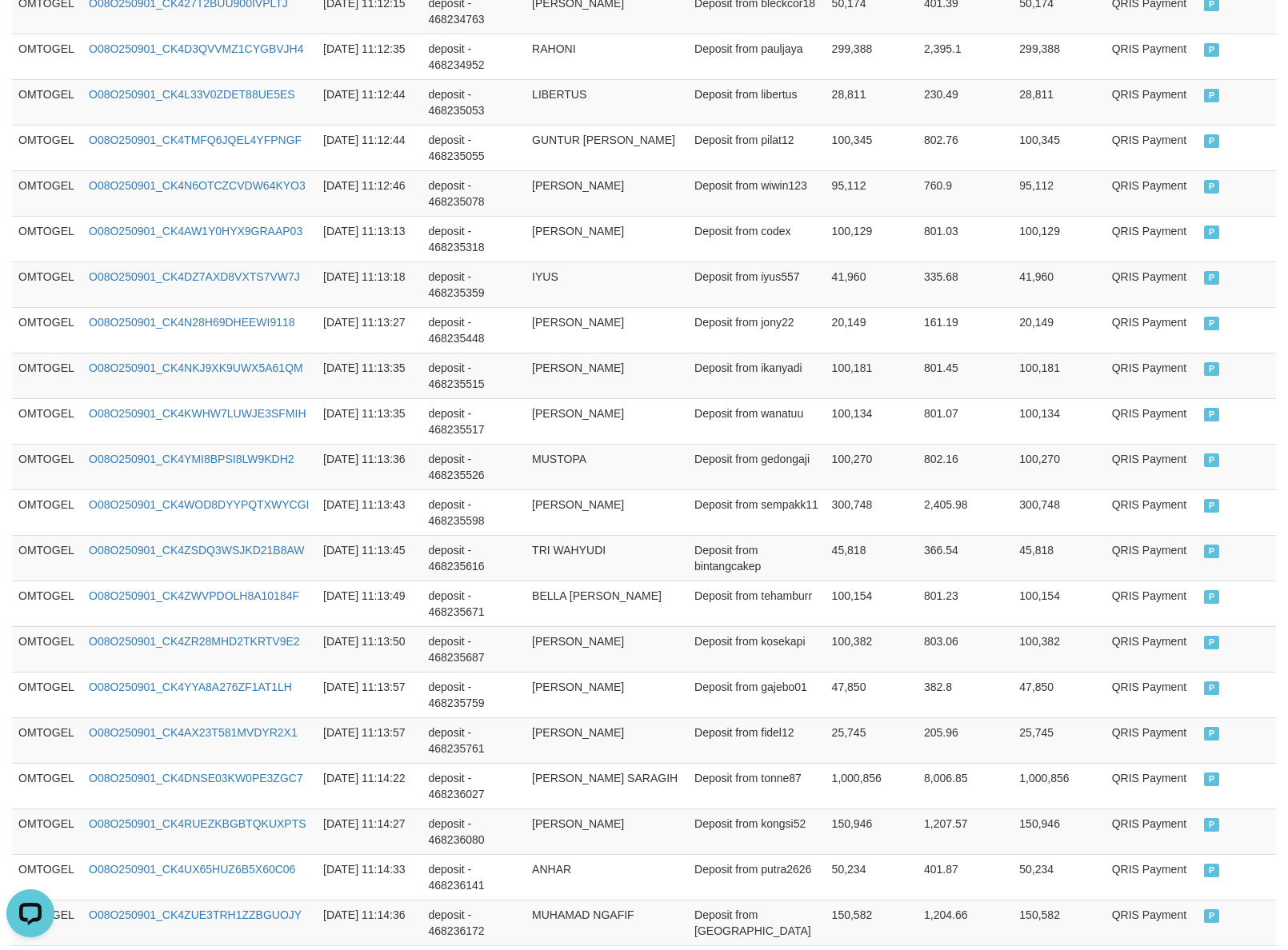
scroll to position [4424, 0]
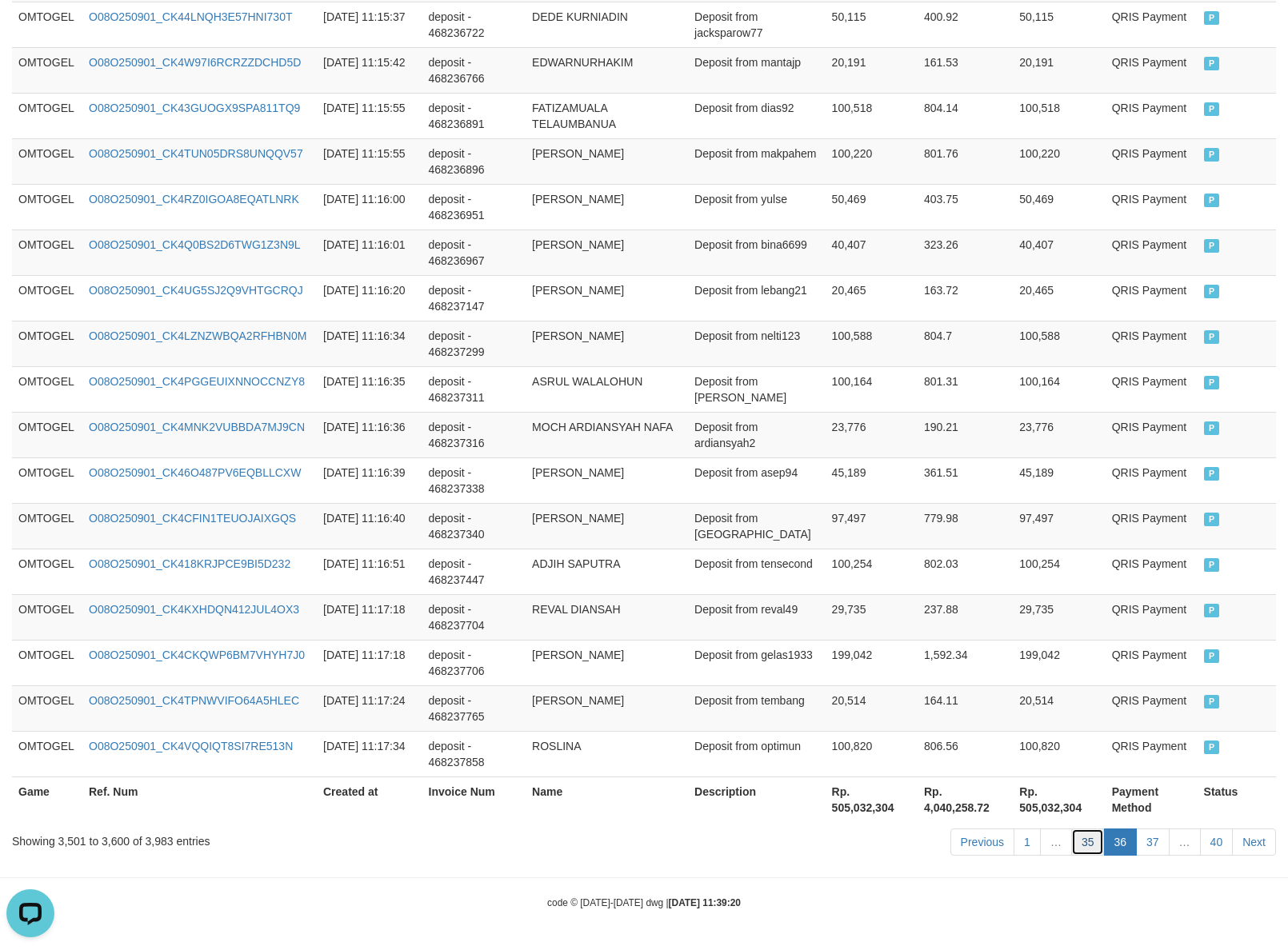
click at [1085, 845] on link "35" at bounding box center [1088, 842] width 34 height 27
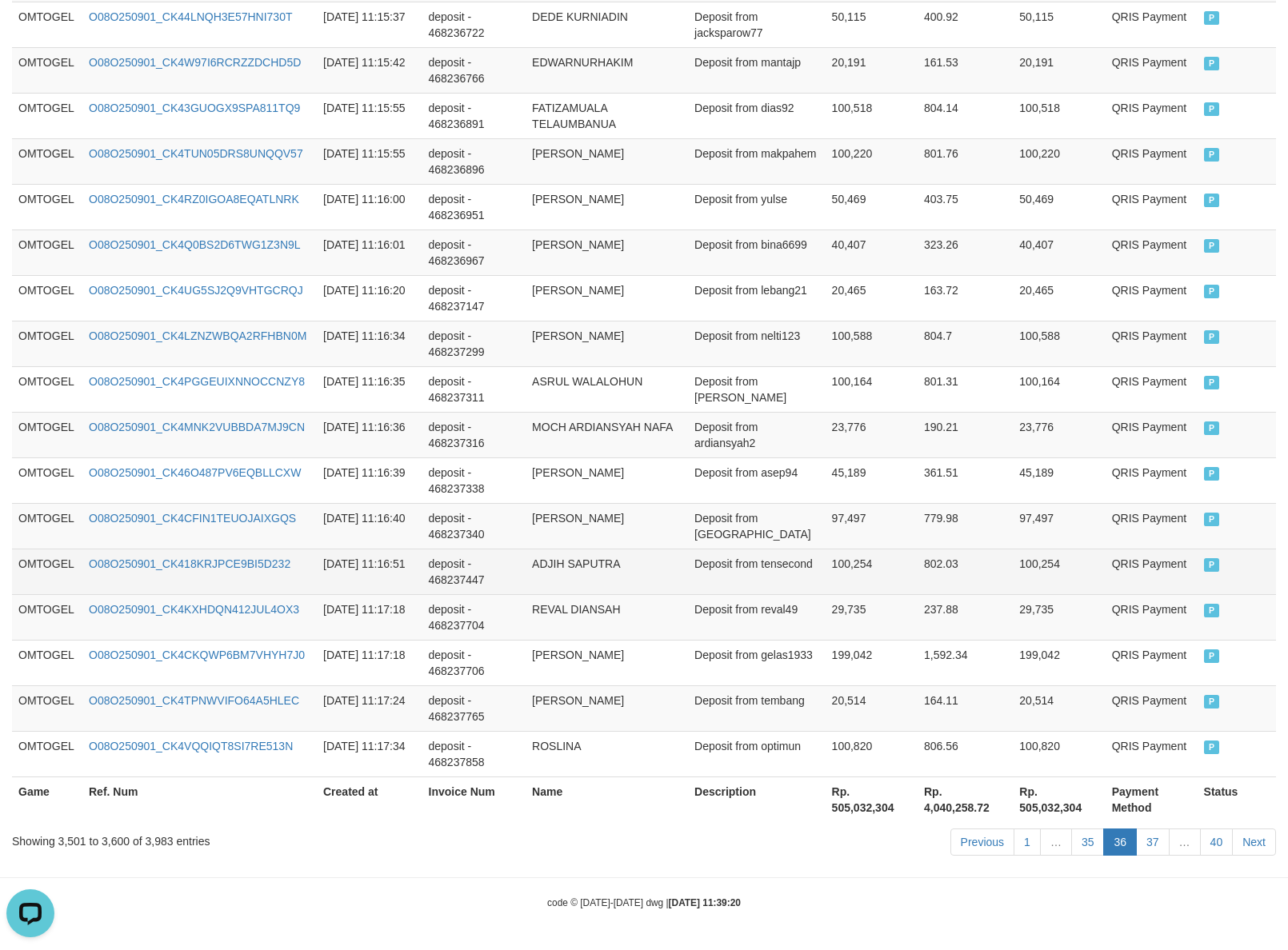
click at [900, 589] on td "100,254" at bounding box center [872, 572] width 92 height 46
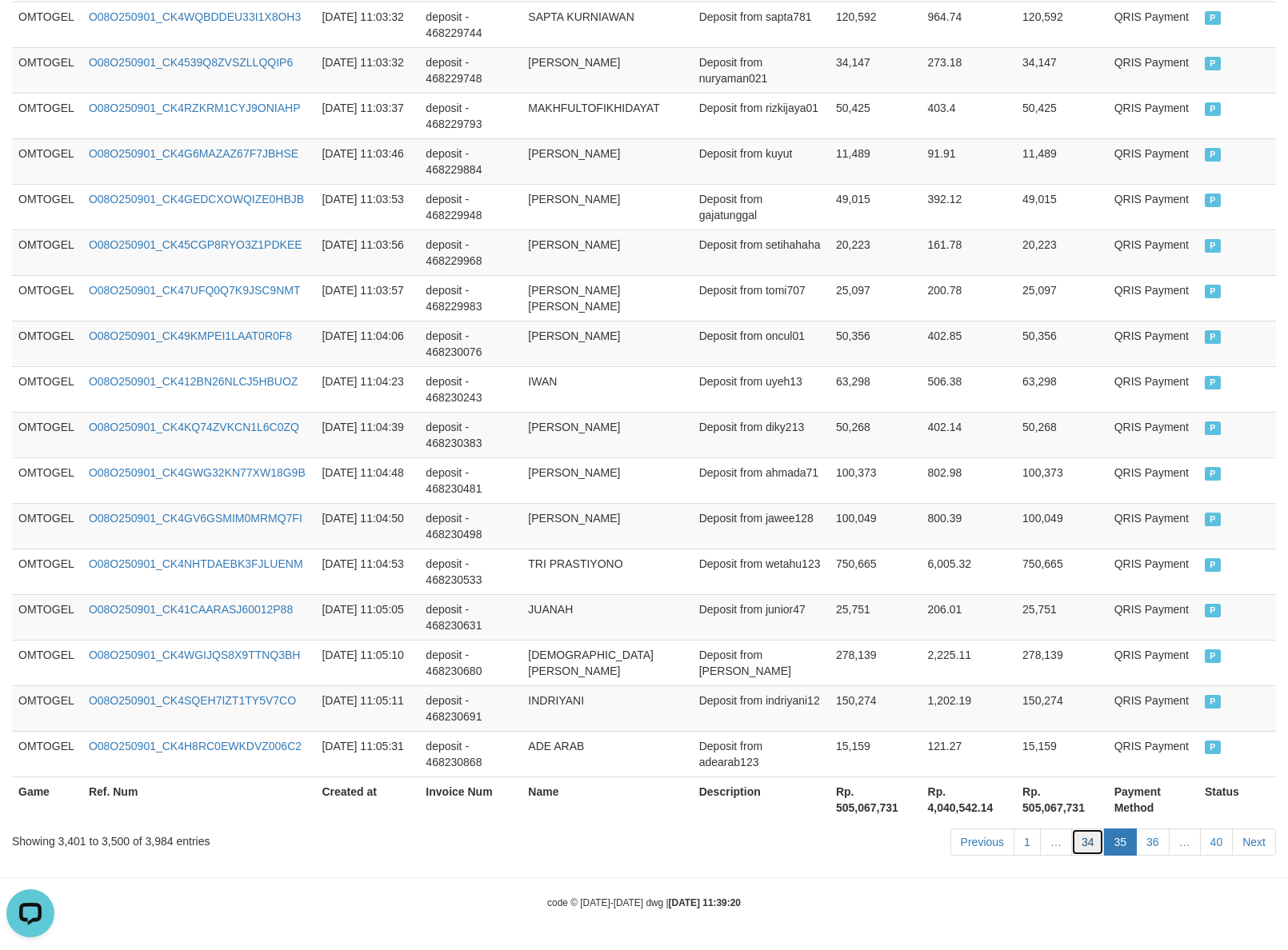
click at [1092, 845] on link "34" at bounding box center [1088, 842] width 34 height 27
click at [887, 596] on td "25,751" at bounding box center [875, 617] width 92 height 46
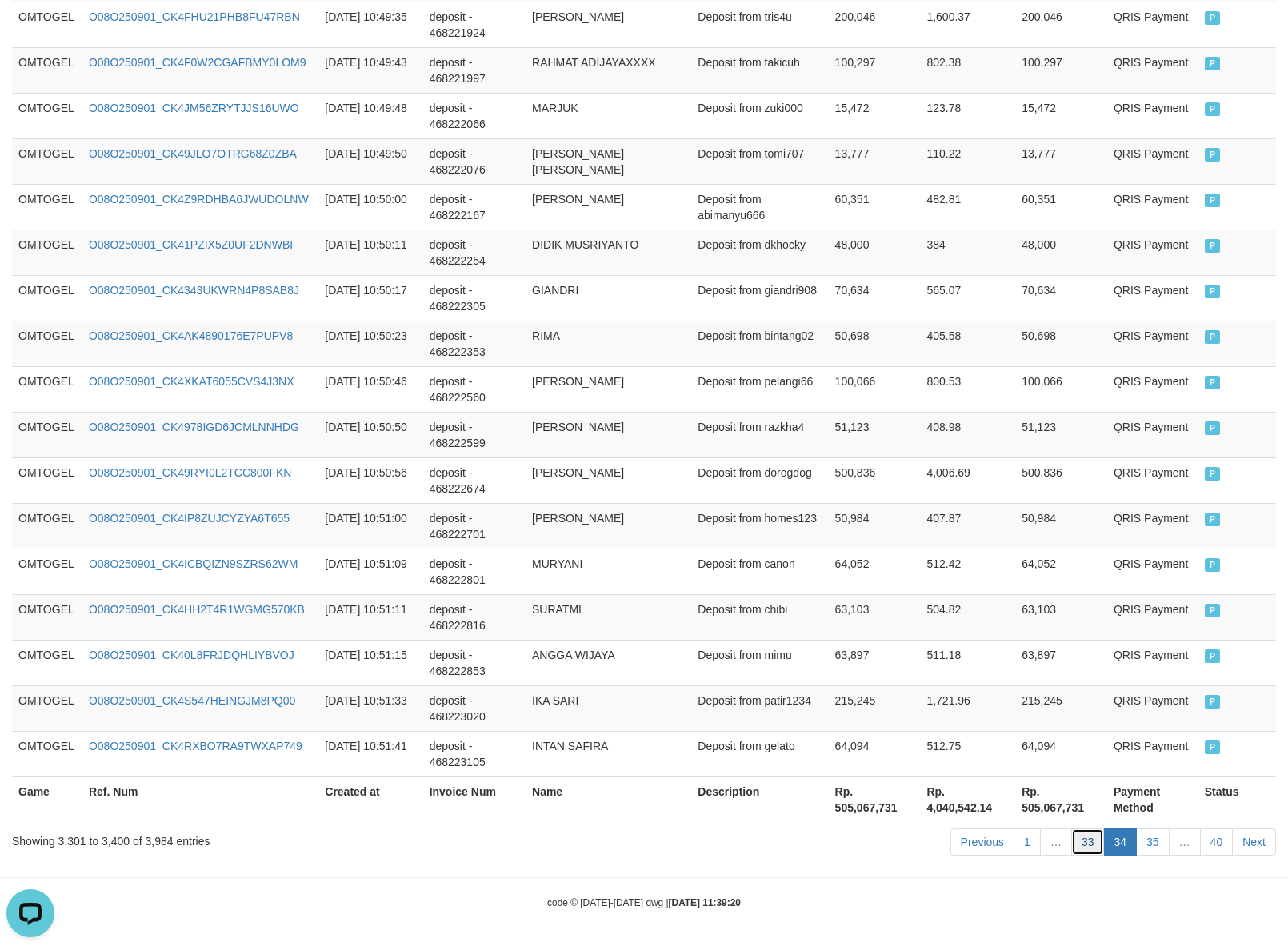
click at [1082, 838] on link "33" at bounding box center [1088, 842] width 34 height 27
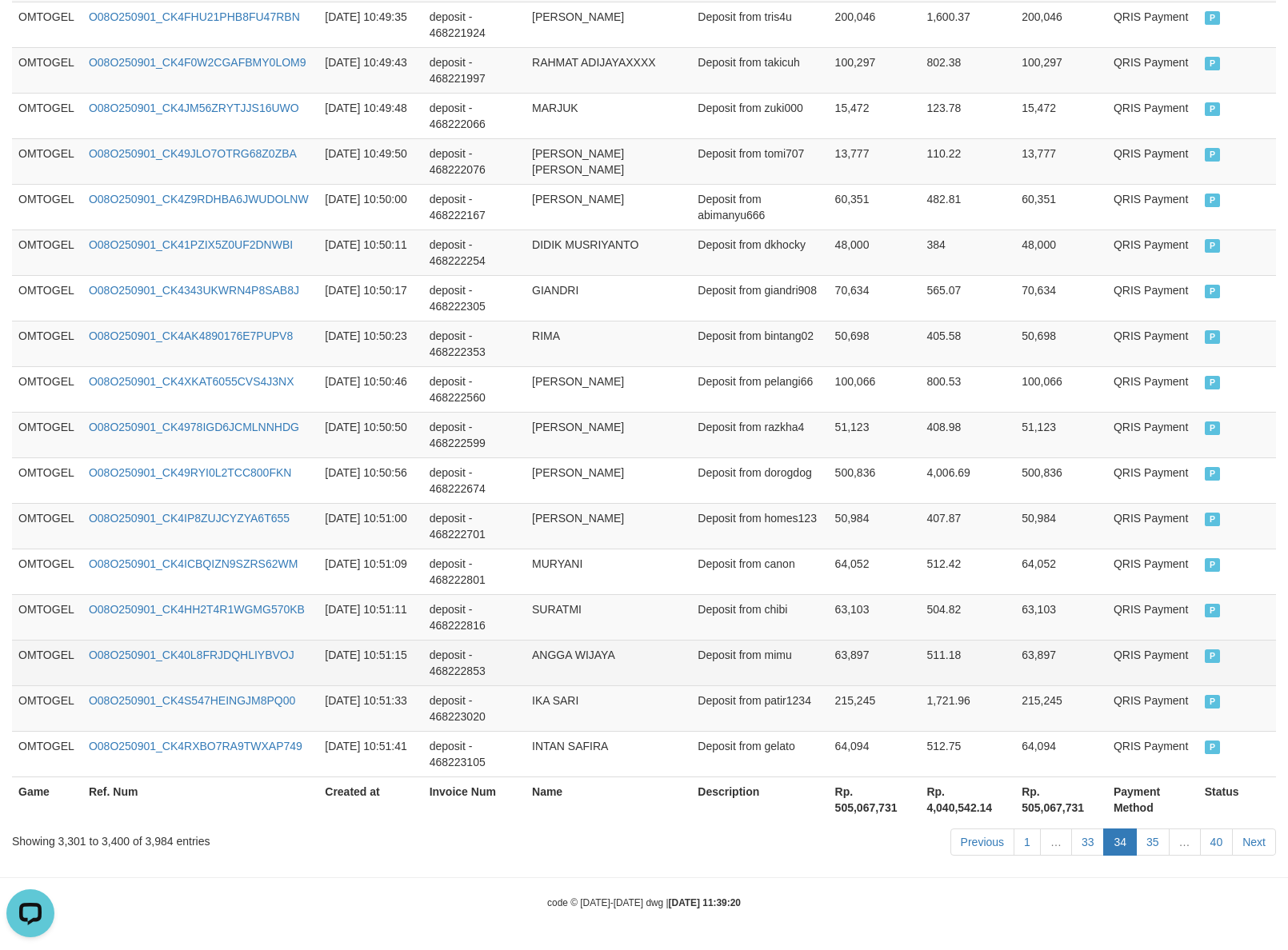
click at [898, 652] on td "63,897" at bounding box center [875, 663] width 92 height 46
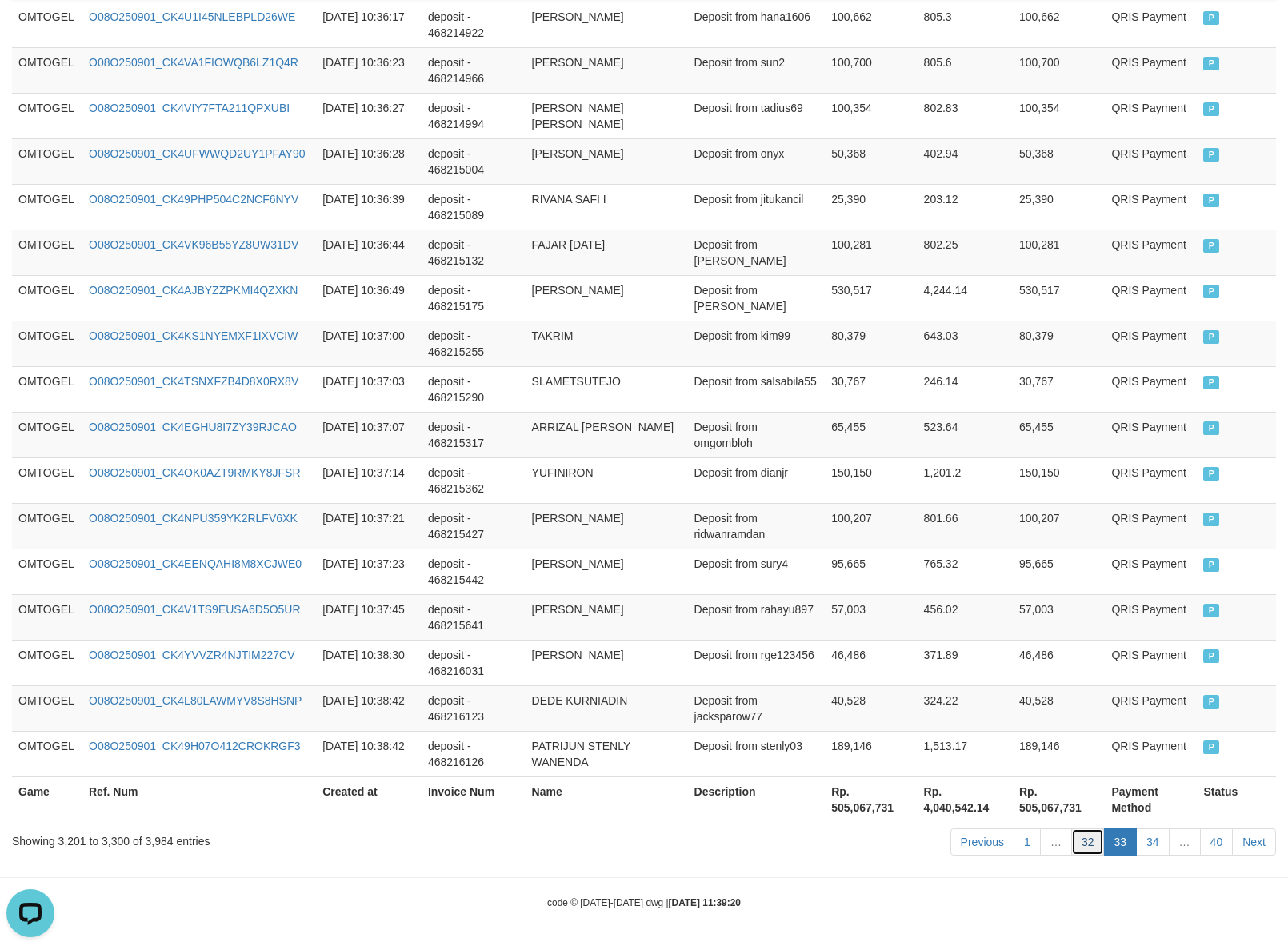
click at [1088, 849] on link "32" at bounding box center [1088, 842] width 34 height 27
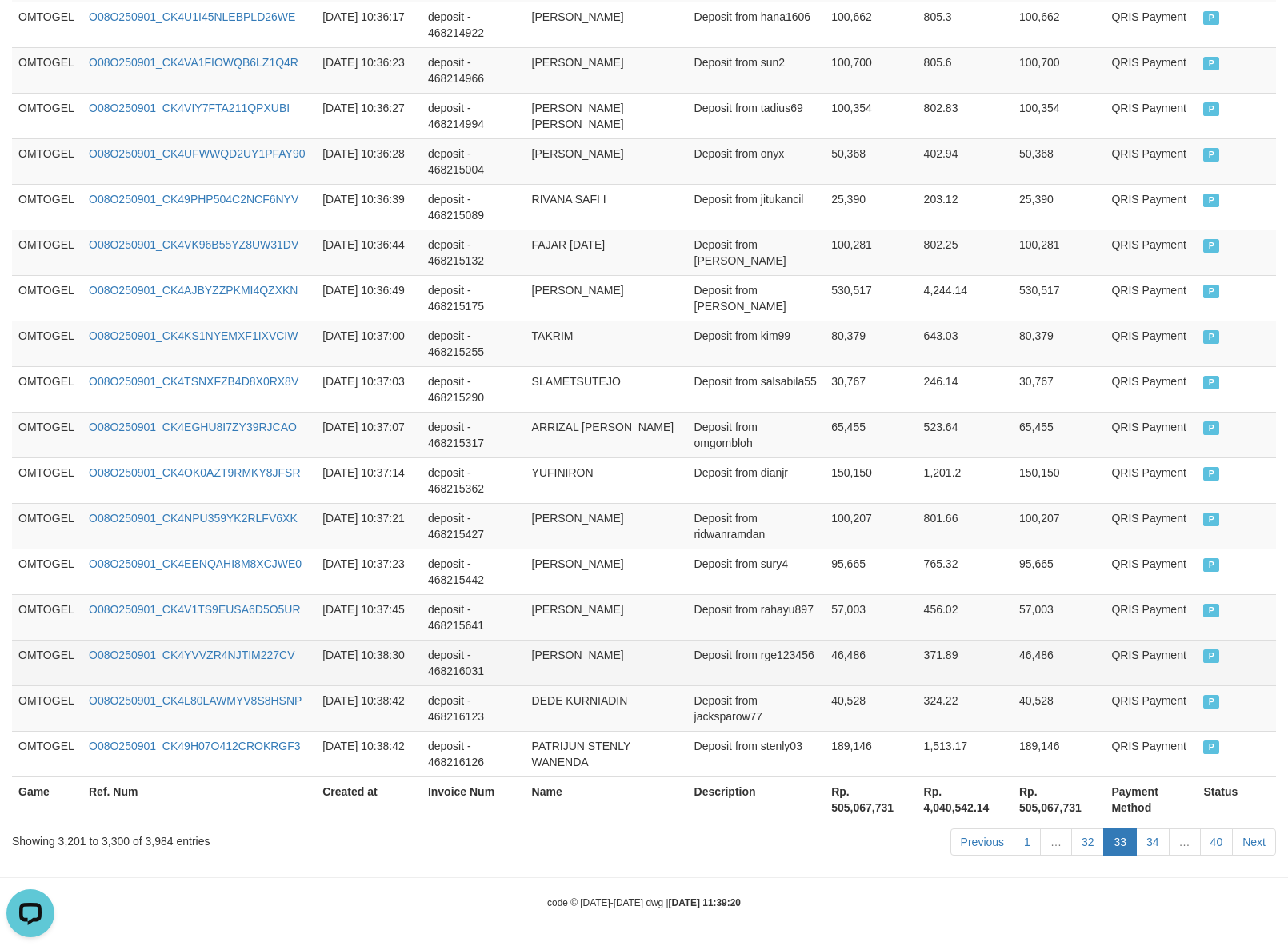
click at [865, 658] on td "46,486" at bounding box center [871, 663] width 92 height 46
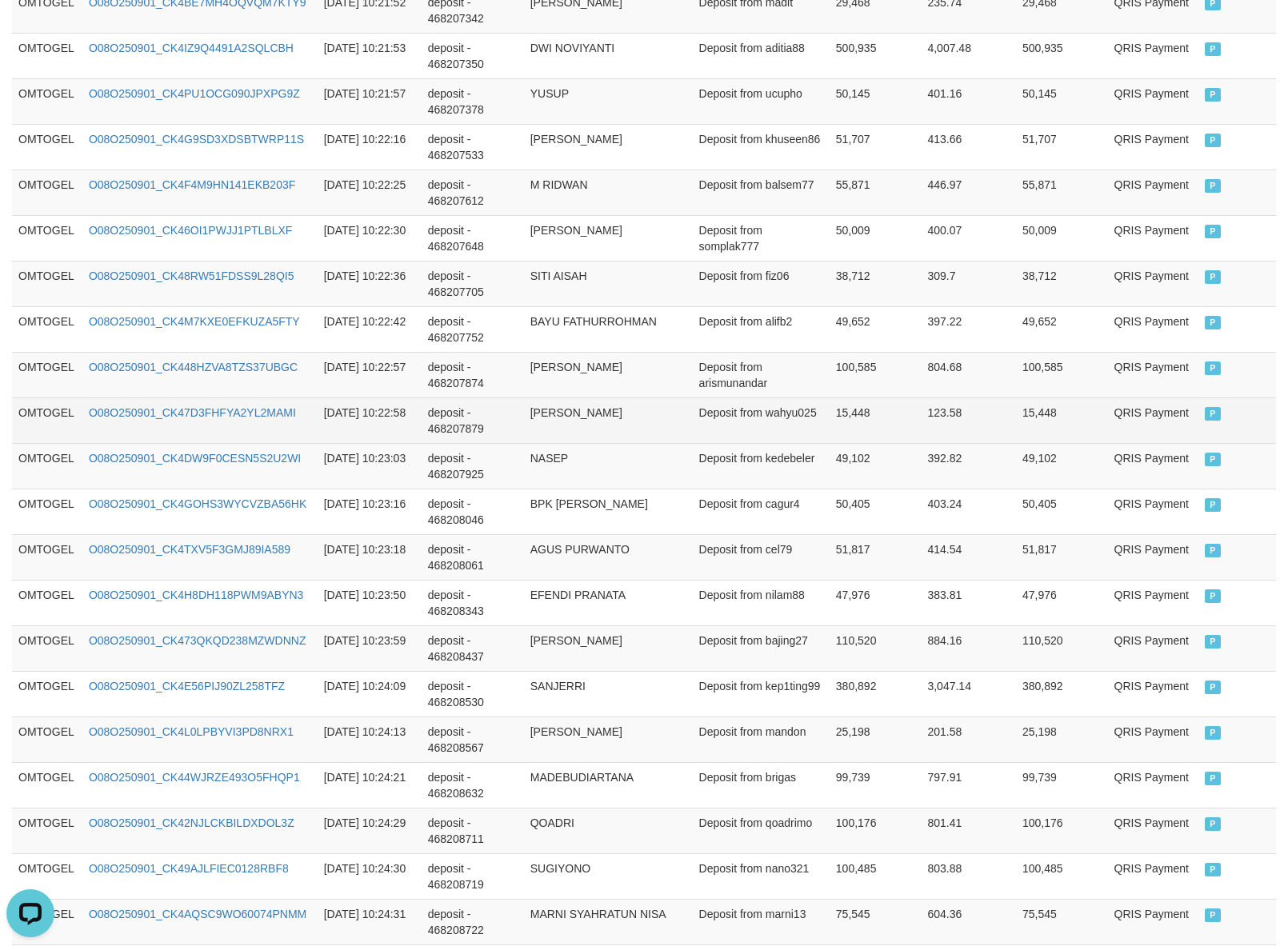
click at [709, 438] on td "Deposit from wahyu025" at bounding box center [761, 421] width 137 height 46
copy td "wahyu025"
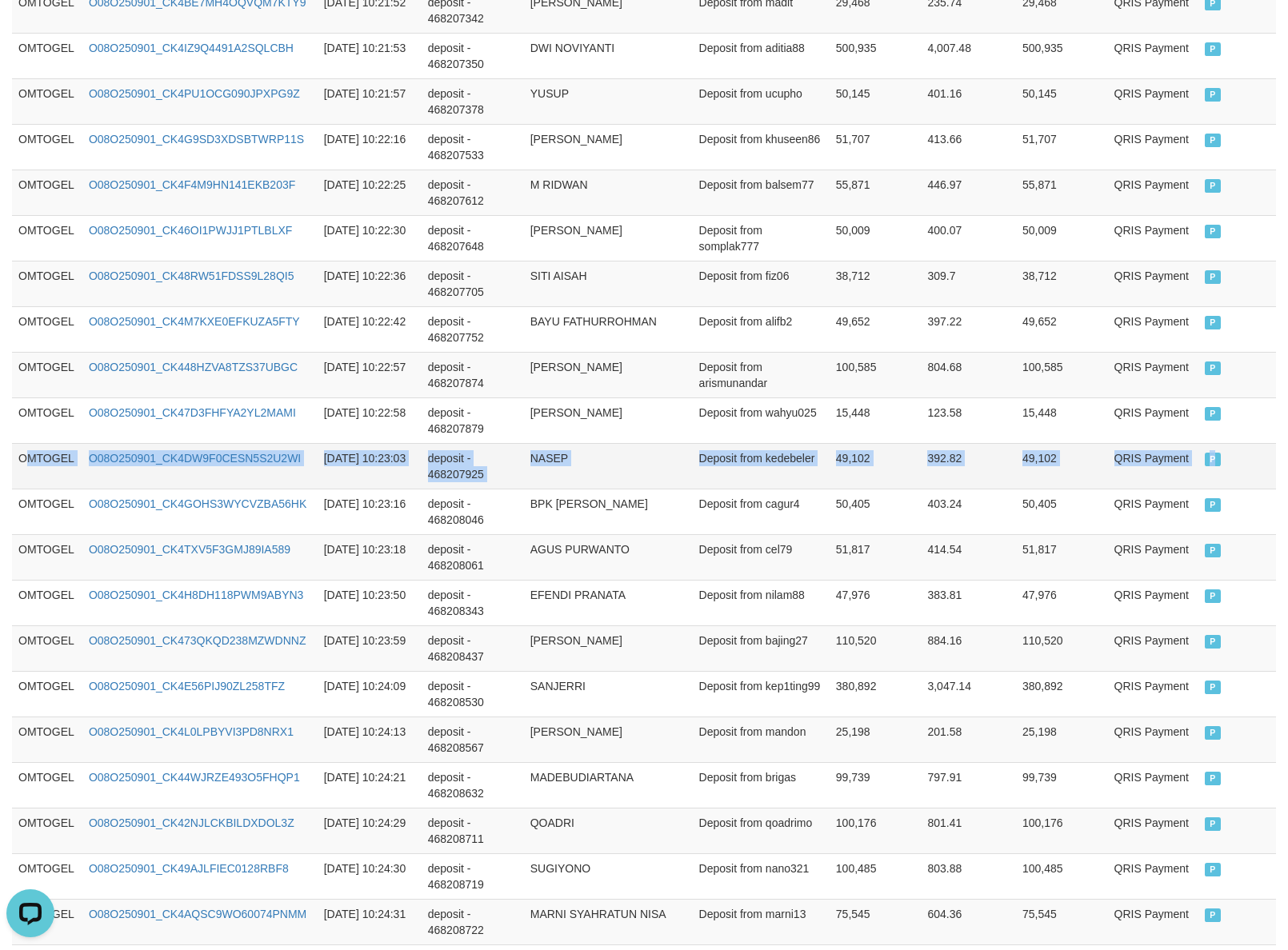
drag, startPoint x: 27, startPoint y: 482, endPoint x: 1226, endPoint y: 467, distance: 1199.1
click at [1226, 467] on tr "OMTOGEL O08O250901_CK4DW9F0CESN5S2U2WI [DATE] 10:23:03 deposit - 468207925 NASE…" at bounding box center [644, 466] width 1264 height 46
copy tr "MTOGEL O08O250901_CK4DW9F0CESN5S2U2WI [DATE] 10:23:03 deposit - 468207925 NASEP…"
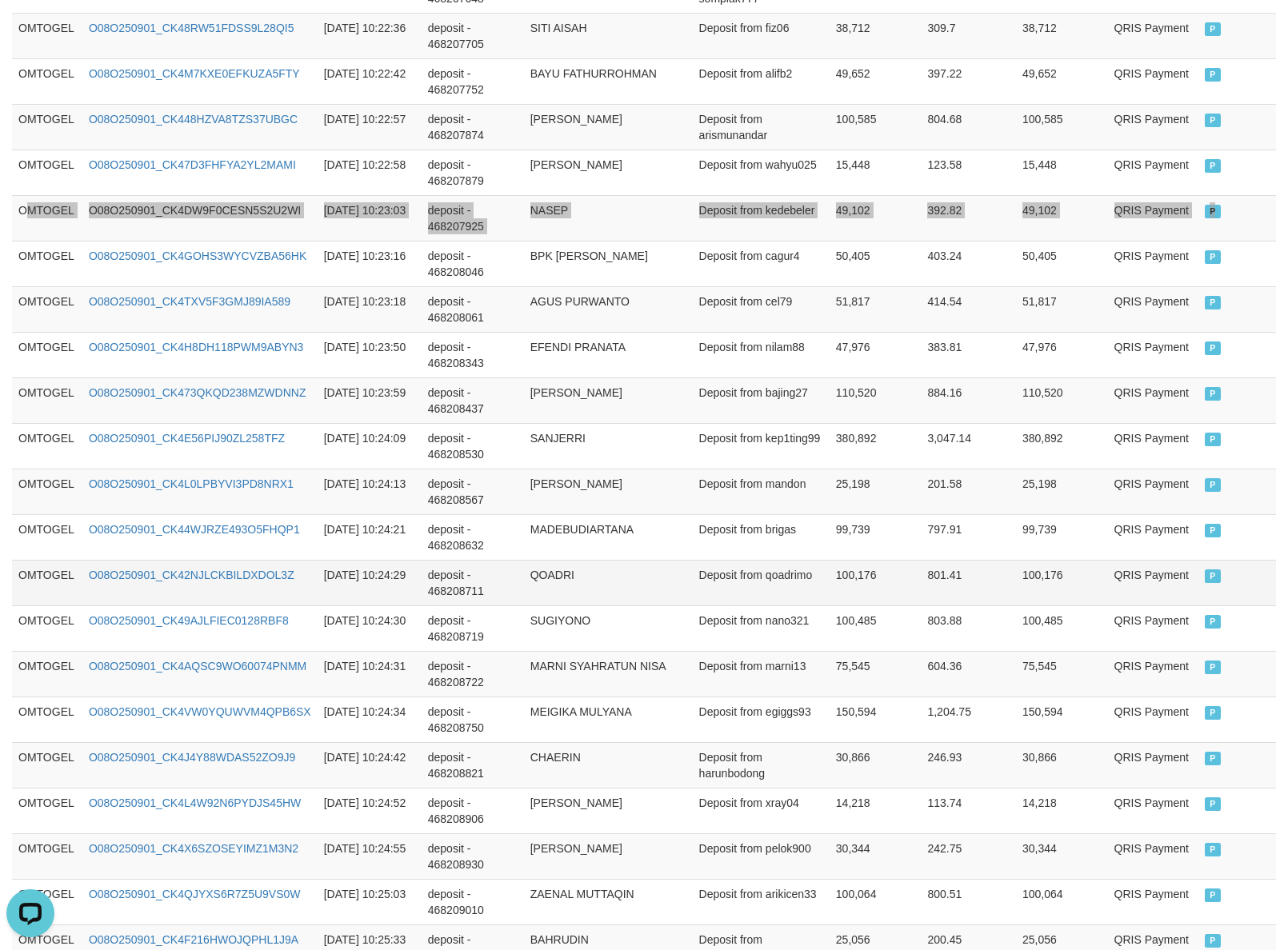
scroll to position [4425, 0]
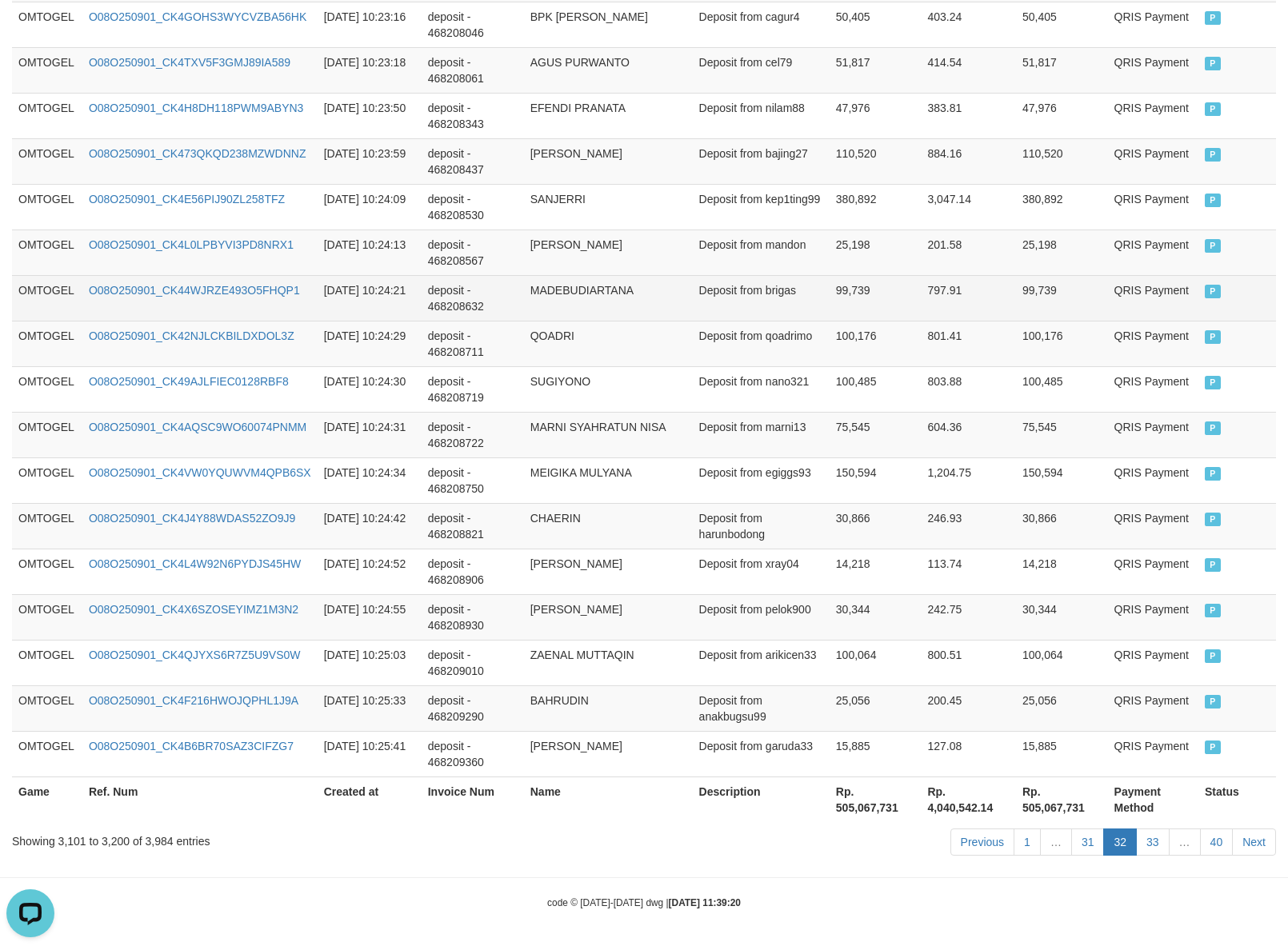
click at [1016, 289] on td "99,739" at bounding box center [1062, 298] width 92 height 46
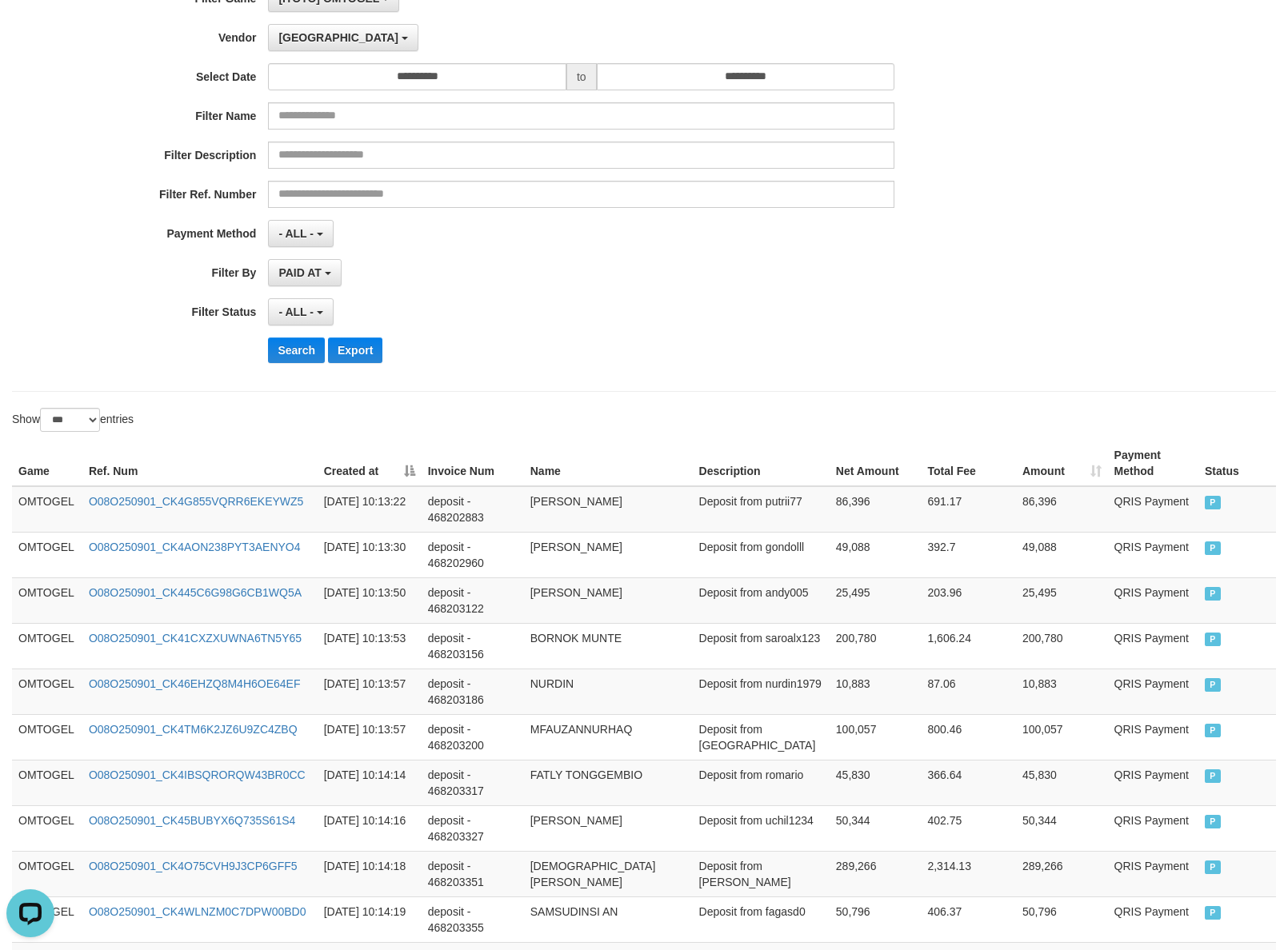
scroll to position [0, 0]
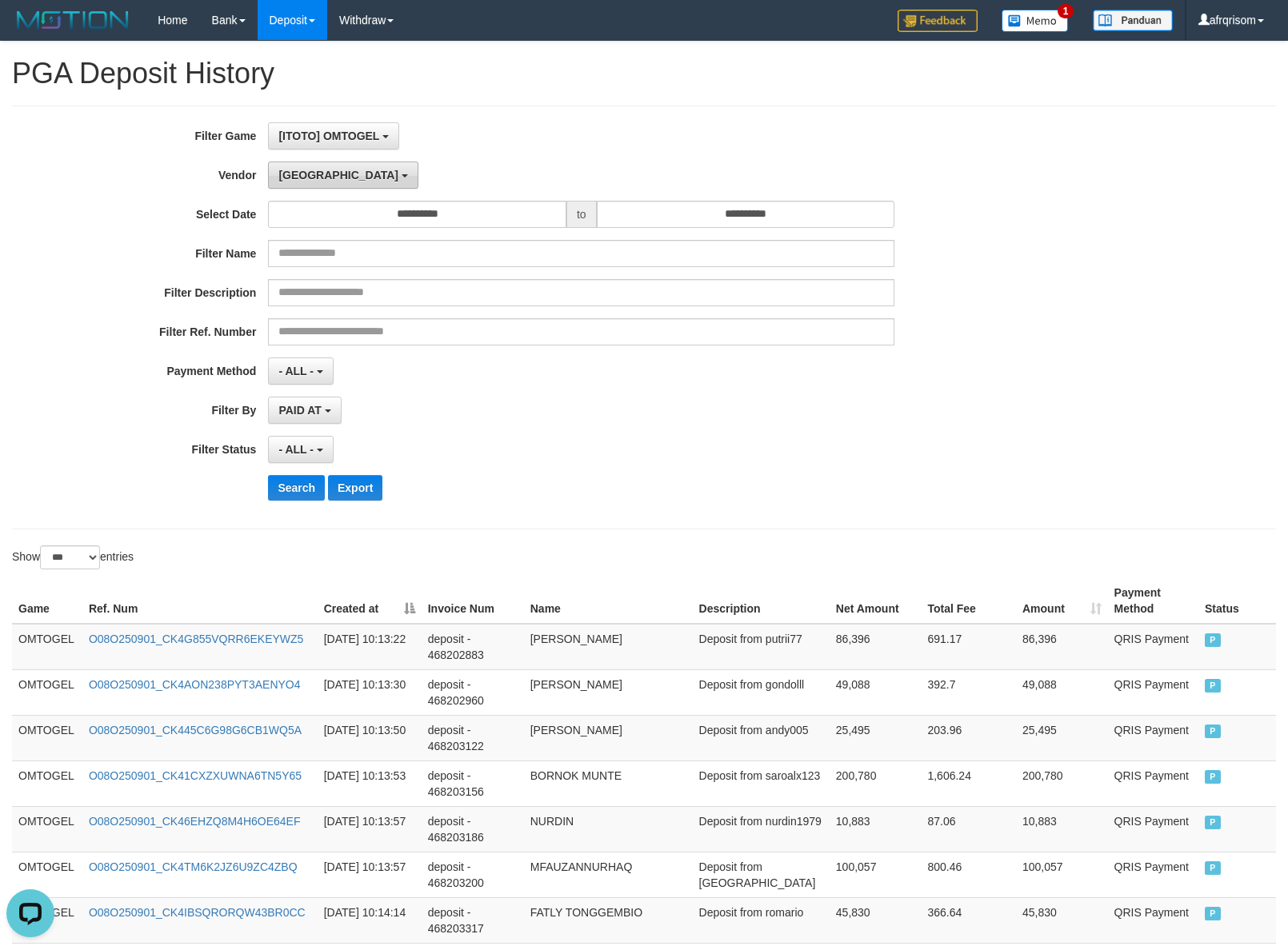
click at [280, 182] on button "[GEOGRAPHIC_DATA]" at bounding box center [342, 175] width 149 height 27
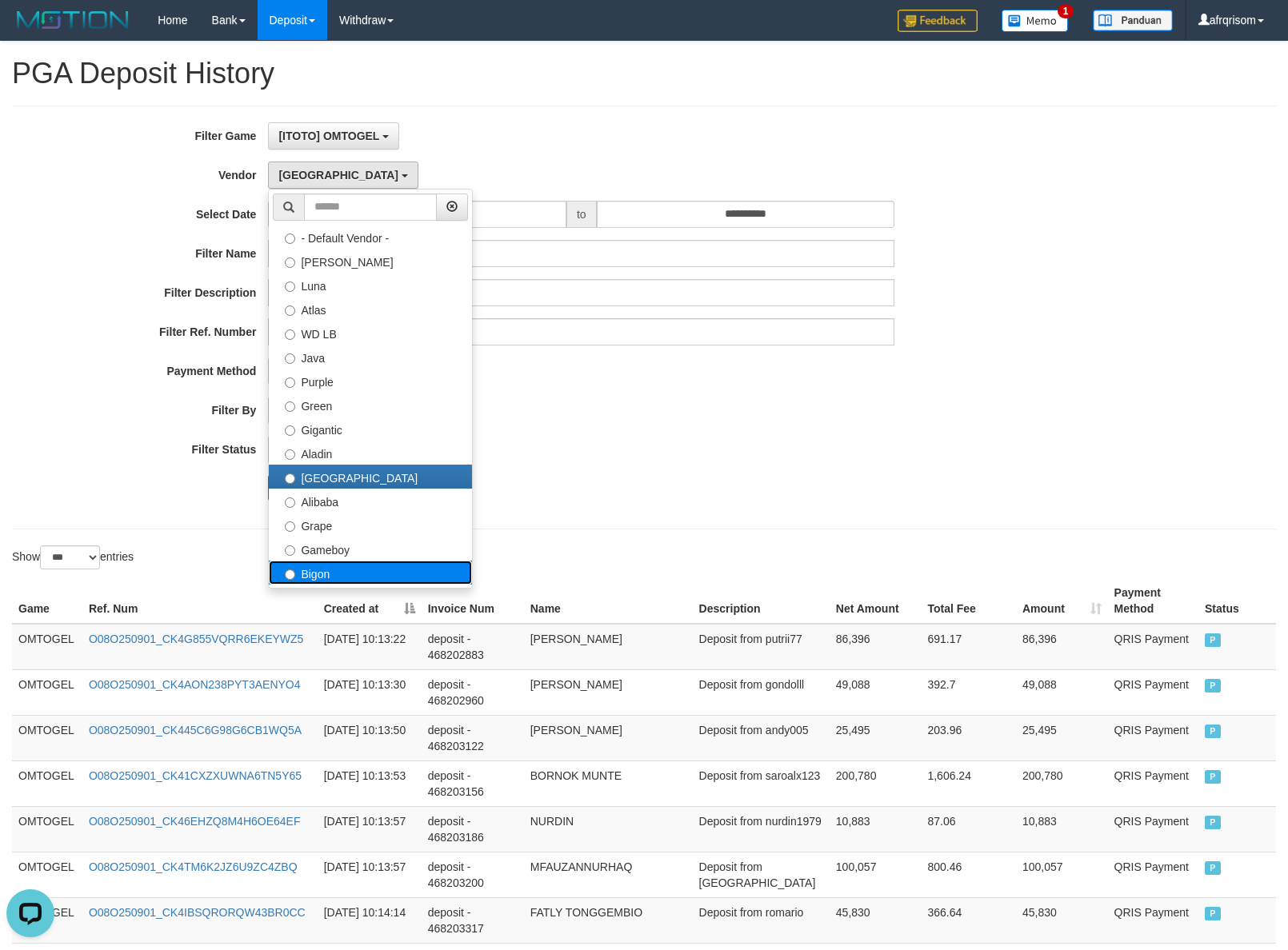
click at [325, 566] on label "Bigon" at bounding box center [370, 572] width 203 height 24
select select "**********"
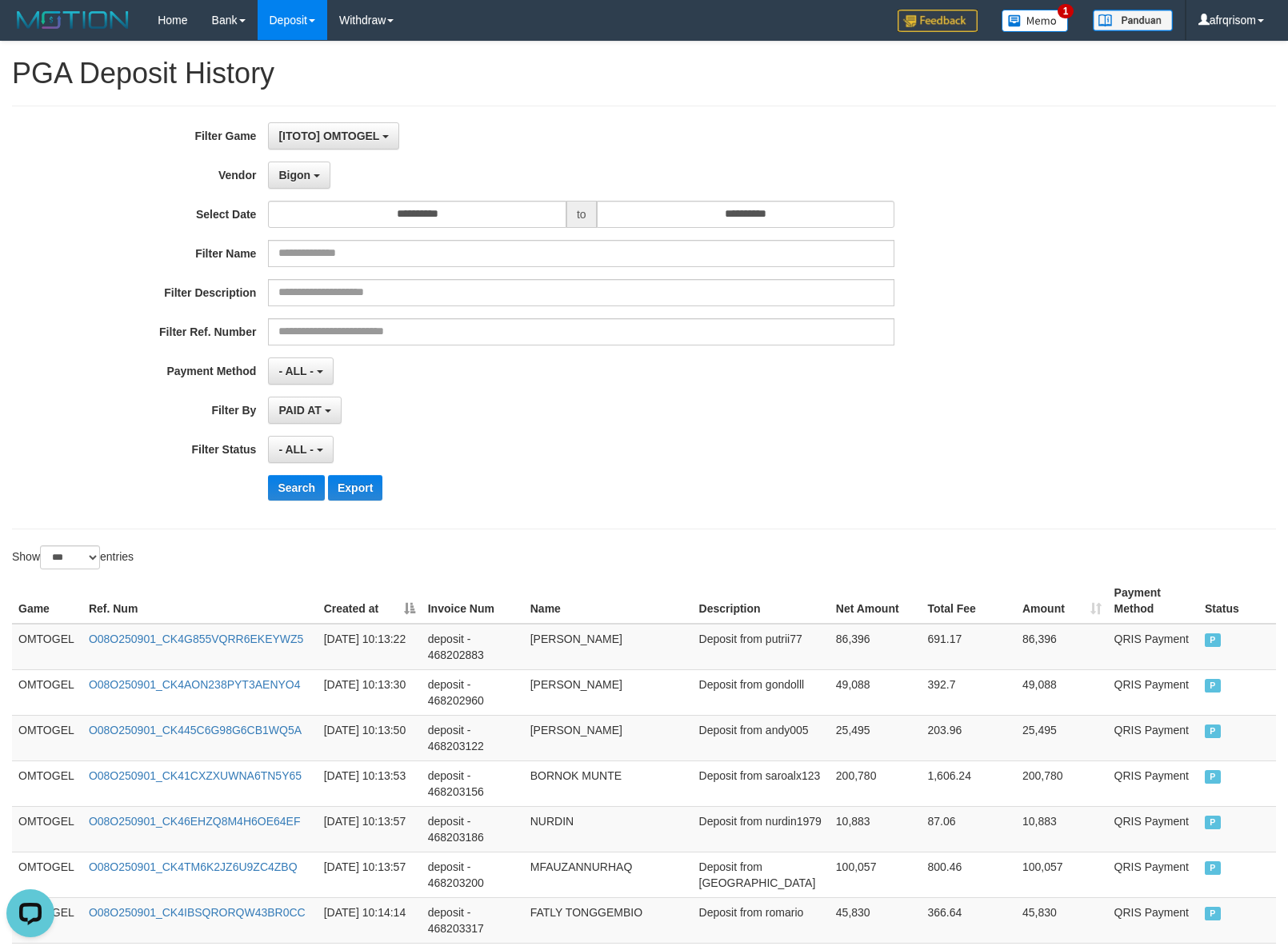
click at [692, 501] on div "Search Export" at bounding box center [670, 488] width 804 height 26
click at [284, 496] on button "Search" at bounding box center [296, 488] width 57 height 26
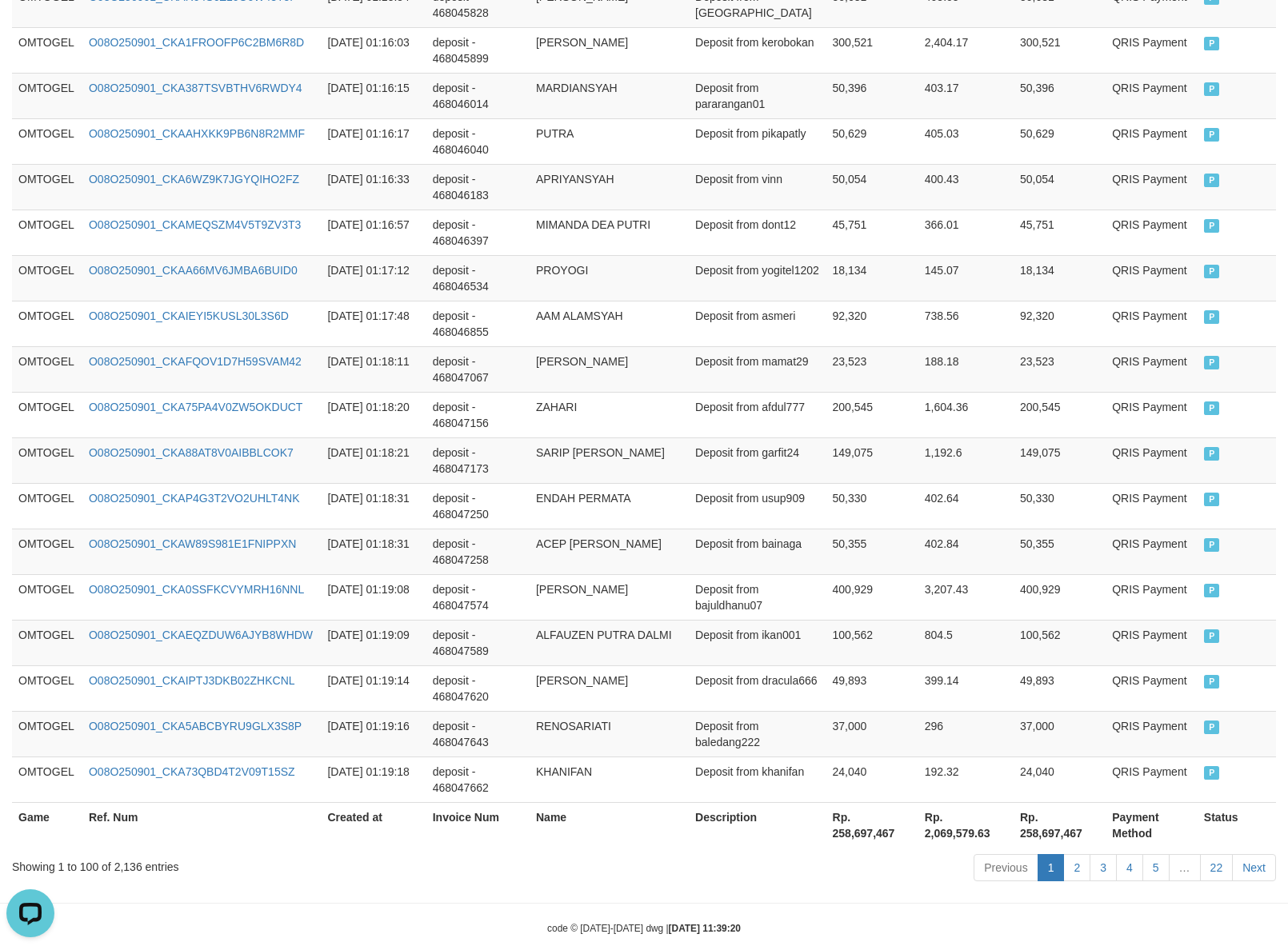
scroll to position [4425, 0]
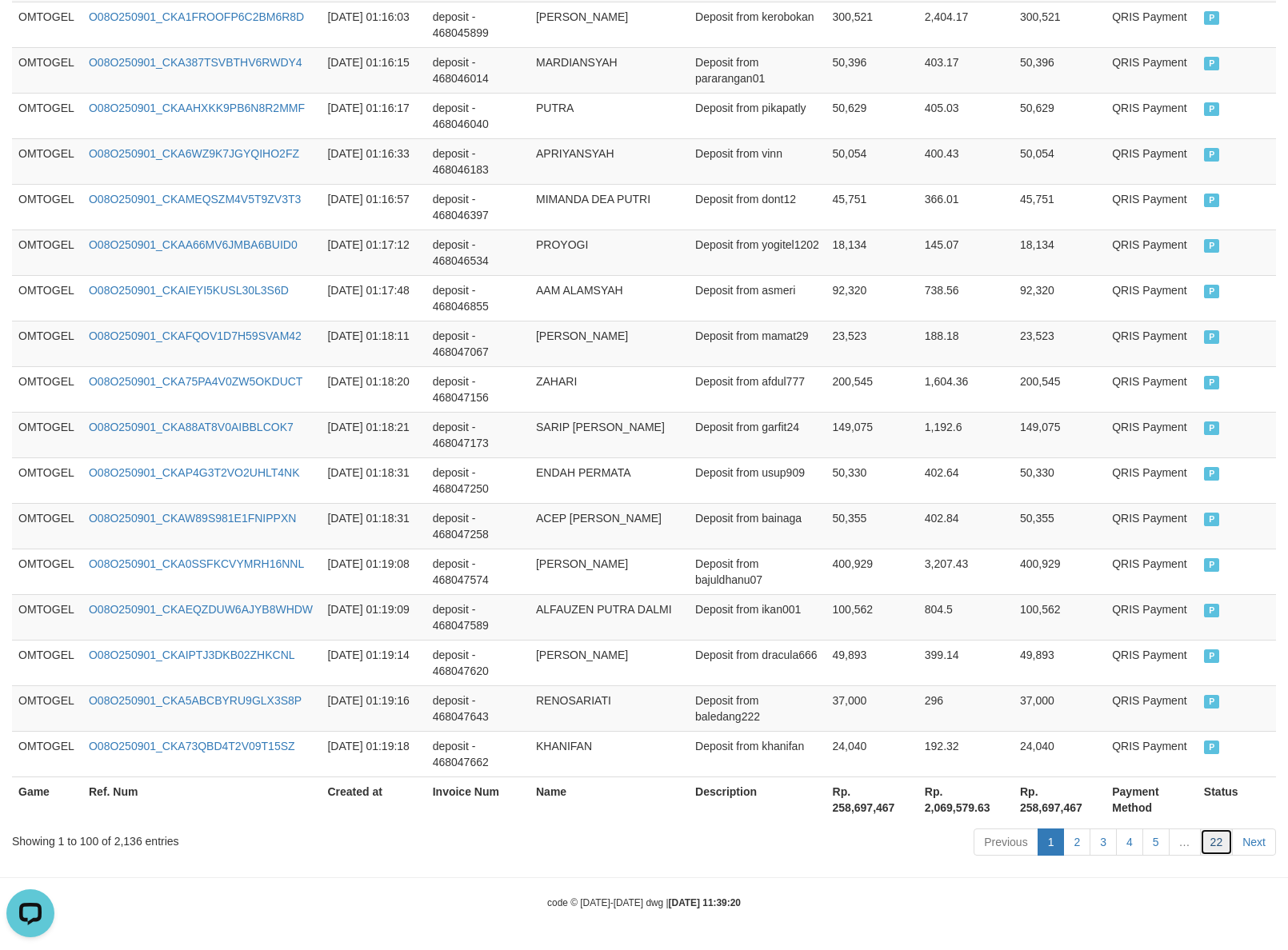
click at [1216, 845] on link "22" at bounding box center [1216, 842] width 34 height 27
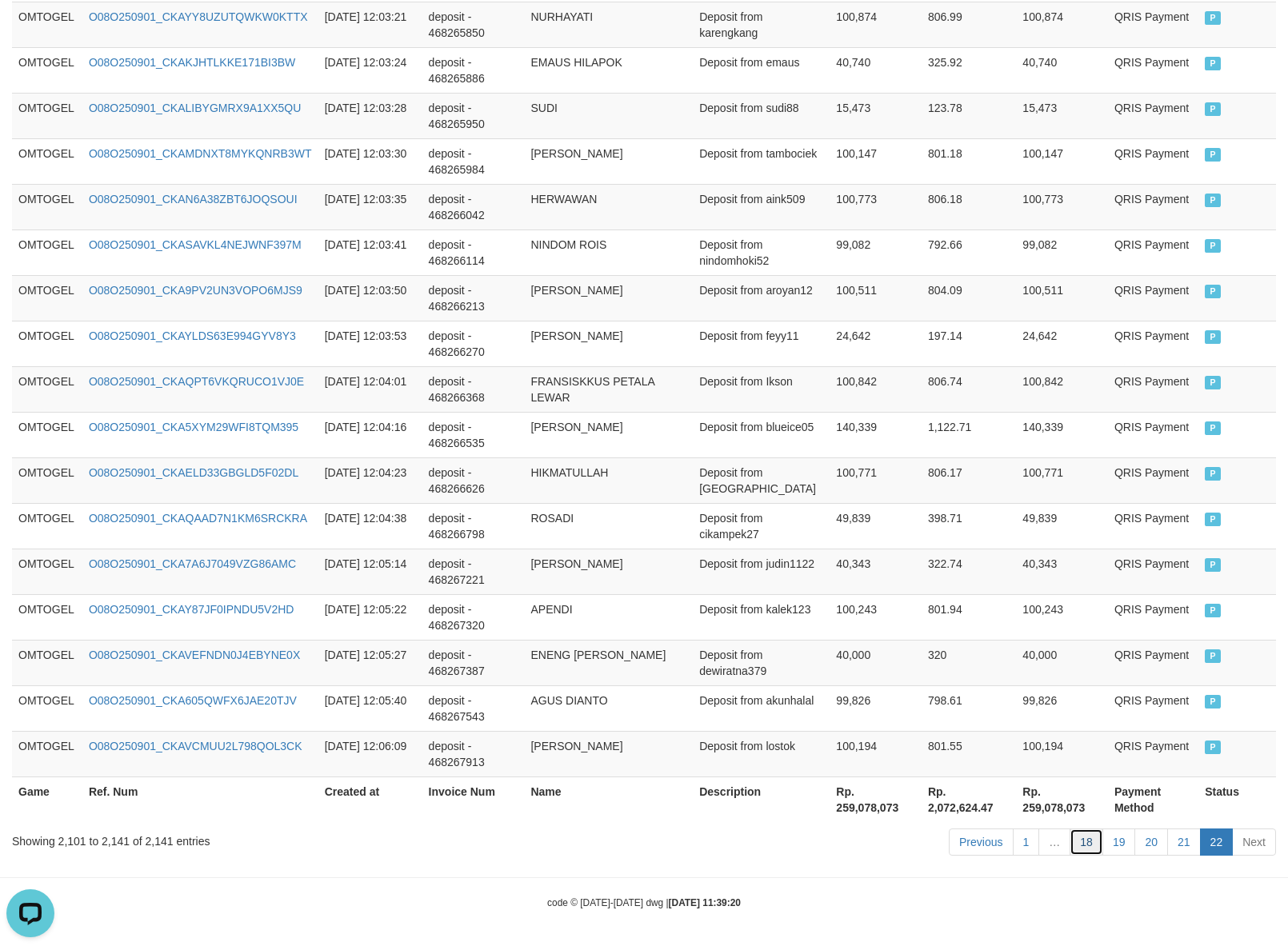
click at [1094, 832] on link "18" at bounding box center [1086, 842] width 34 height 27
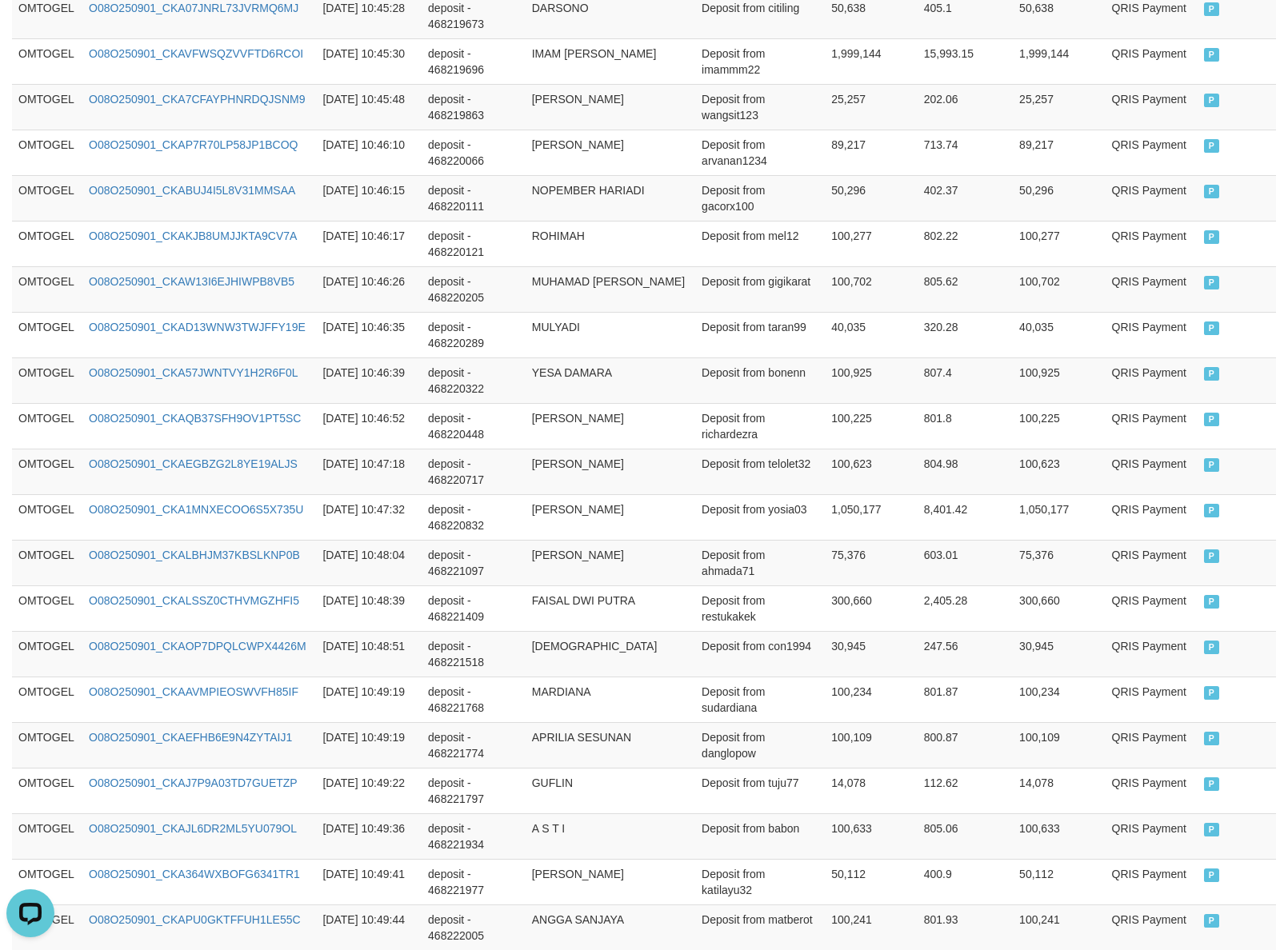
scroll to position [4425, 0]
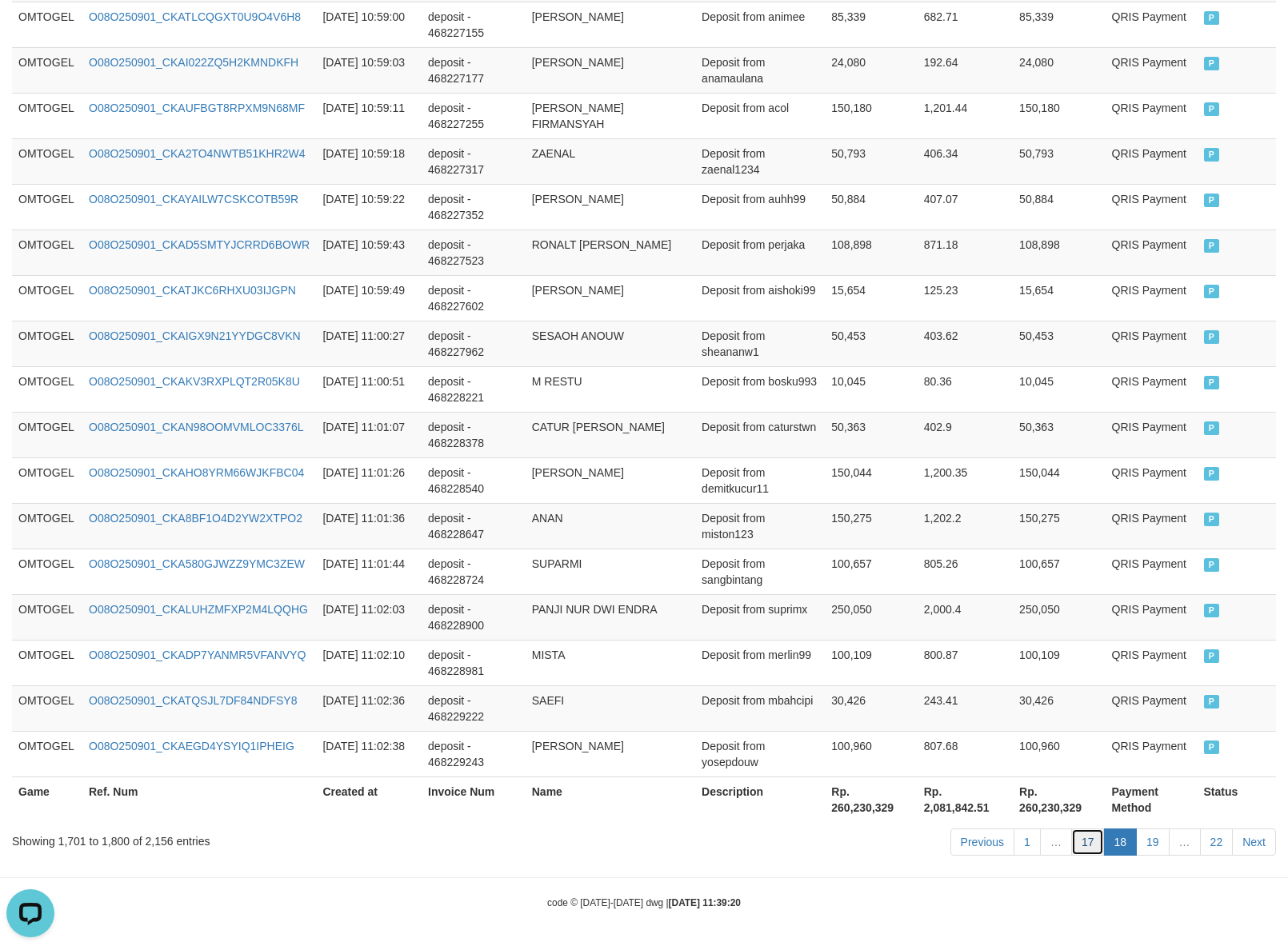
click at [1094, 837] on link "17" at bounding box center [1088, 842] width 34 height 27
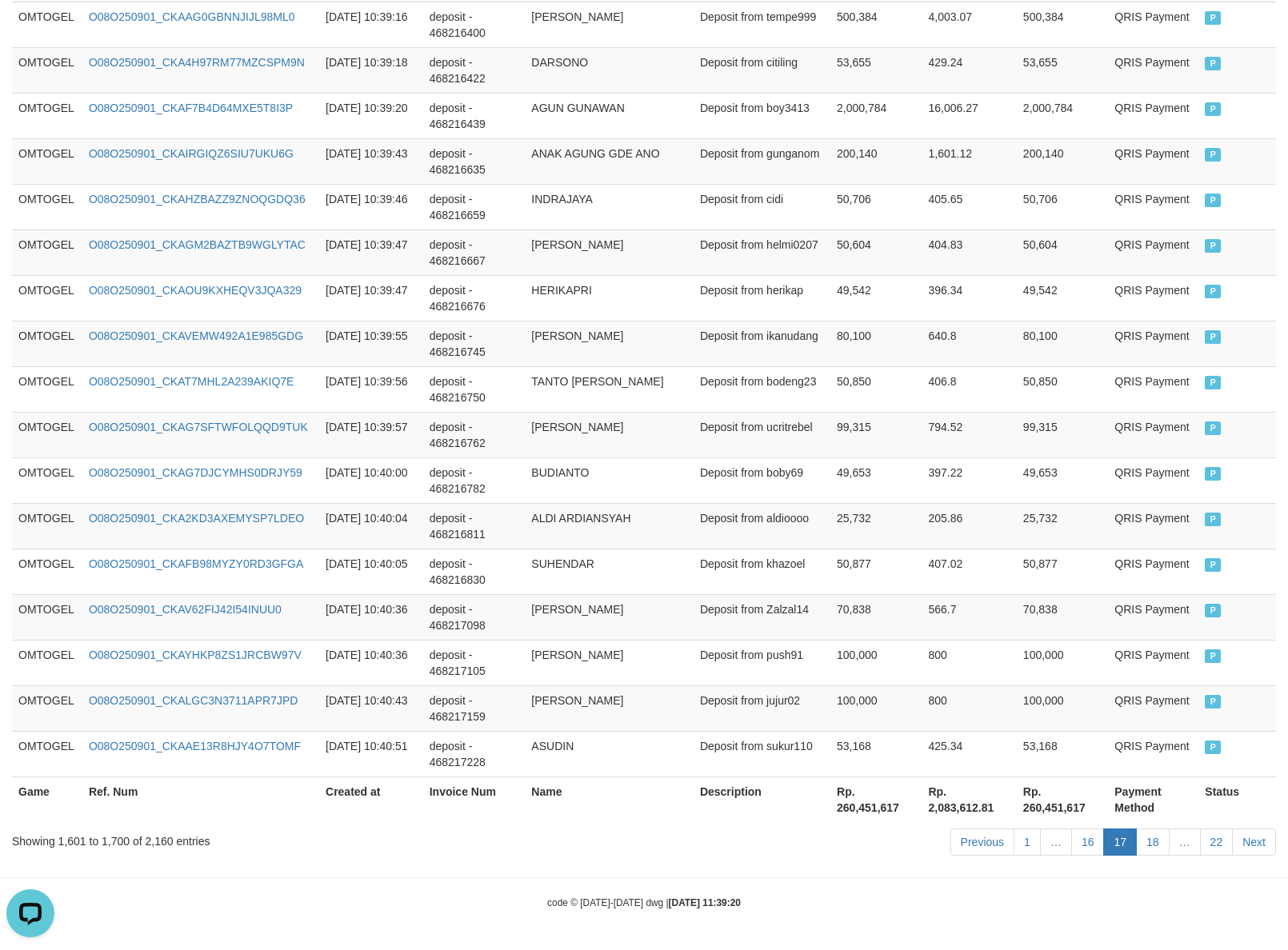
click at [1078, 852] on link "16" at bounding box center [1088, 842] width 34 height 27
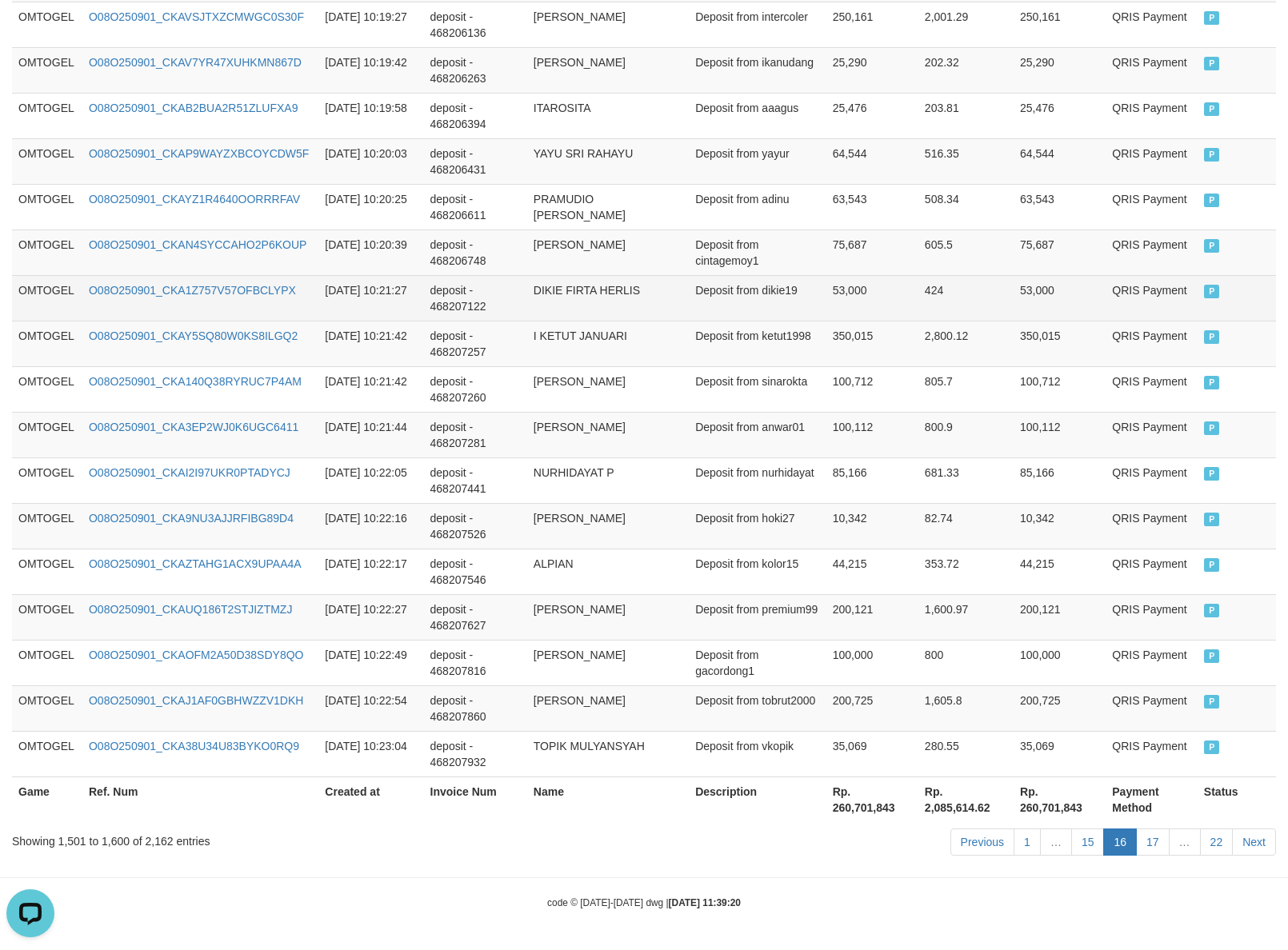
click at [977, 289] on td "424" at bounding box center [966, 298] width 95 height 46
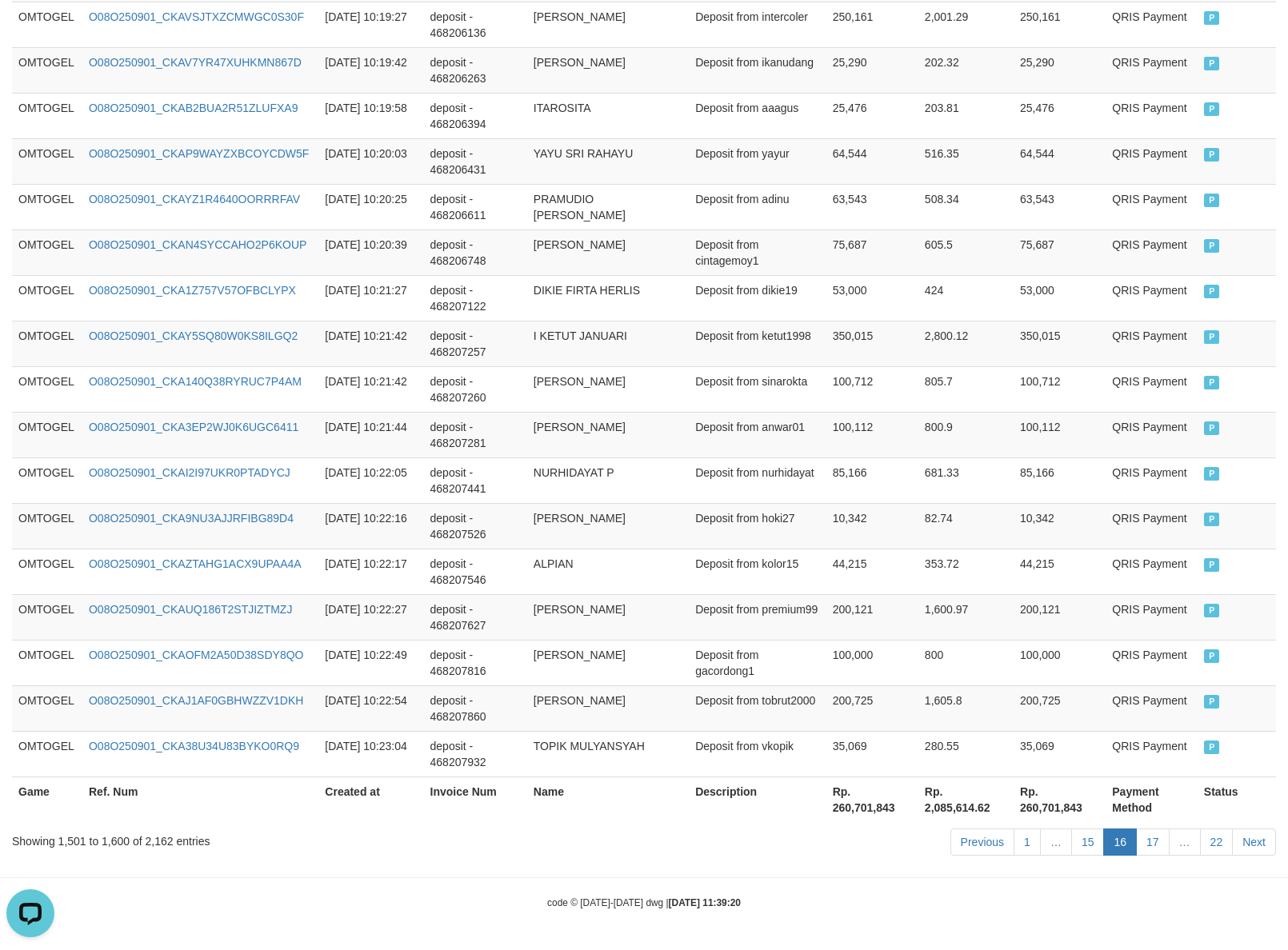
scroll to position [2882, 0]
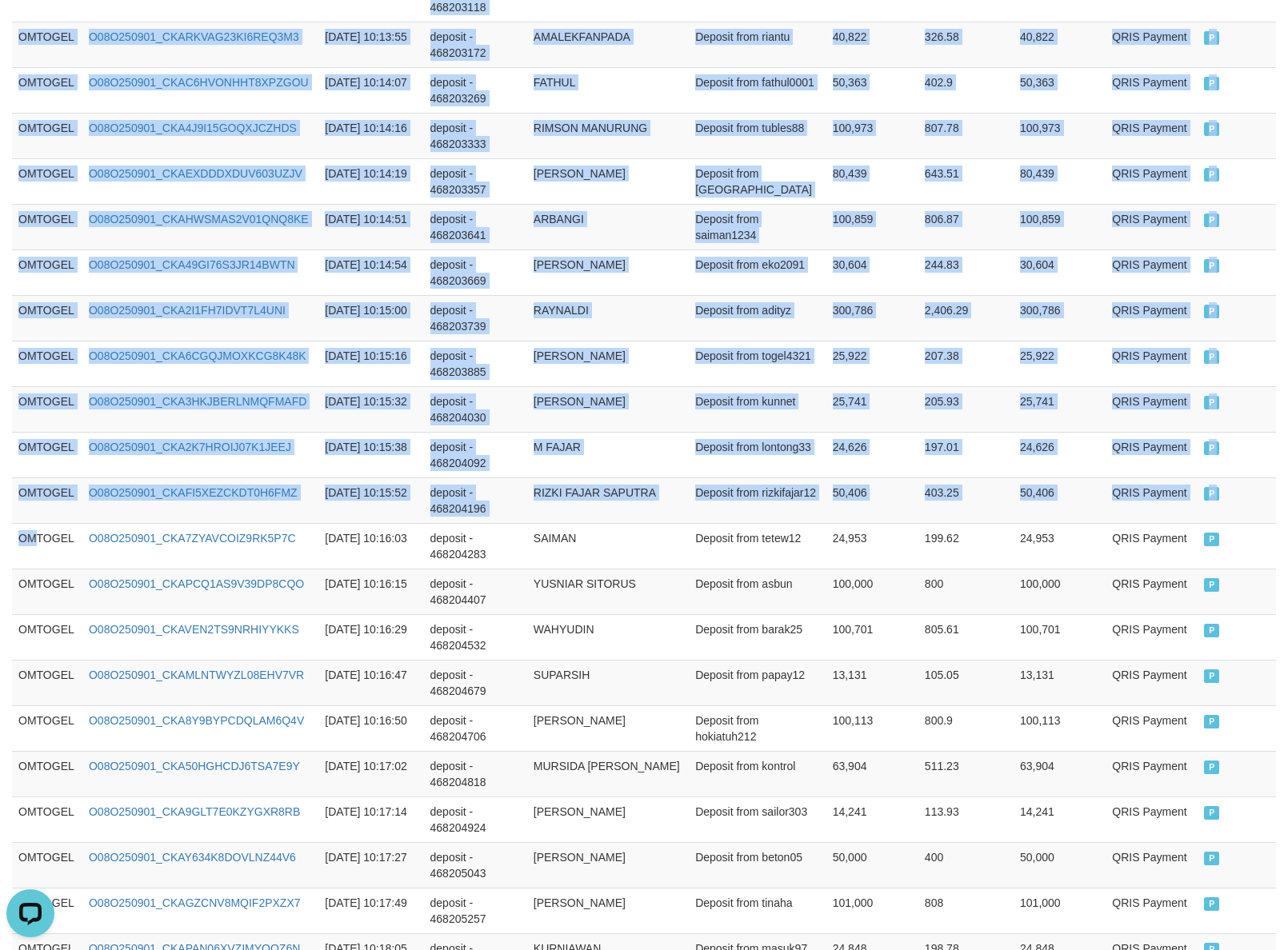
drag, startPoint x: 33, startPoint y: 549, endPoint x: 1309, endPoint y: 560, distance: 1276.0
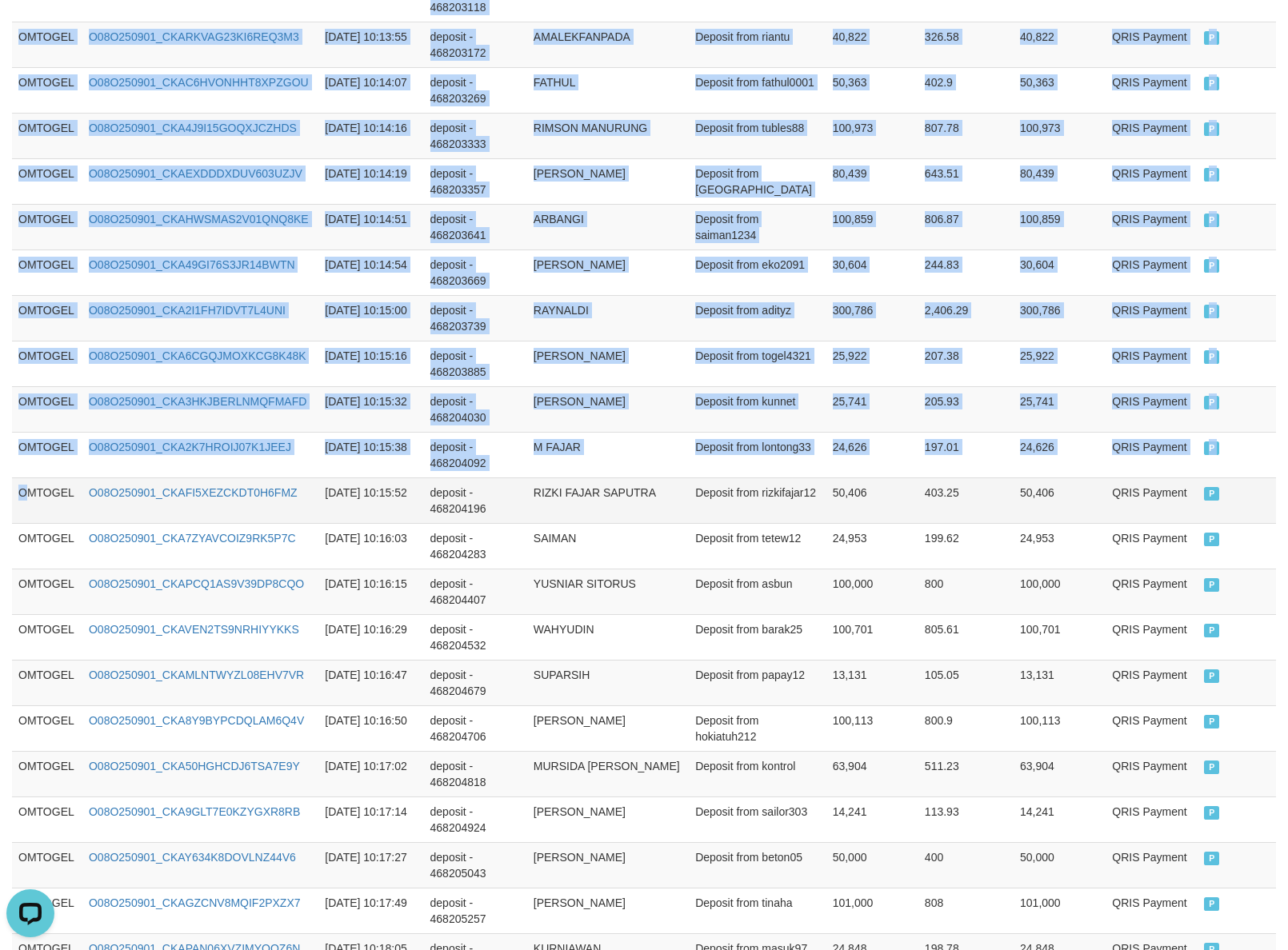
drag, startPoint x: 22, startPoint y: 501, endPoint x: 669, endPoint y: 513, distance: 647.1
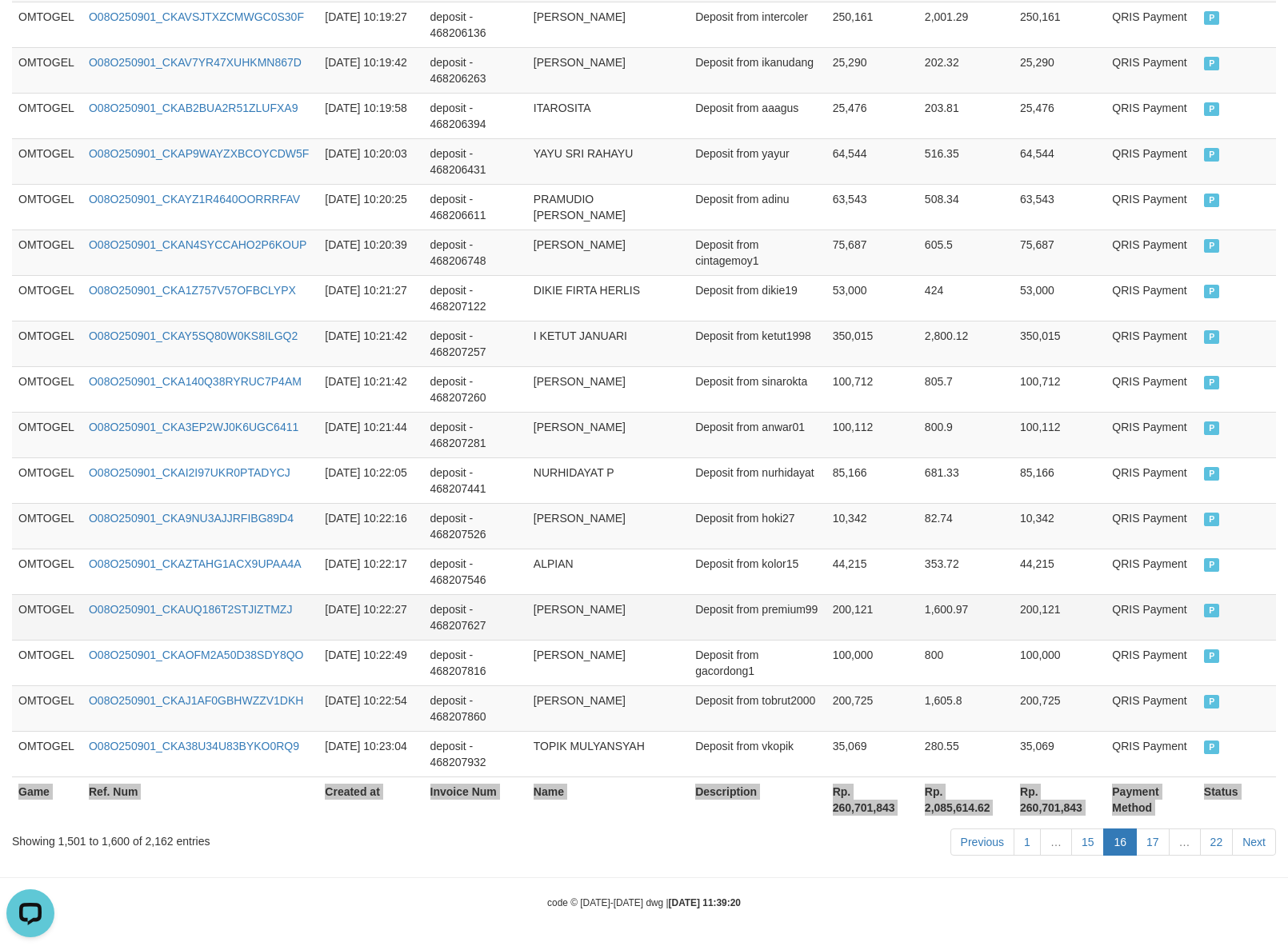
scroll to position [4425, 0]
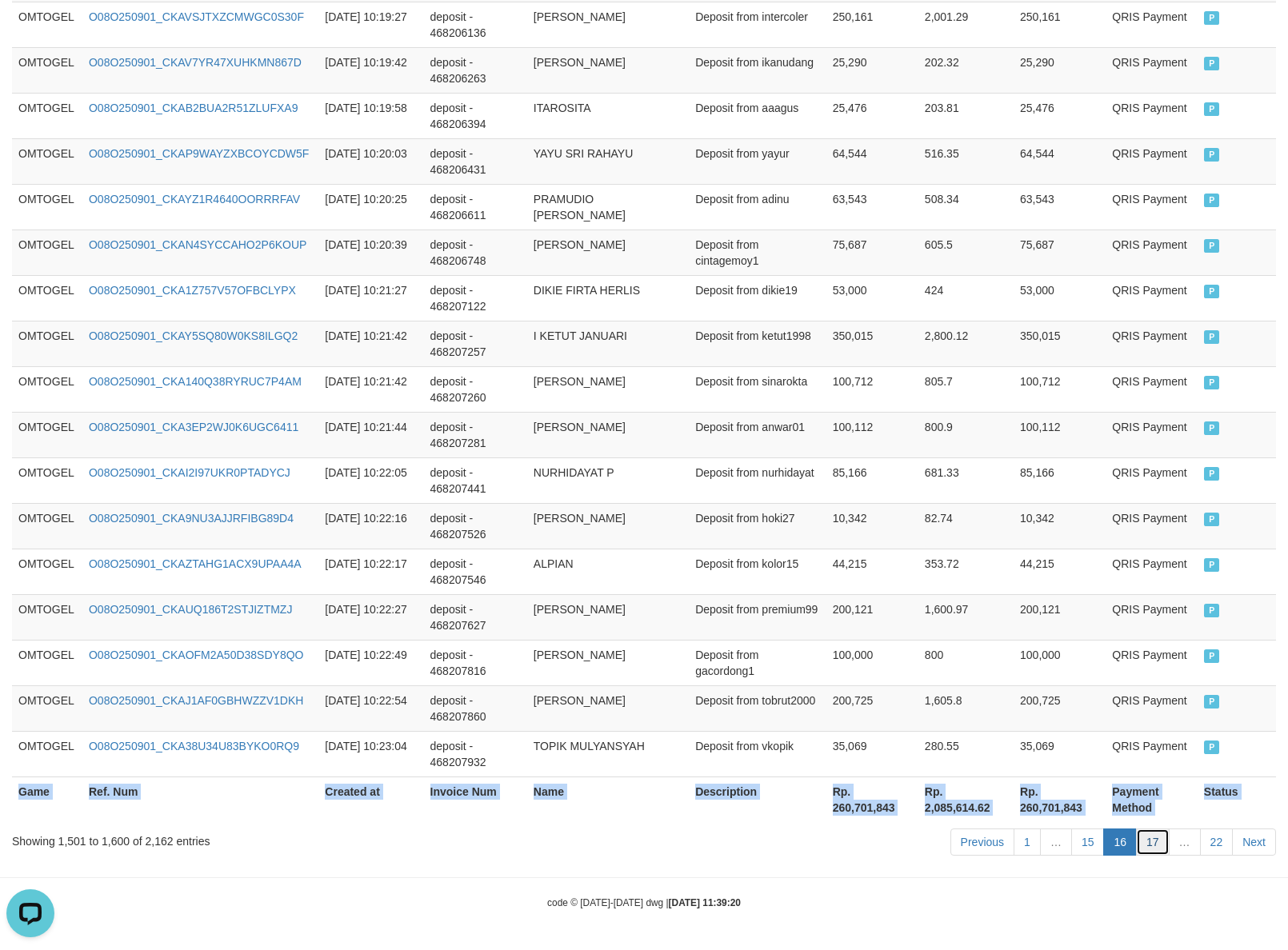
click at [1147, 846] on link "17" at bounding box center [1153, 842] width 34 height 27
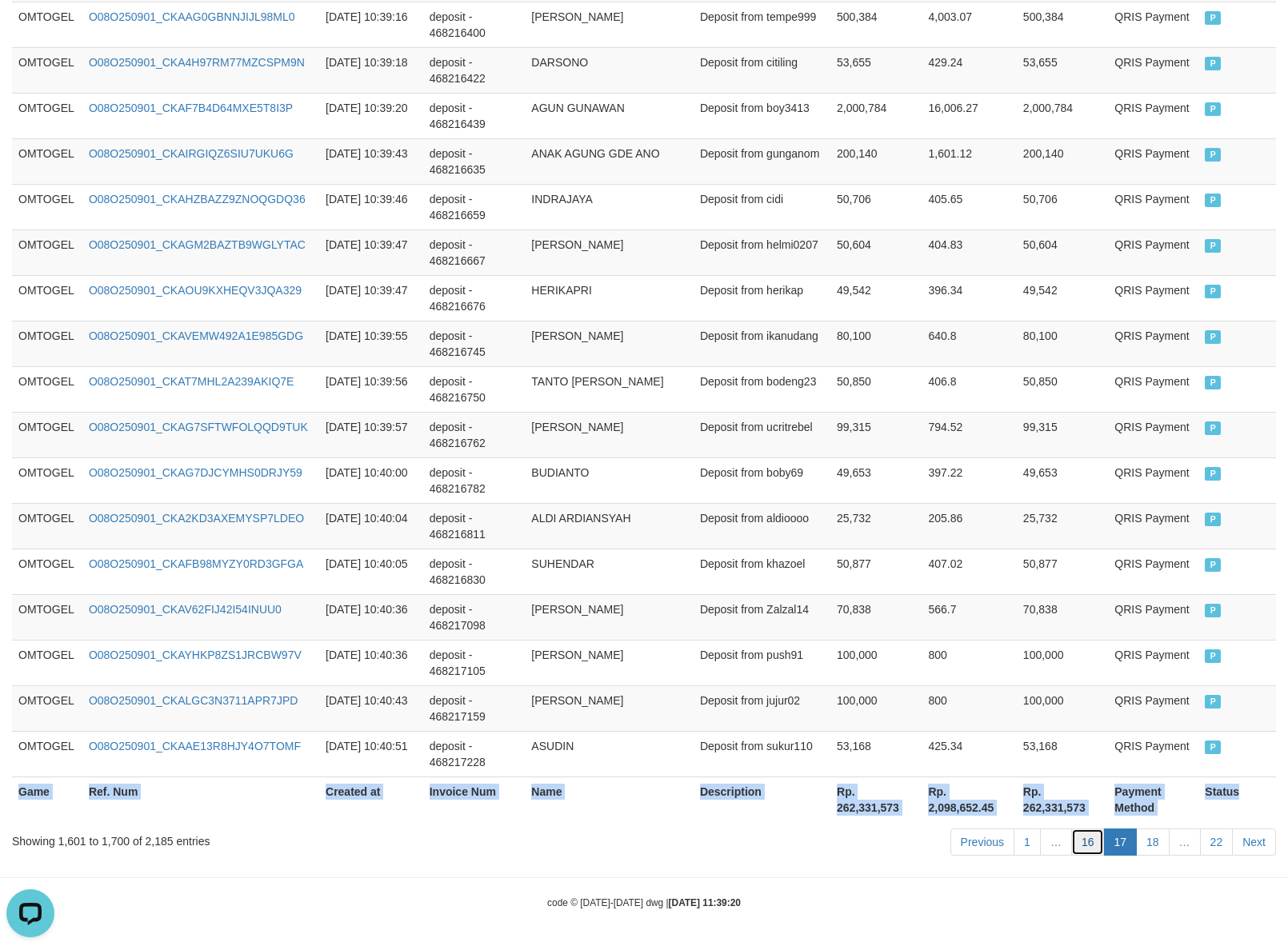
click at [1085, 840] on link "16" at bounding box center [1088, 842] width 34 height 27
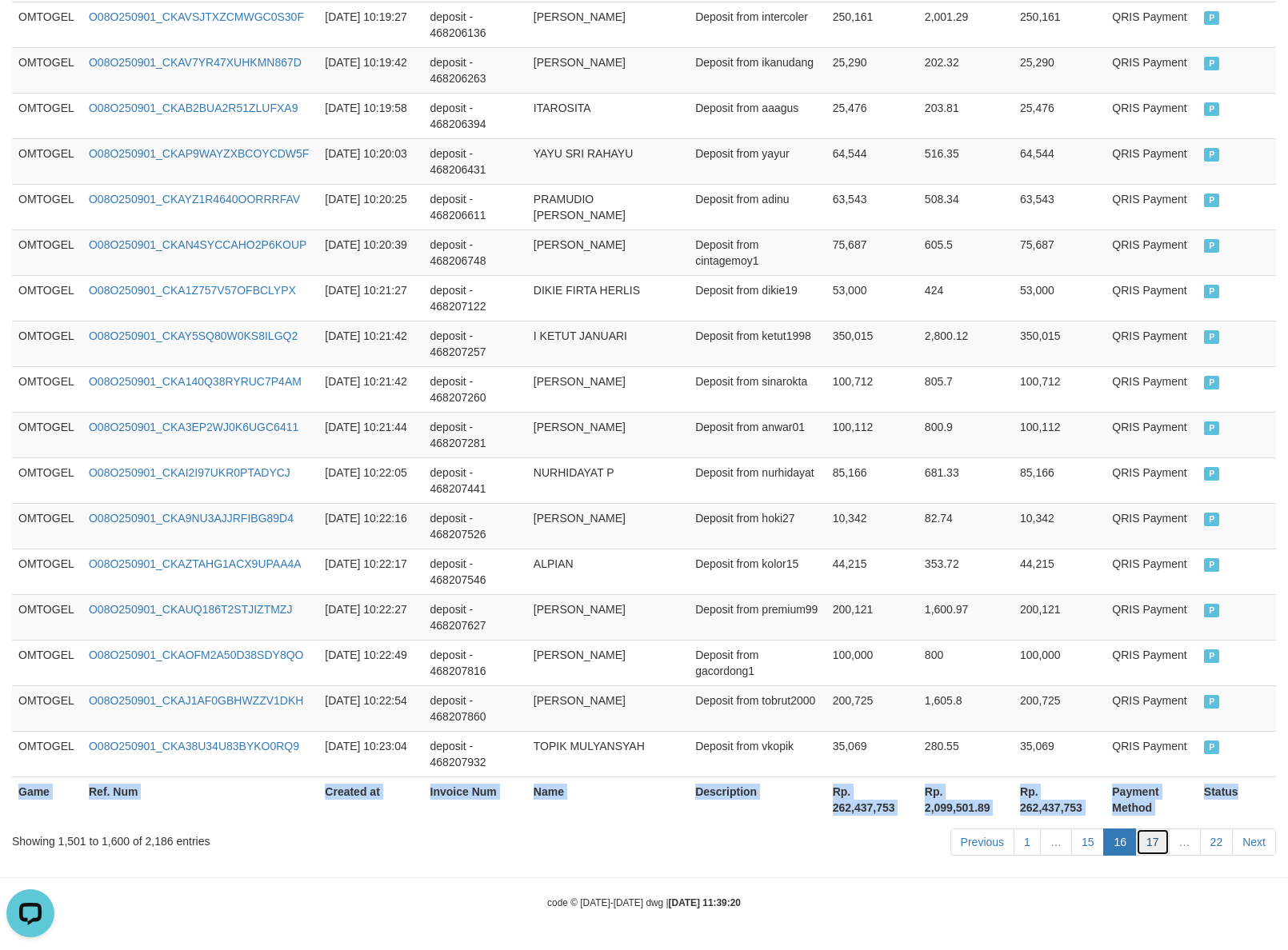
click at [1153, 846] on link "17" at bounding box center [1153, 842] width 34 height 27
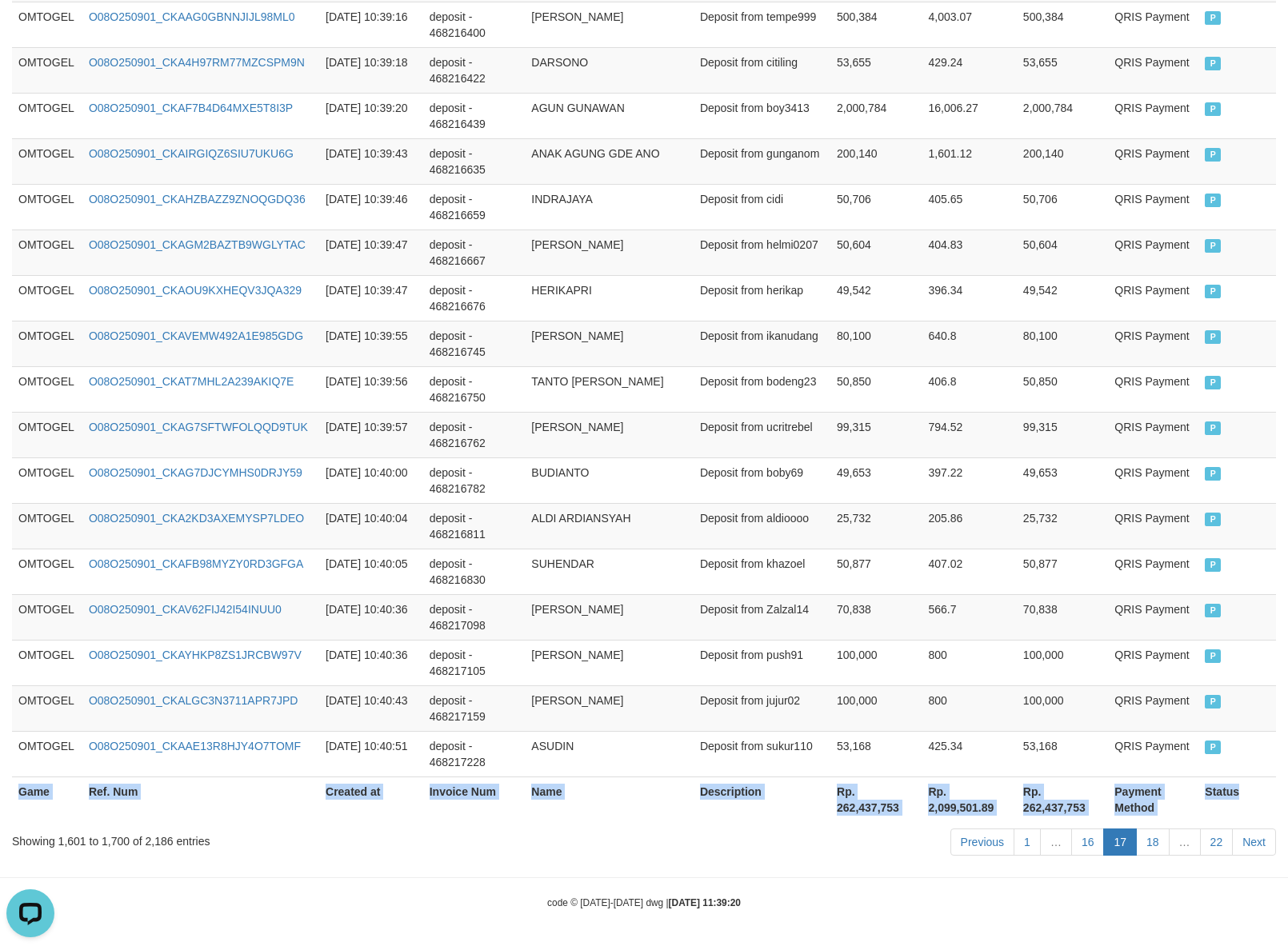
click at [1153, 846] on link "18" at bounding box center [1153, 842] width 34 height 27
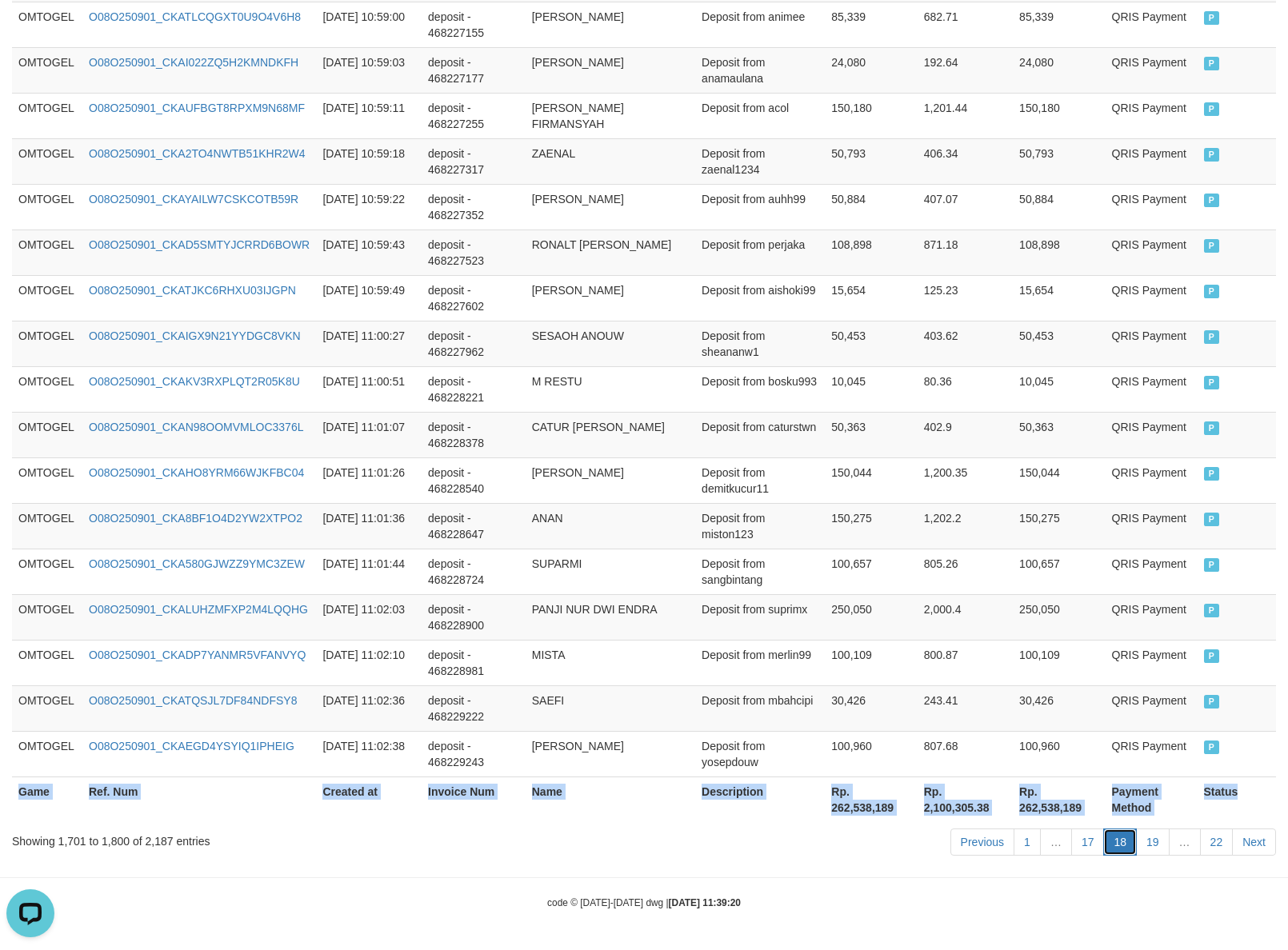
click at [1113, 838] on link "18" at bounding box center [1120, 842] width 34 height 27
click at [1160, 848] on link "19" at bounding box center [1153, 842] width 34 height 27
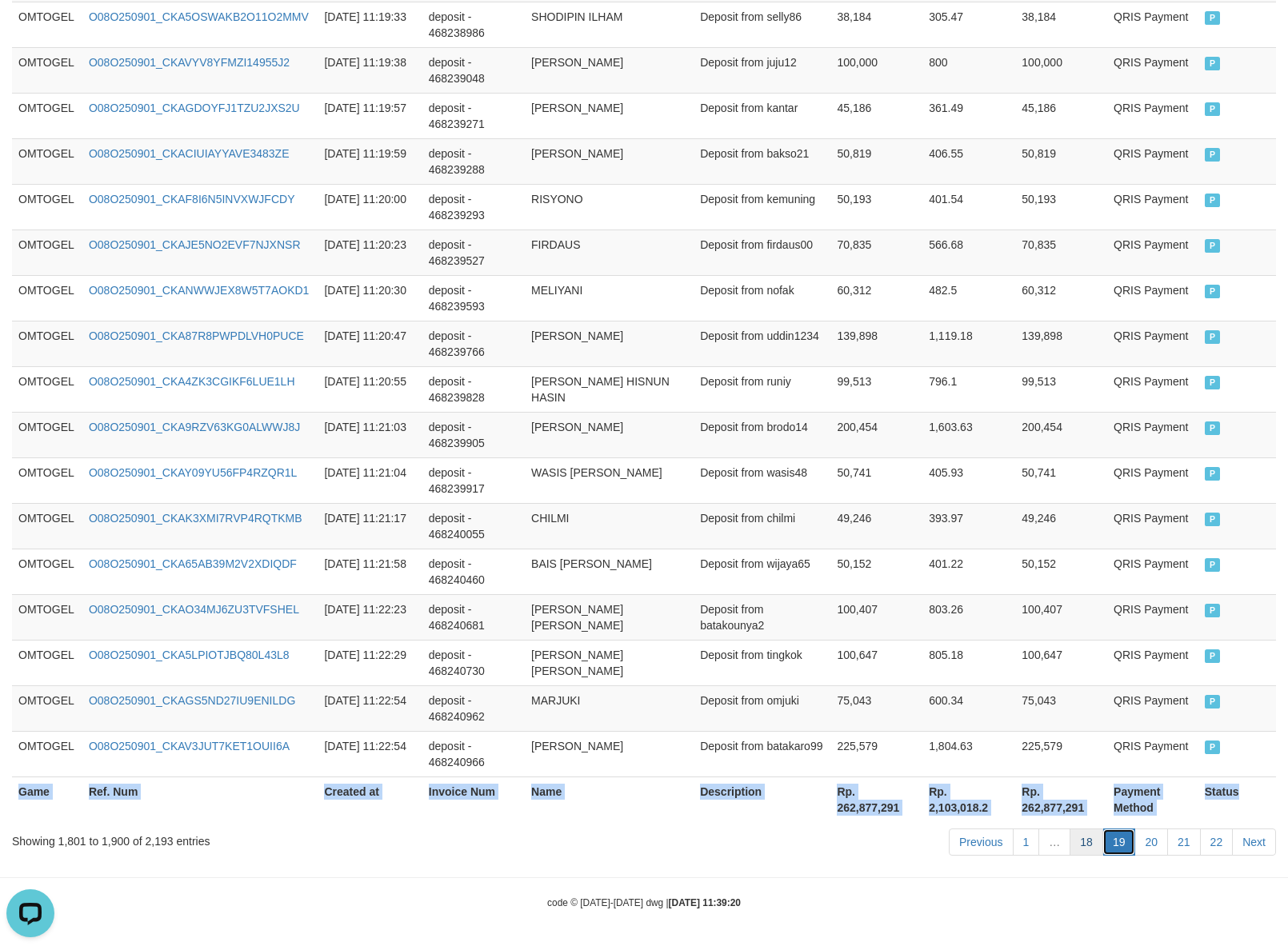
drag, startPoint x: 1116, startPoint y: 844, endPoint x: 1099, endPoint y: 844, distance: 17.0
click at [1116, 844] on link "19" at bounding box center [1119, 842] width 34 height 27
click at [1149, 844] on link "20" at bounding box center [1151, 842] width 34 height 27
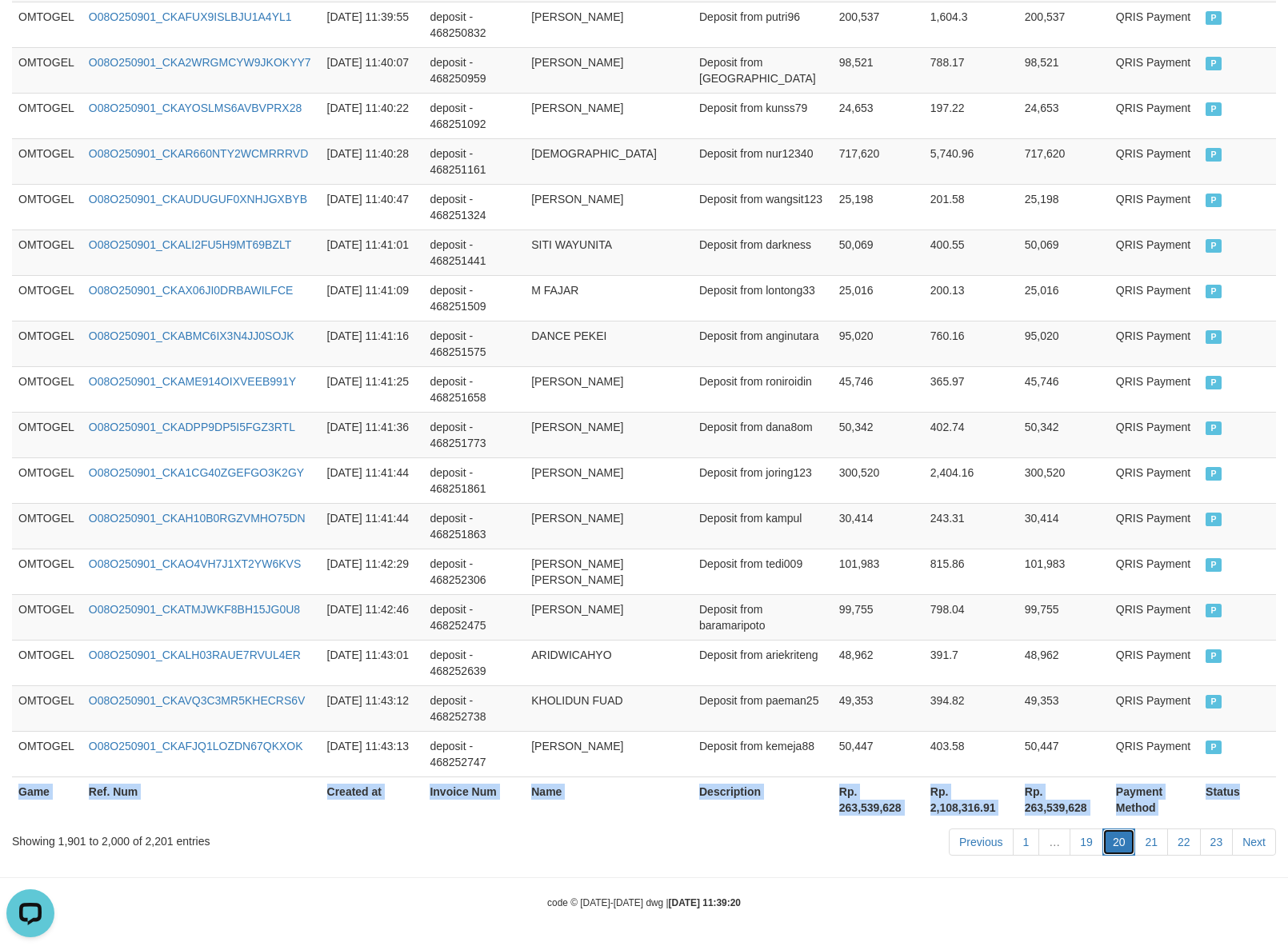
click at [1113, 850] on link "20" at bounding box center [1119, 842] width 34 height 27
click at [1108, 841] on link "20" at bounding box center [1119, 842] width 34 height 27
click at [1148, 848] on link "21" at bounding box center [1151, 842] width 34 height 27
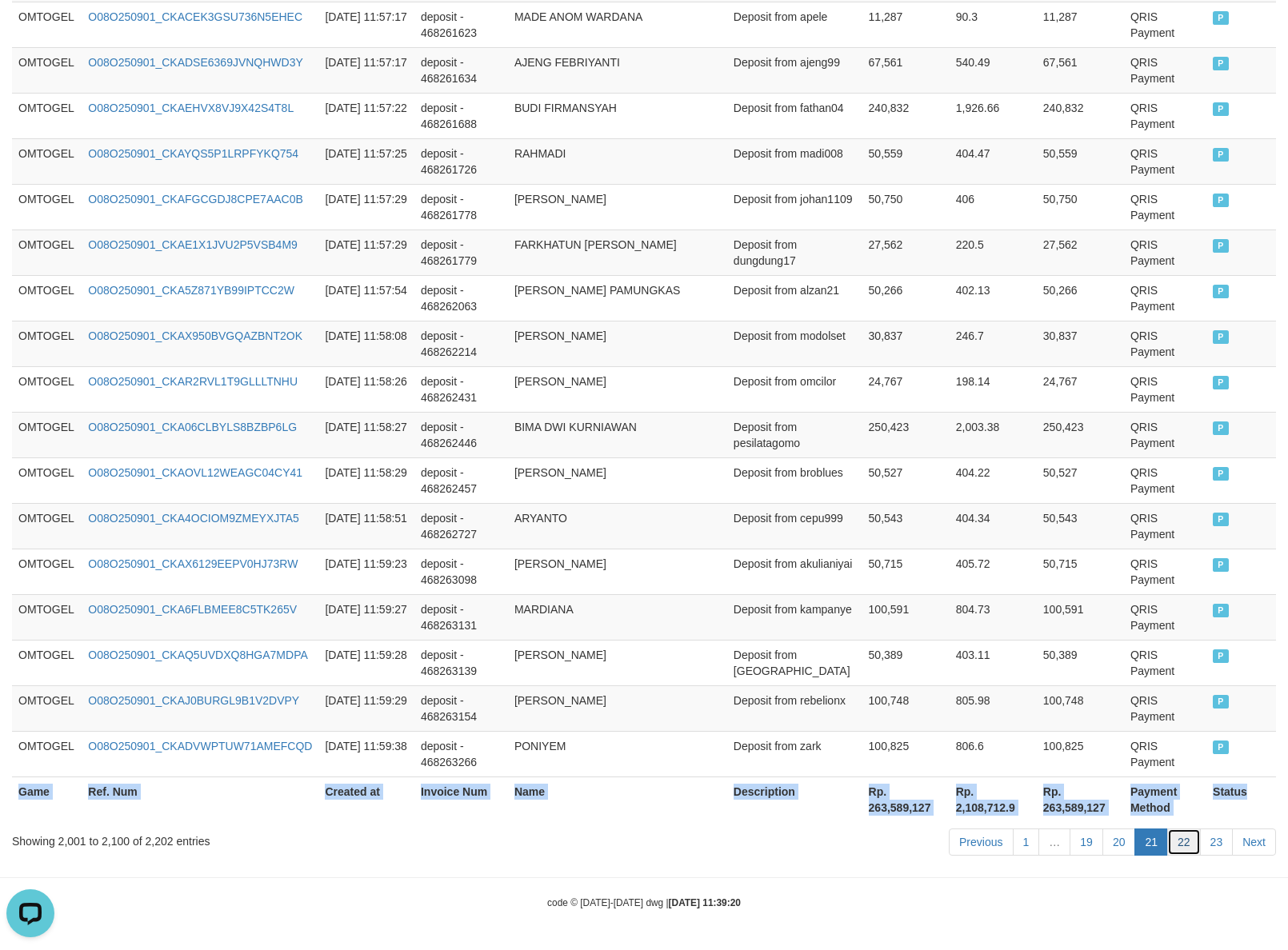
click at [1191, 847] on link "22" at bounding box center [1184, 842] width 34 height 27
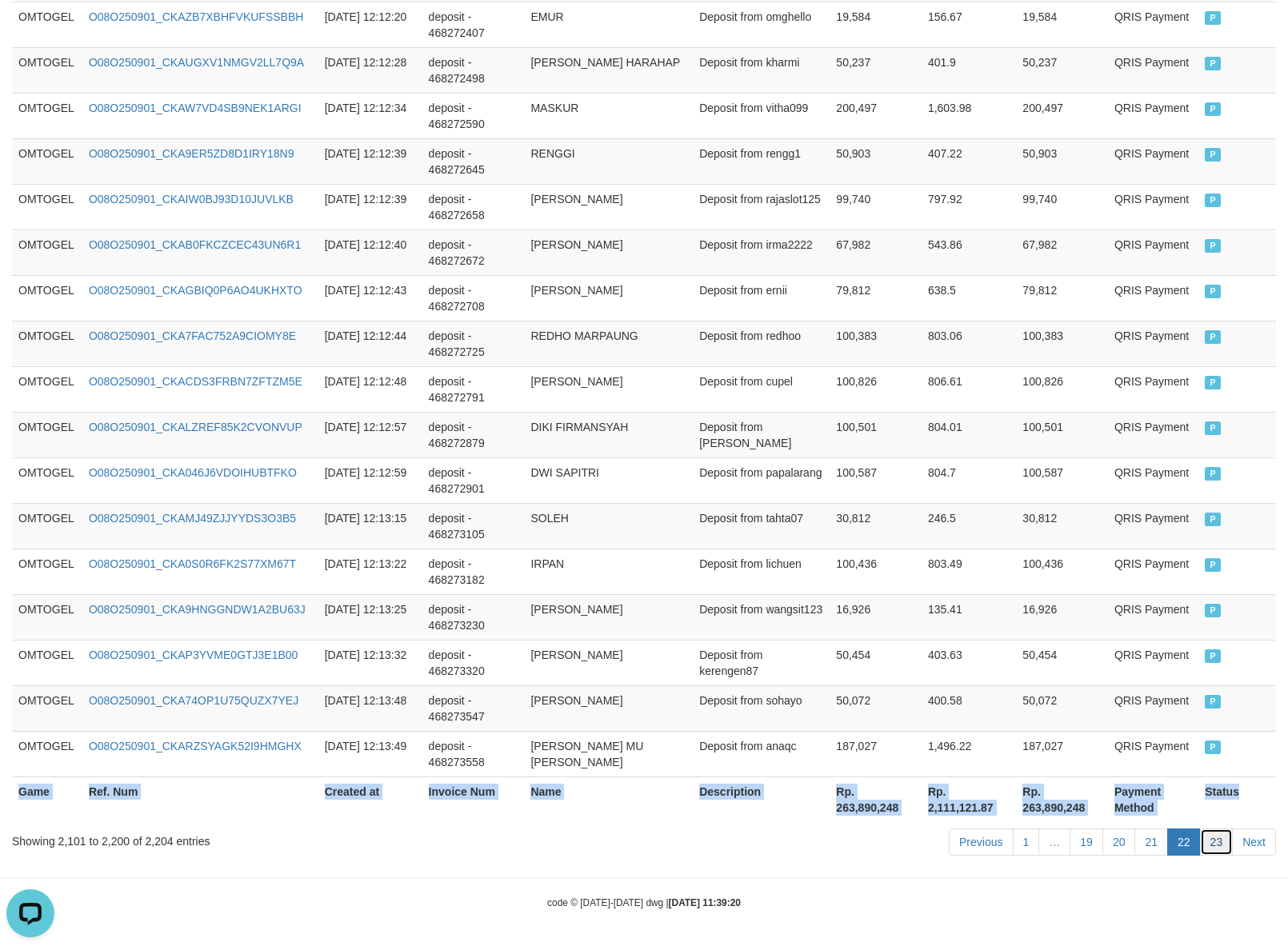
click at [1212, 838] on link "23" at bounding box center [1216, 842] width 34 height 27
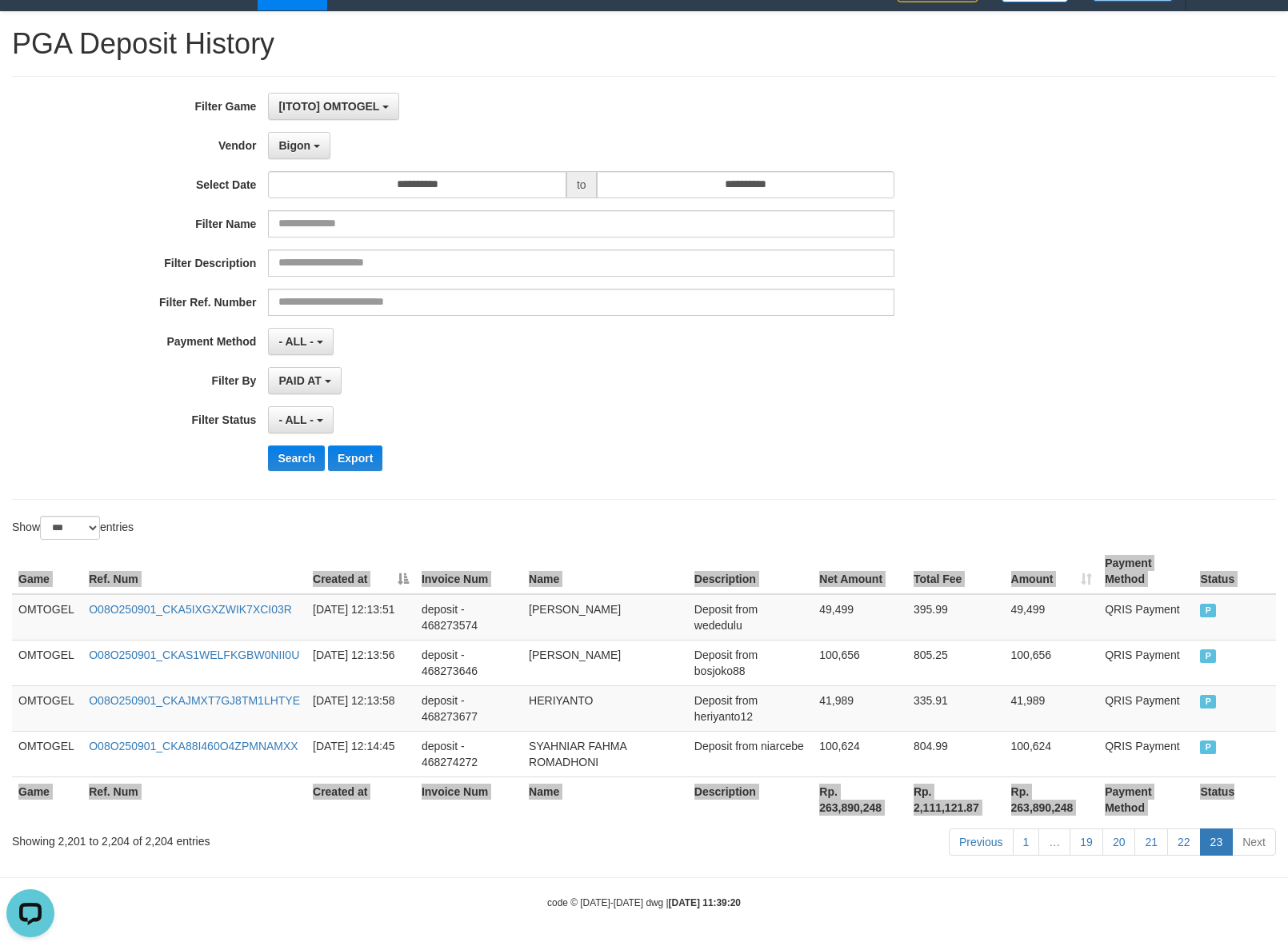
scroll to position [32, 0]
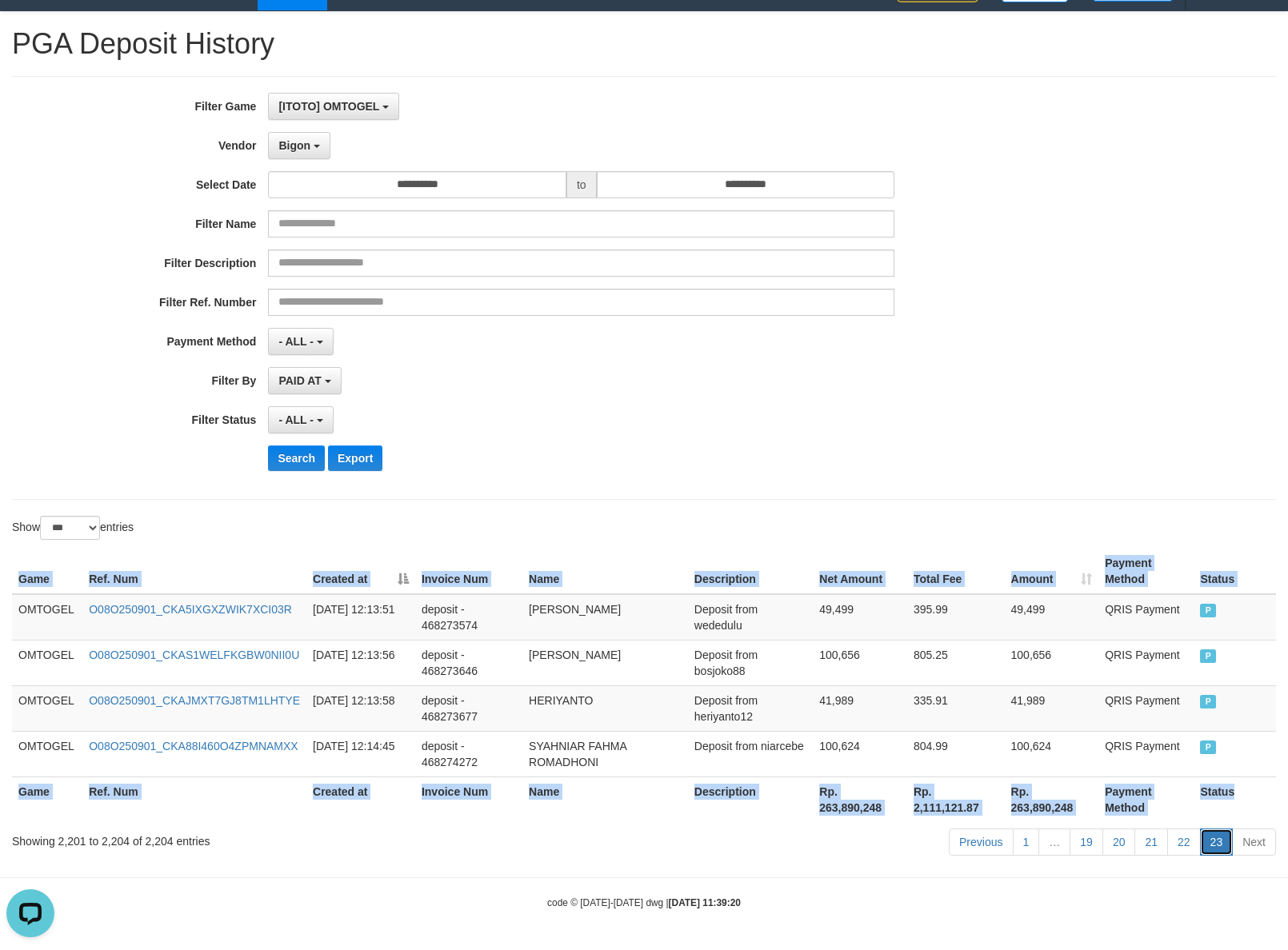
click at [1222, 844] on link "23" at bounding box center [1216, 842] width 34 height 27
